Goal: Task Accomplishment & Management: Use online tool/utility

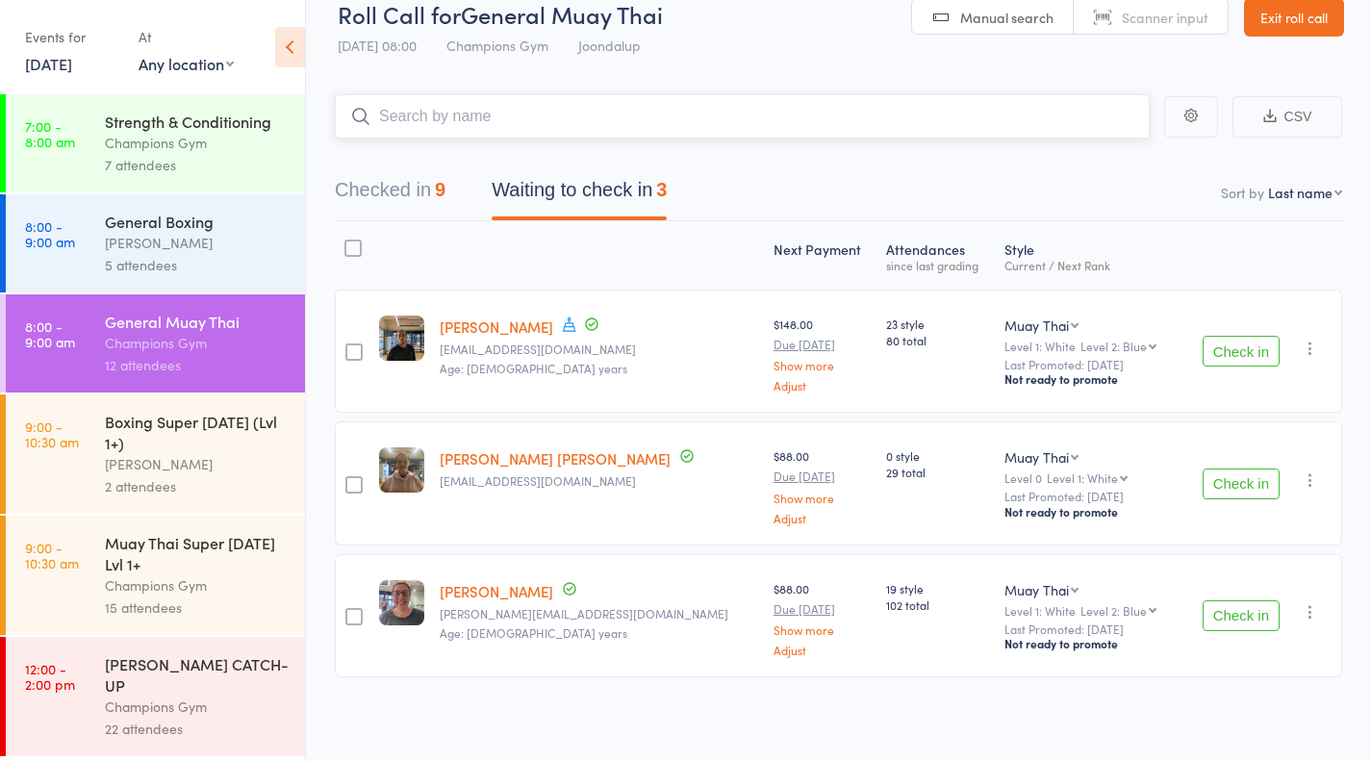
scroll to position [29, 0]
click at [1242, 365] on button "Check in" at bounding box center [1240, 351] width 77 height 31
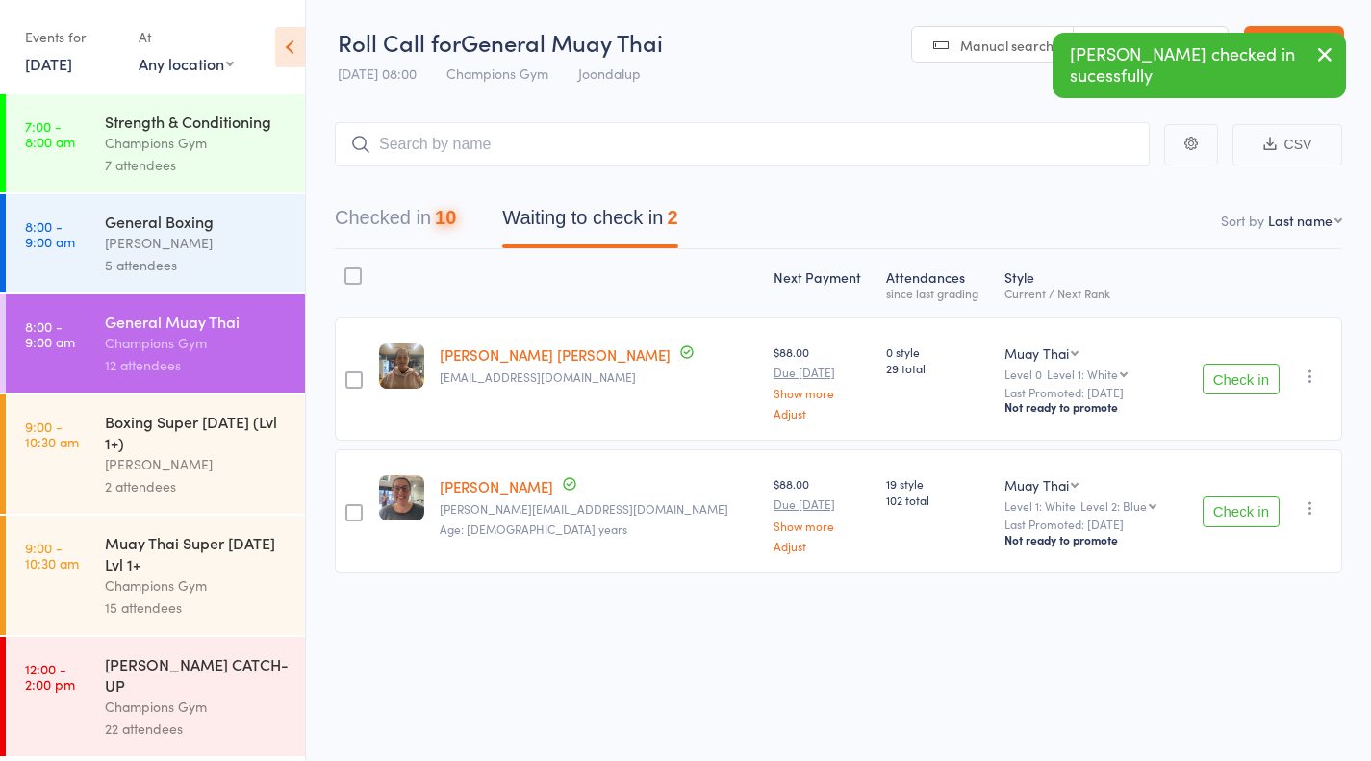
scroll to position [1, 0]
click at [1241, 519] on button "Check in" at bounding box center [1240, 511] width 77 height 31
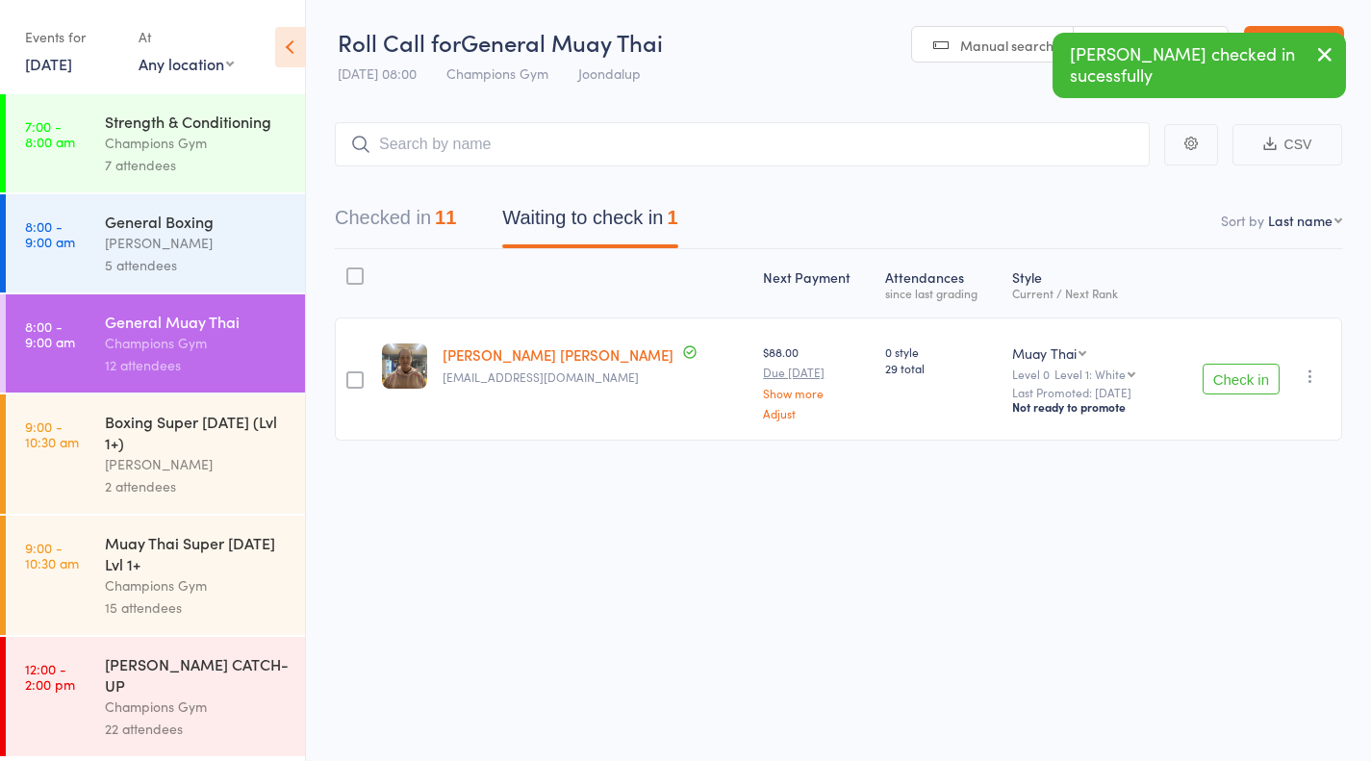
click at [171, 596] on div "Champions Gym" at bounding box center [197, 585] width 184 height 22
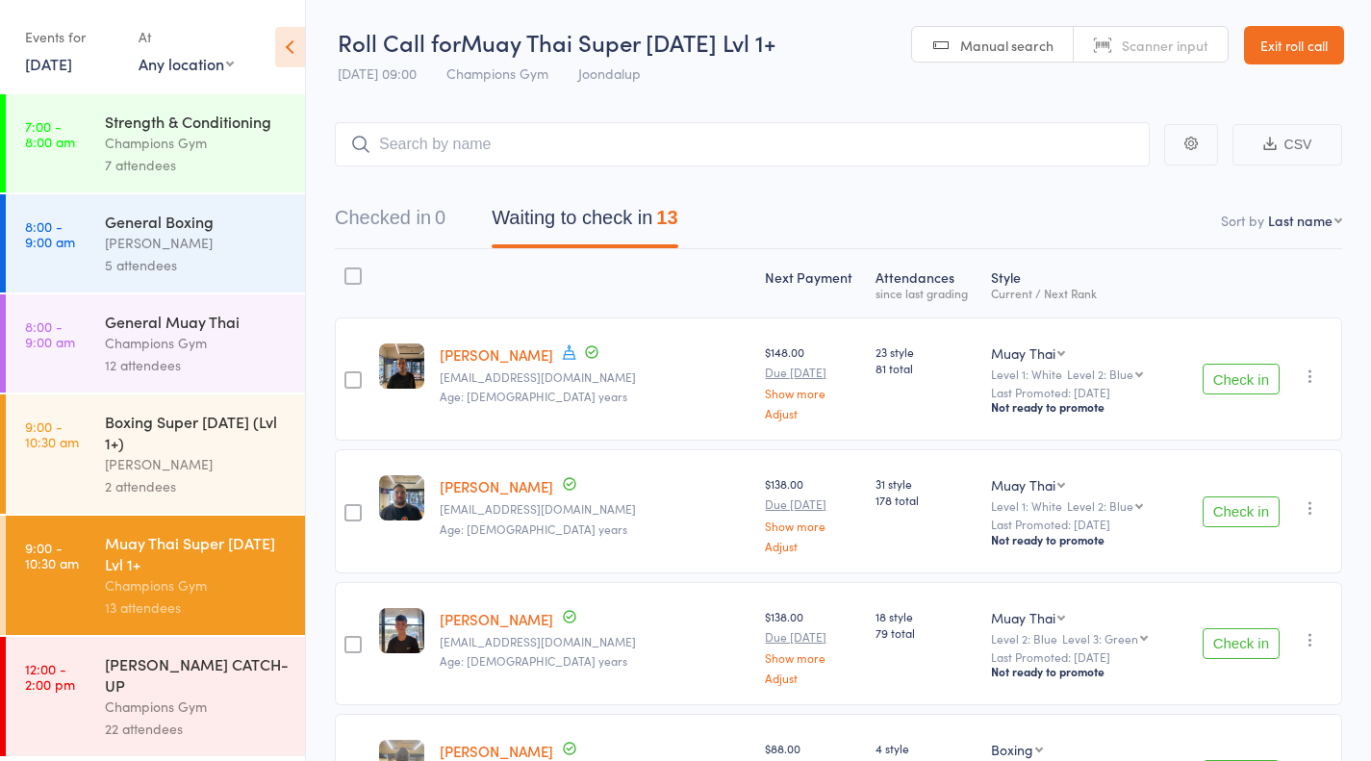
click at [1216, 369] on button "Check in" at bounding box center [1240, 379] width 77 height 31
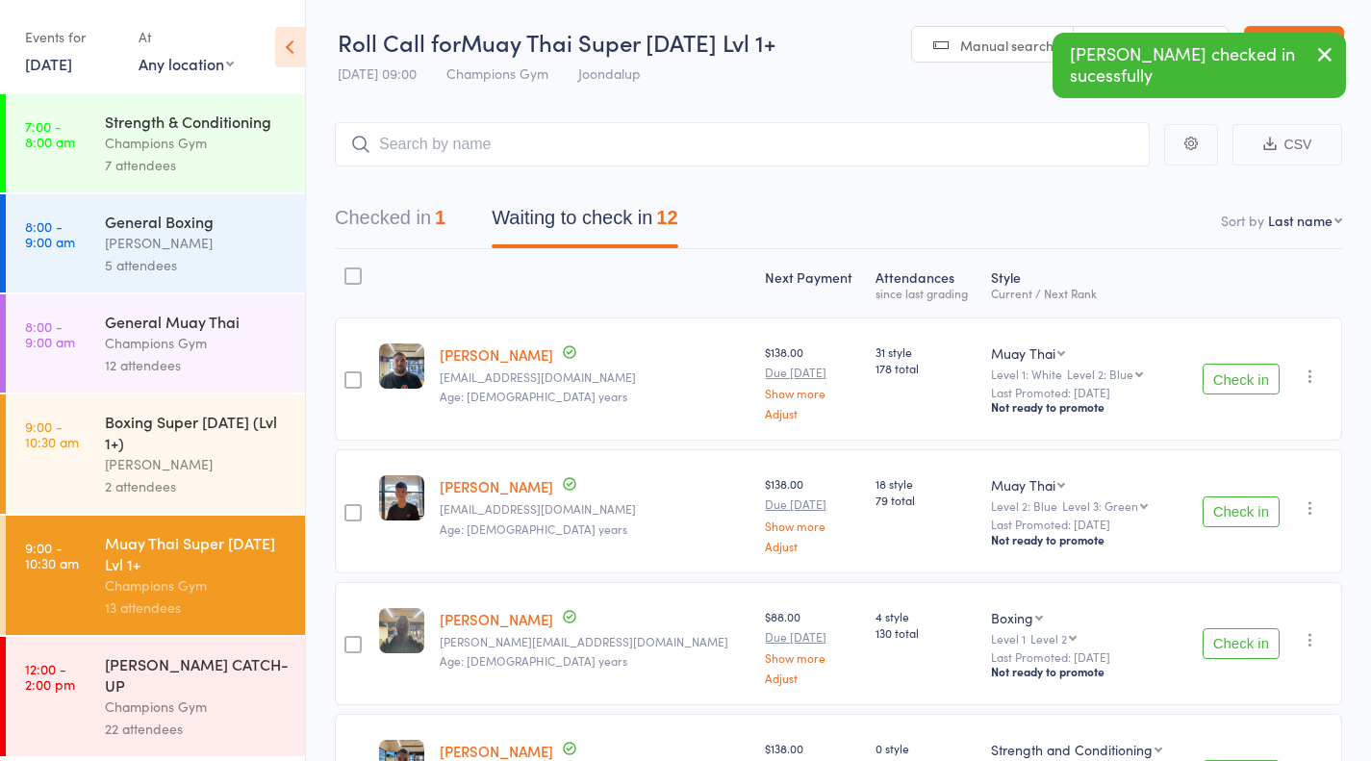
click at [1216, 369] on button "Check in" at bounding box center [1240, 379] width 77 height 31
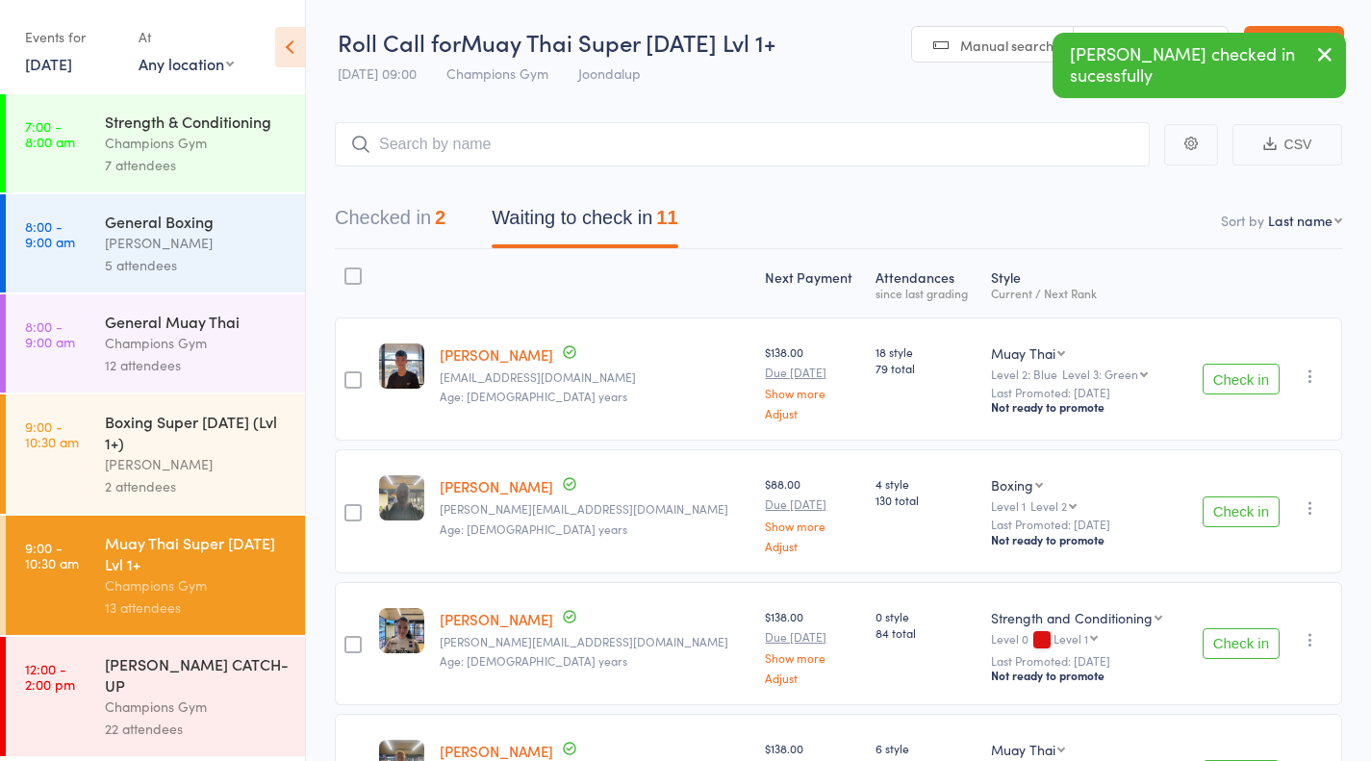
click at [1239, 502] on button "Check in" at bounding box center [1240, 511] width 77 height 31
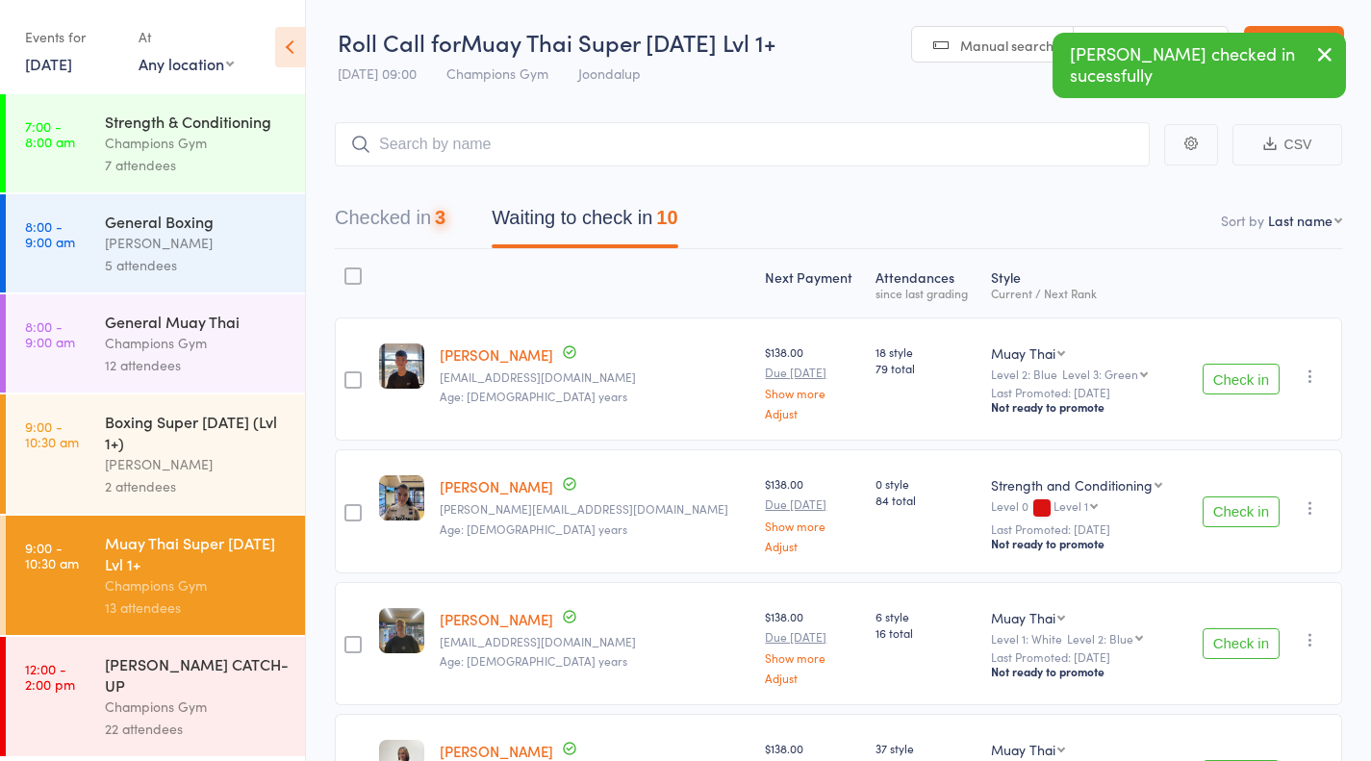
click at [1239, 502] on button "Check in" at bounding box center [1240, 511] width 77 height 31
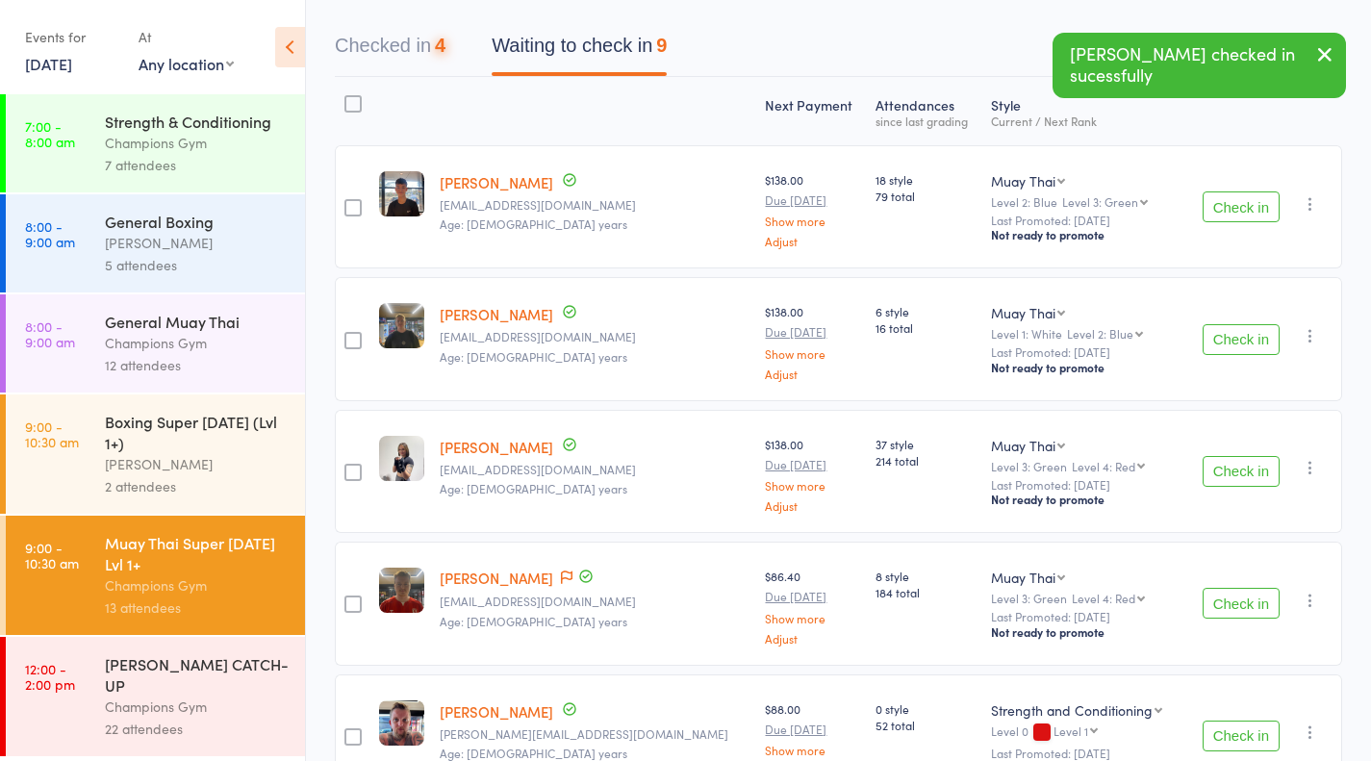
scroll to position [175, 0]
click at [1239, 502] on div "Check in Check in Promote Send message Add Note Add Task Add Flag Remove Mark a…" at bounding box center [1262, 469] width 159 height 123
click at [1231, 474] on button "Check in" at bounding box center [1240, 469] width 77 height 31
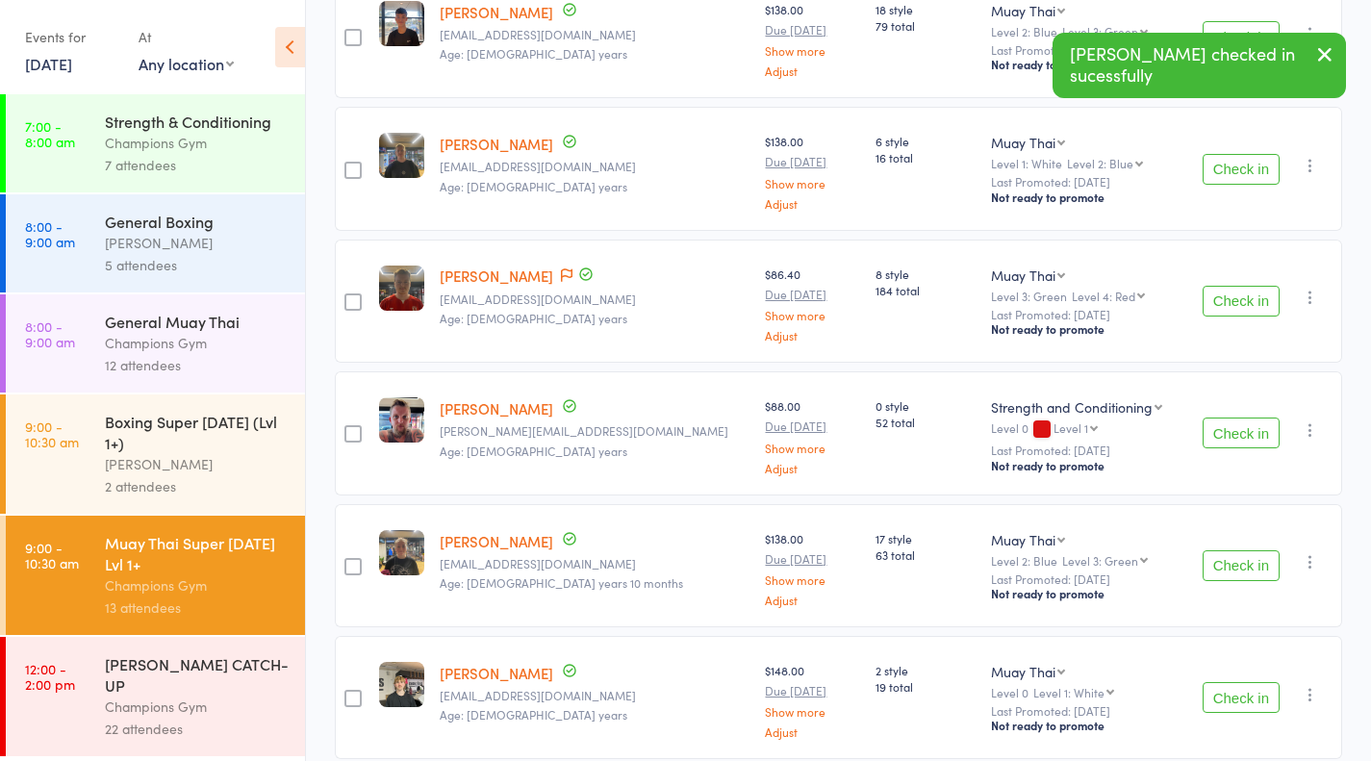
scroll to position [344, 0]
click at [1237, 420] on button "Check in" at bounding box center [1240, 432] width 77 height 31
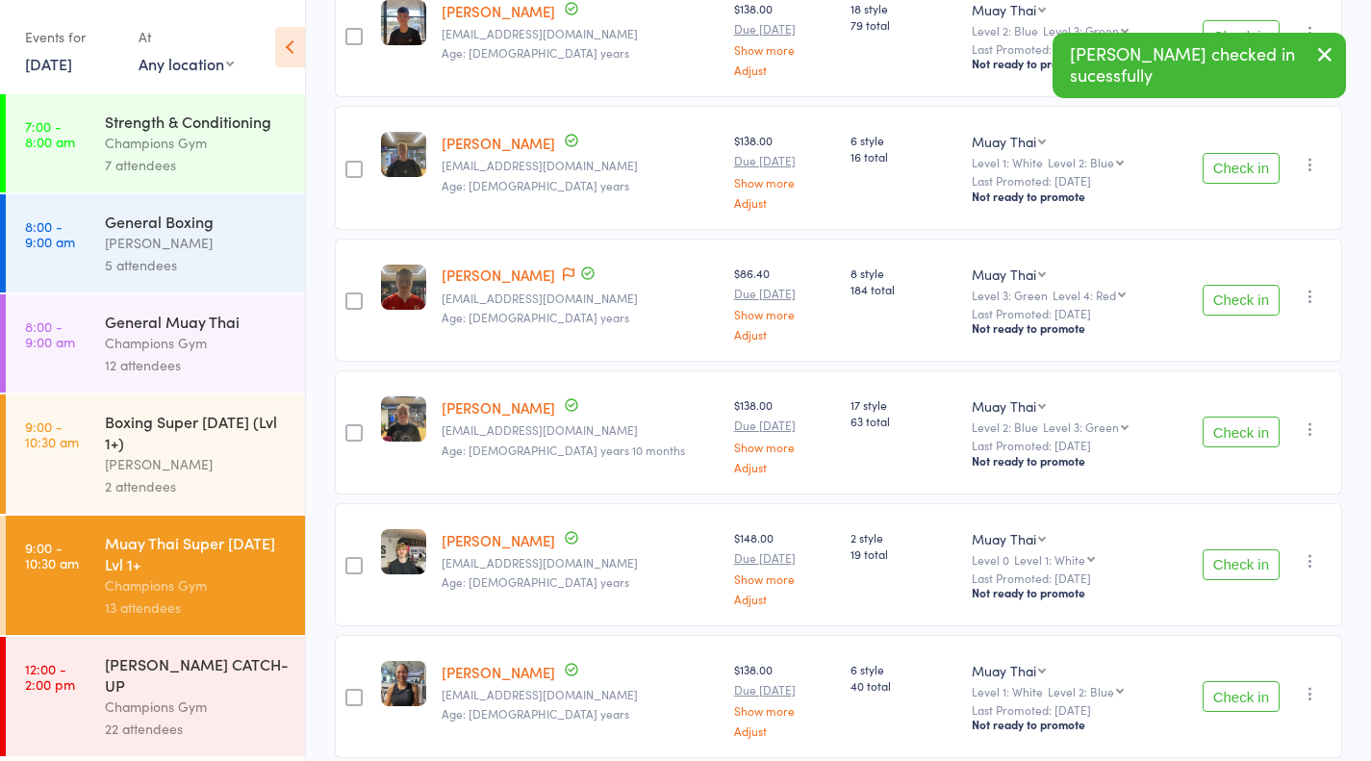
click at [1237, 420] on button "Check in" at bounding box center [1240, 432] width 77 height 31
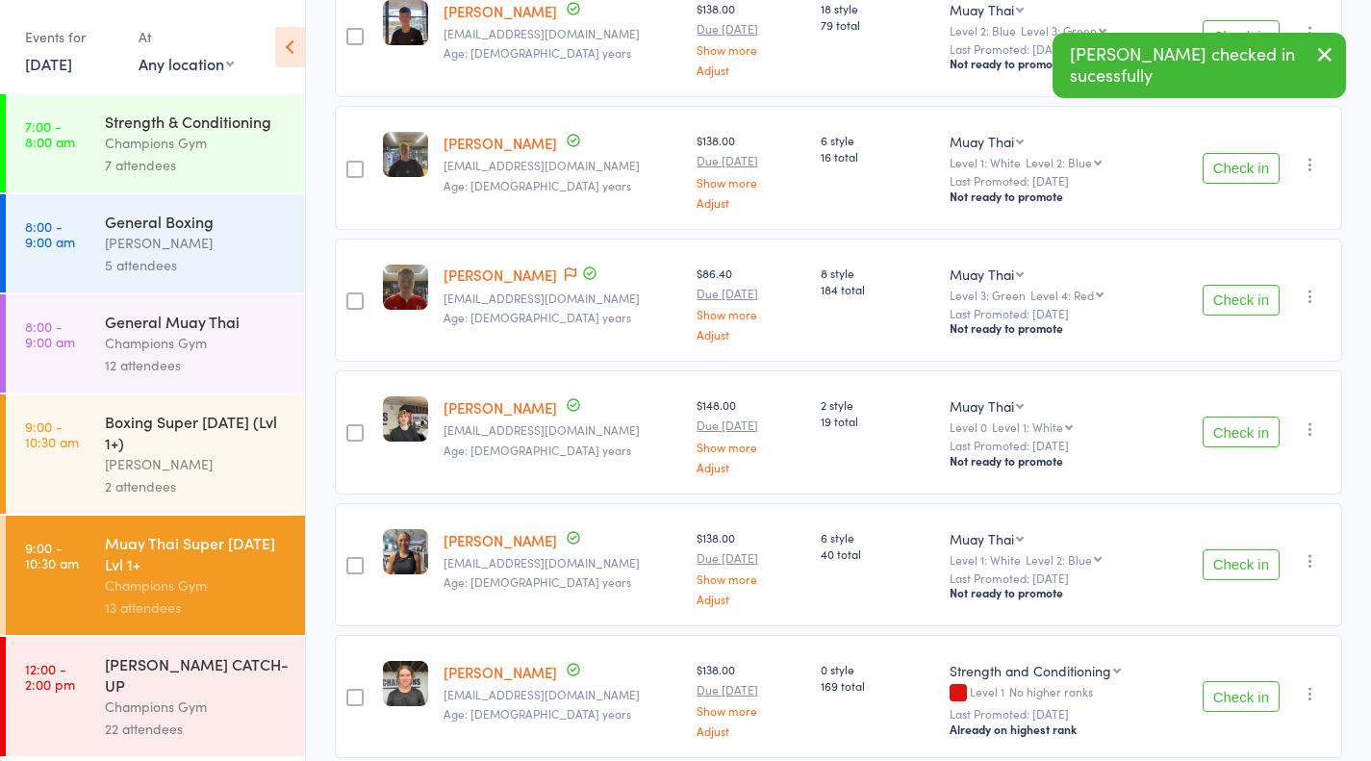
click at [1237, 420] on button "Check in" at bounding box center [1240, 432] width 77 height 31
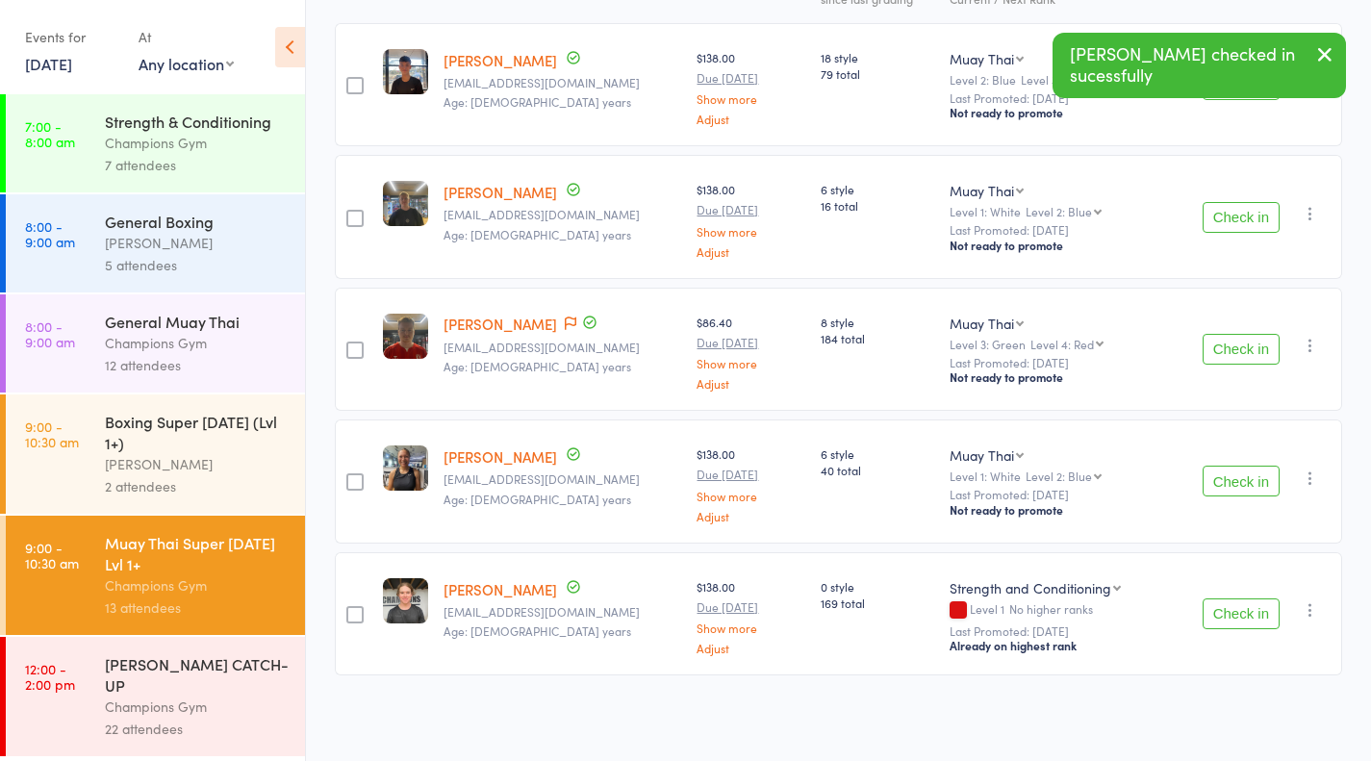
scroll to position [292, 0]
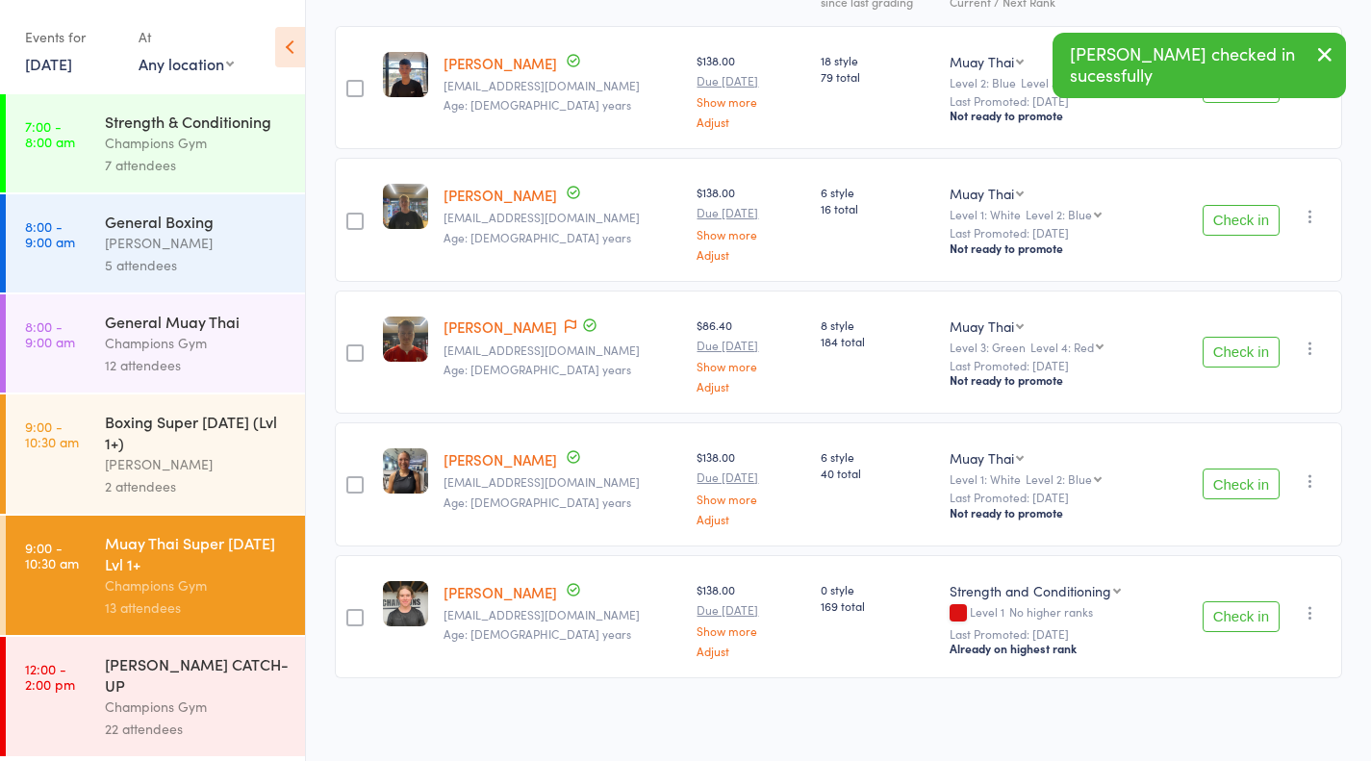
click at [1251, 481] on button "Check in" at bounding box center [1240, 483] width 77 height 31
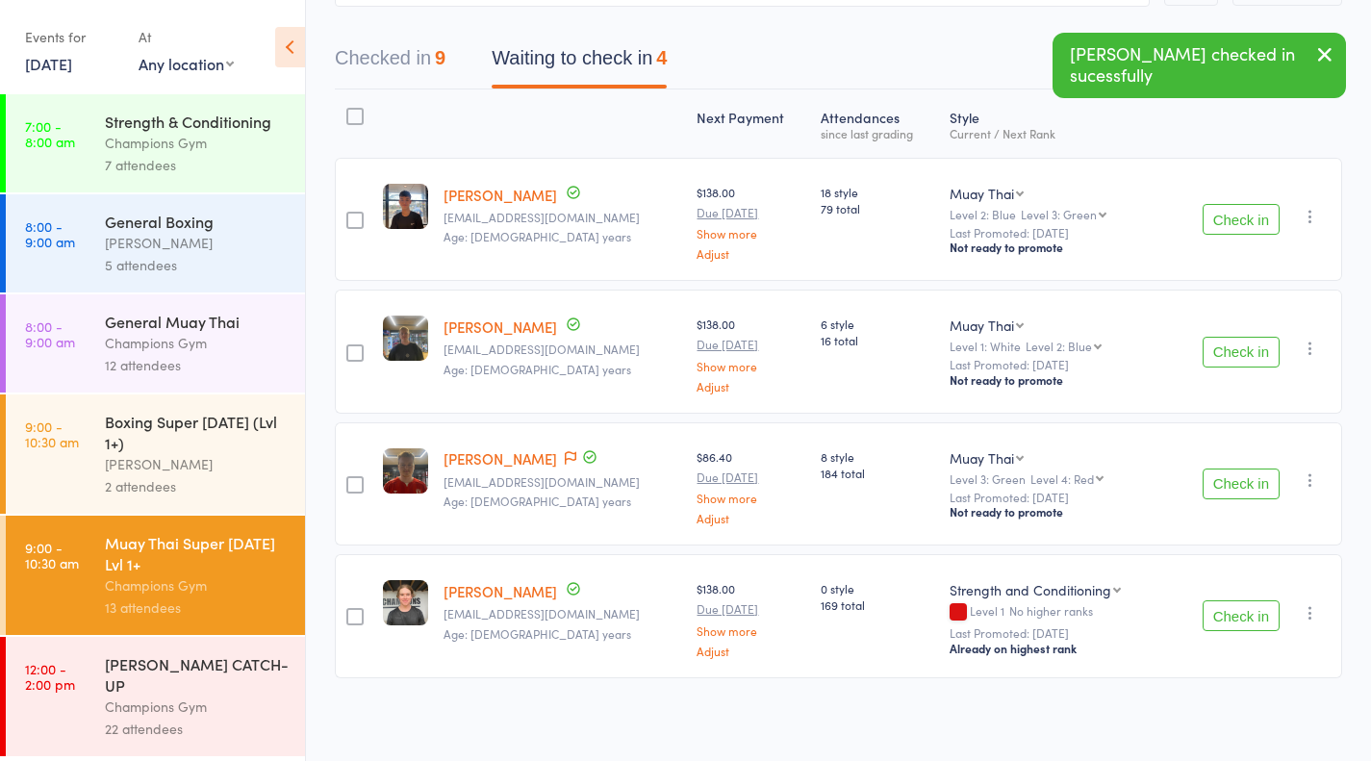
click at [1243, 615] on button "Check in" at bounding box center [1240, 615] width 77 height 31
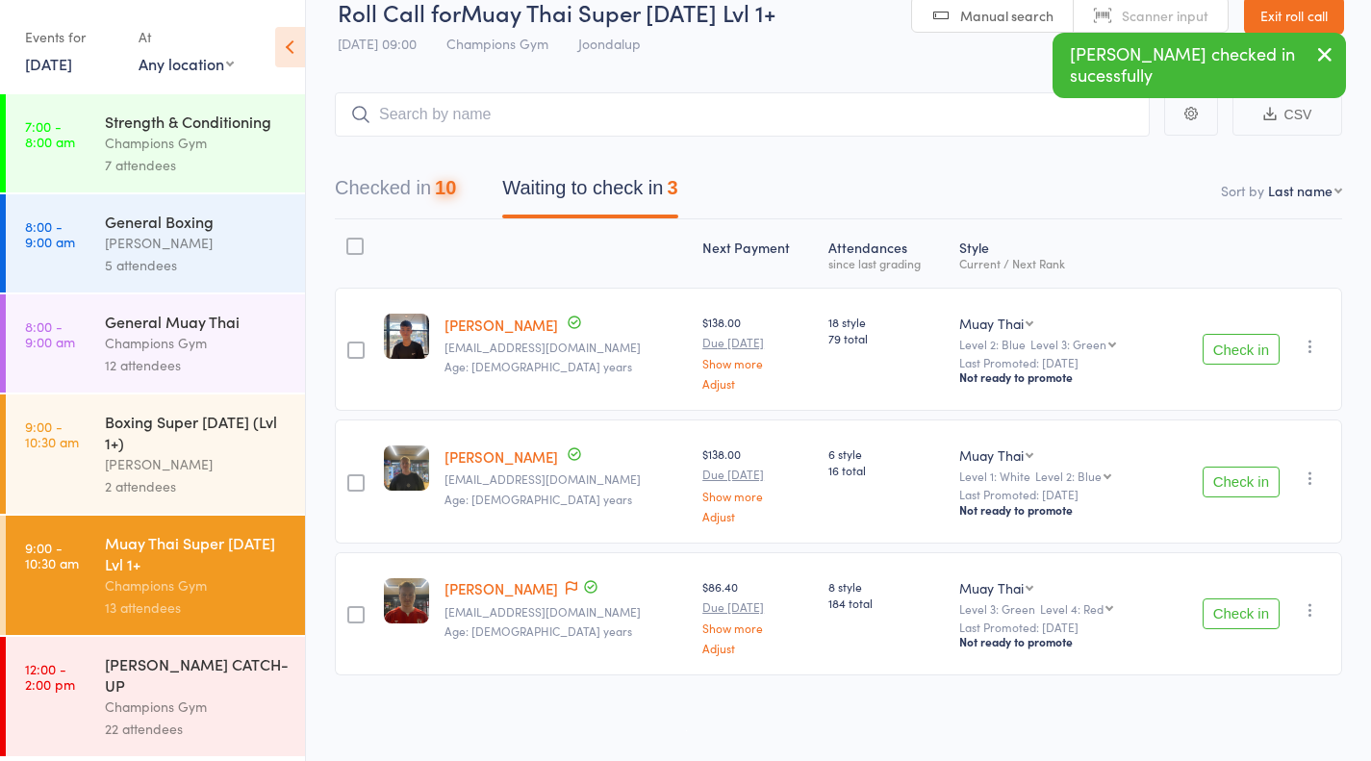
scroll to position [29, 0]
click at [643, 133] on input "search" at bounding box center [742, 116] width 815 height 44
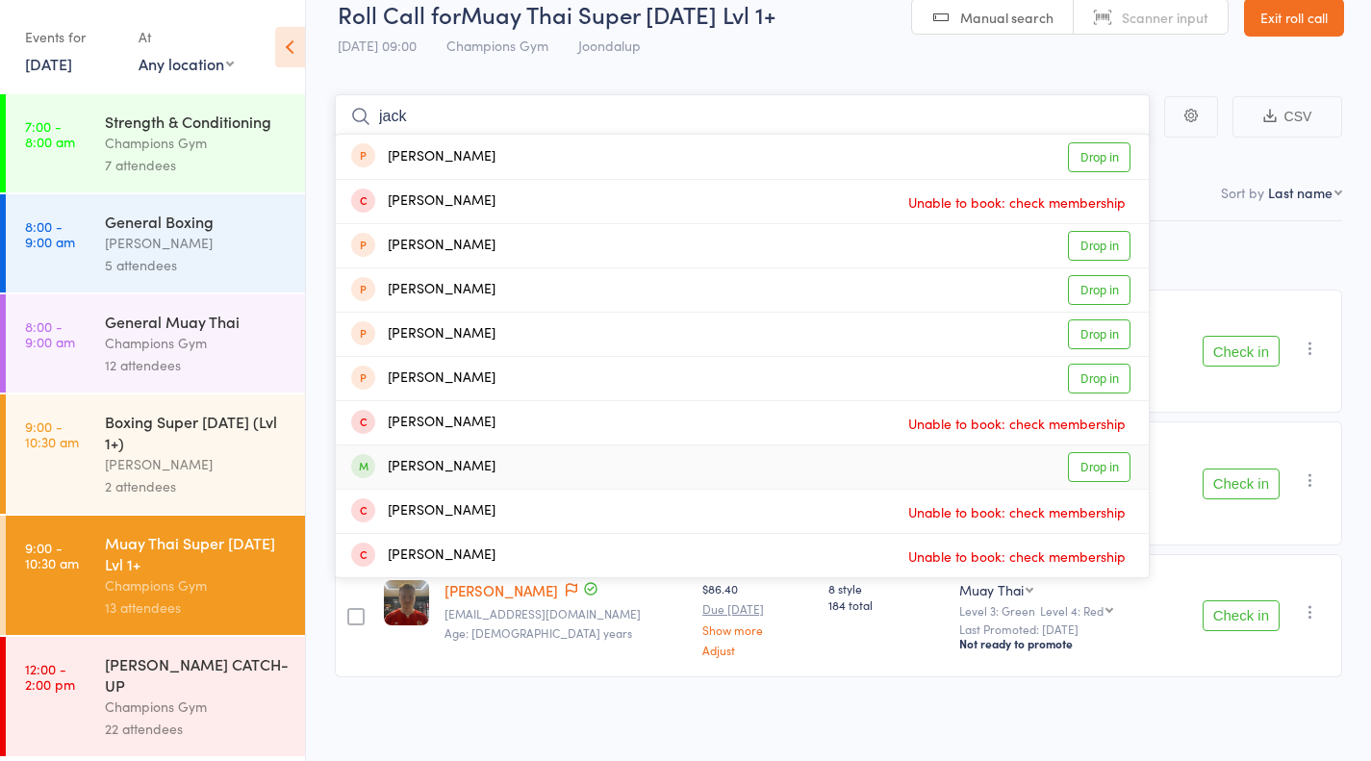
type input "jack"
click at [1099, 470] on link "Drop in" at bounding box center [1099, 467] width 63 height 30
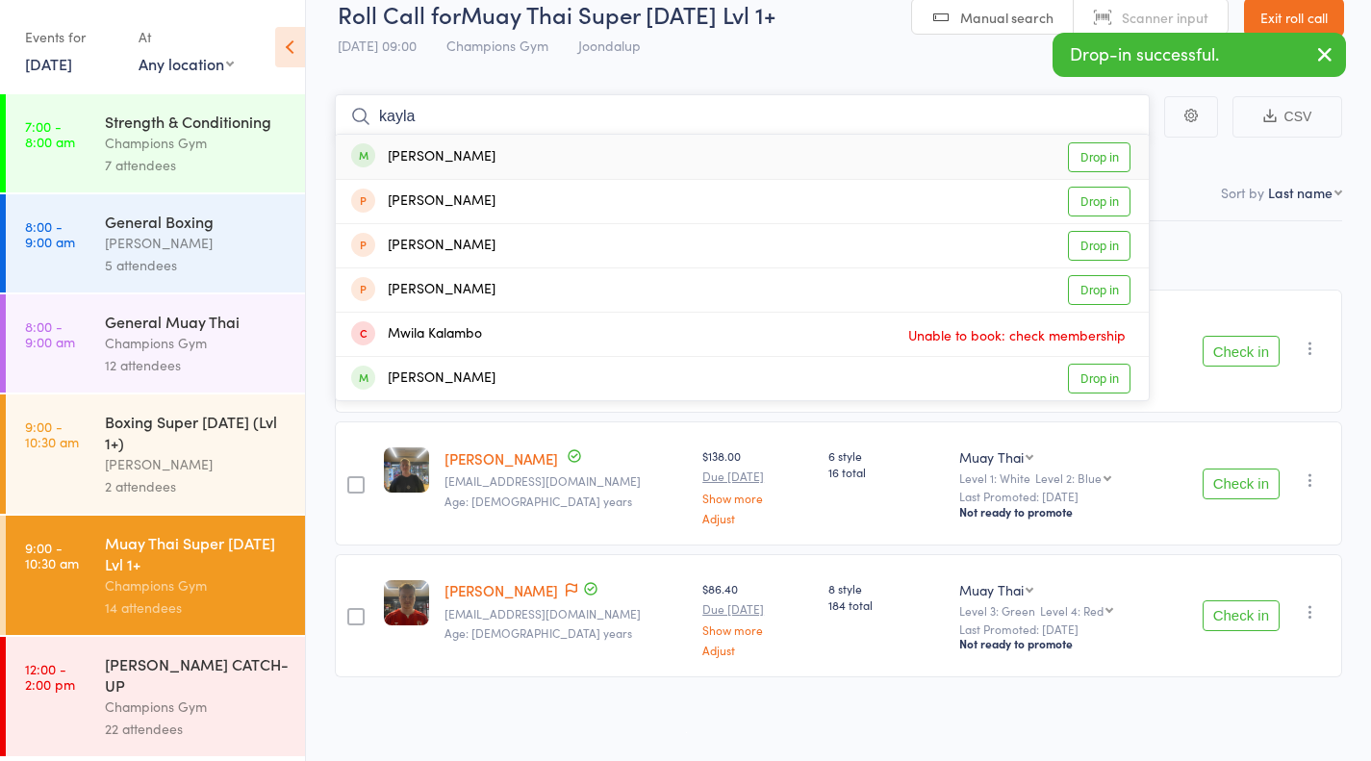
type input "kayla"
click at [1088, 153] on link "Drop in" at bounding box center [1099, 157] width 63 height 30
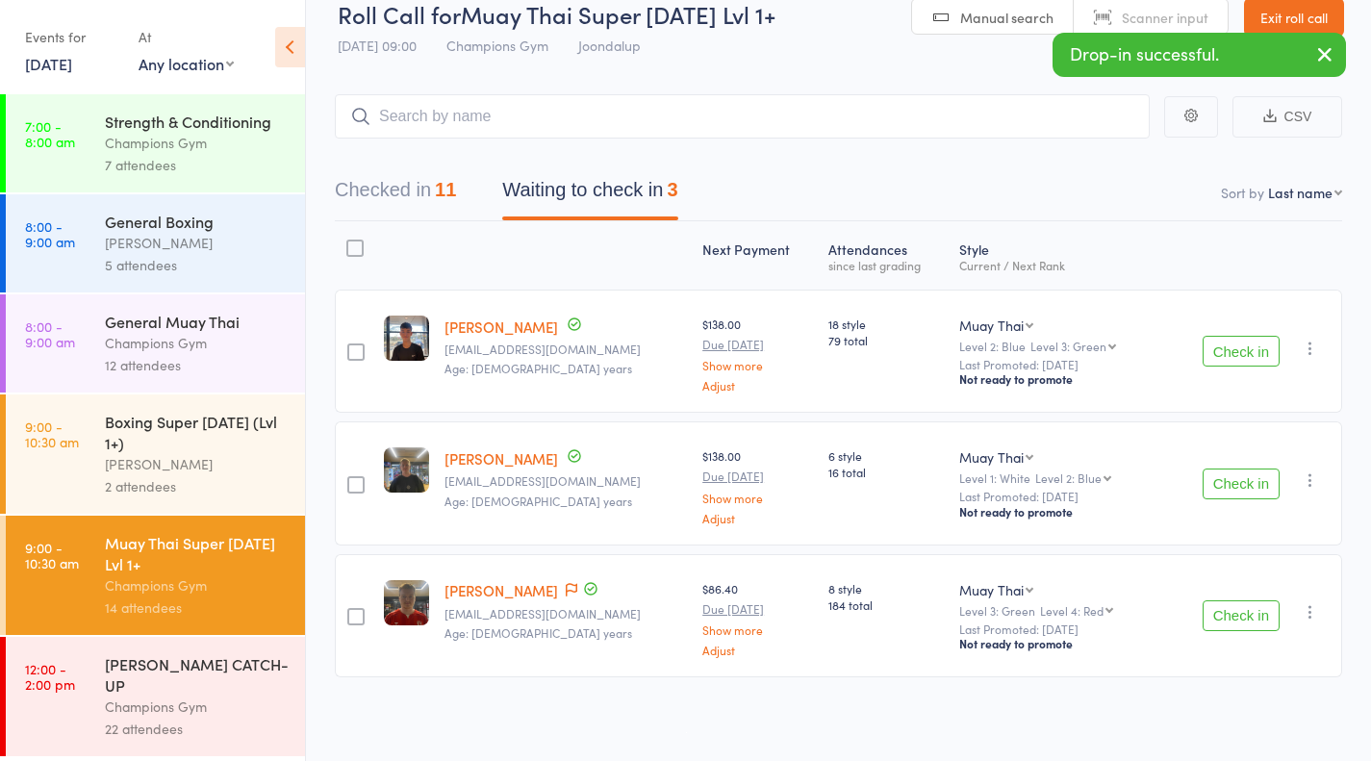
click at [175, 451] on div "Boxing Super [DATE] (Lvl 1+)" at bounding box center [197, 432] width 184 height 42
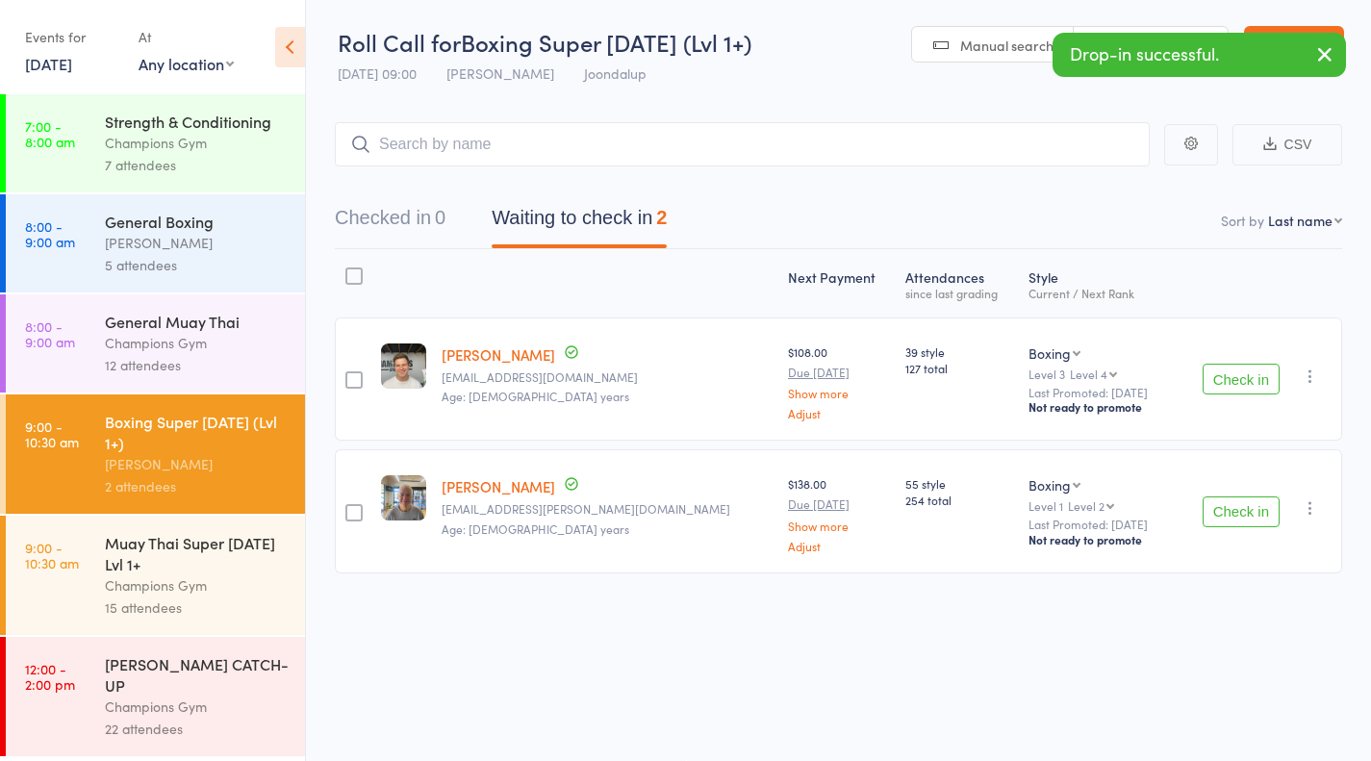
click at [1233, 376] on button "Check in" at bounding box center [1240, 379] width 77 height 31
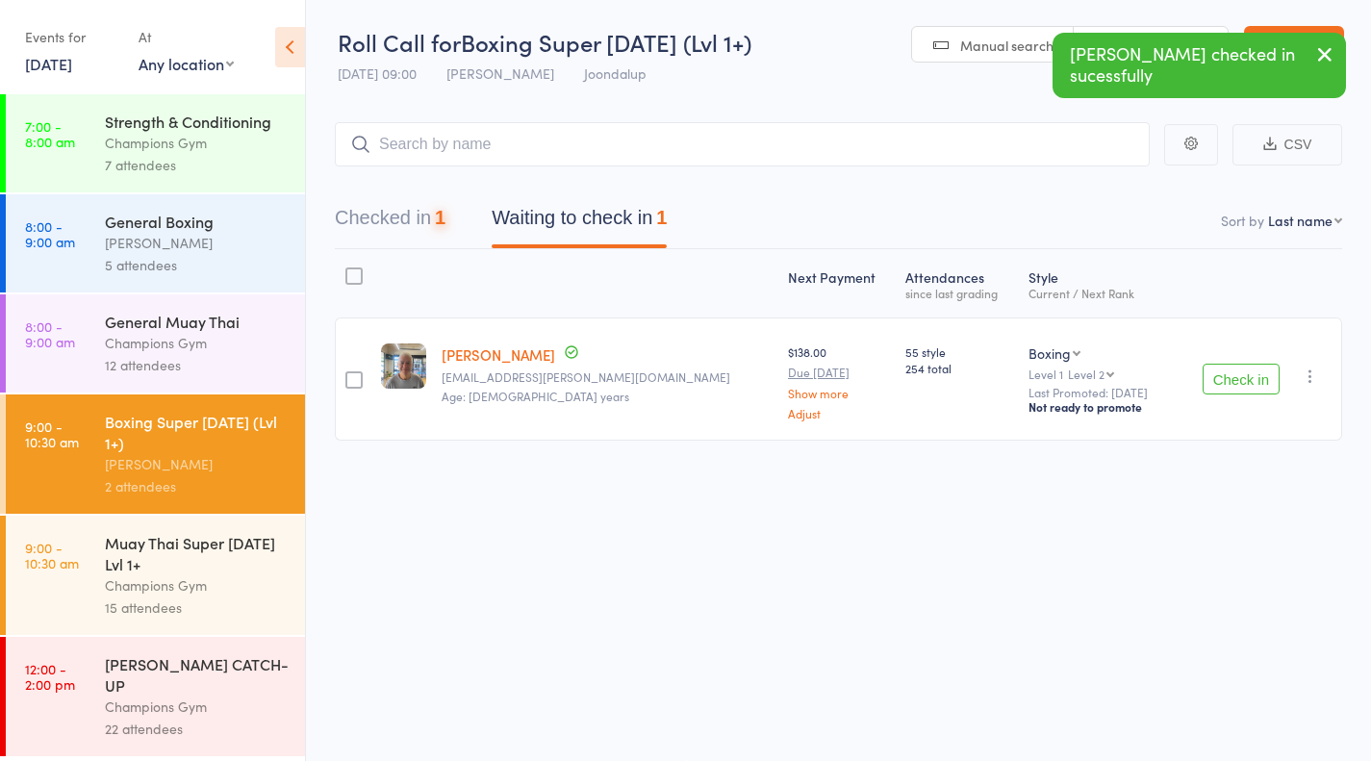
click at [1233, 376] on button "Check in" at bounding box center [1240, 379] width 77 height 31
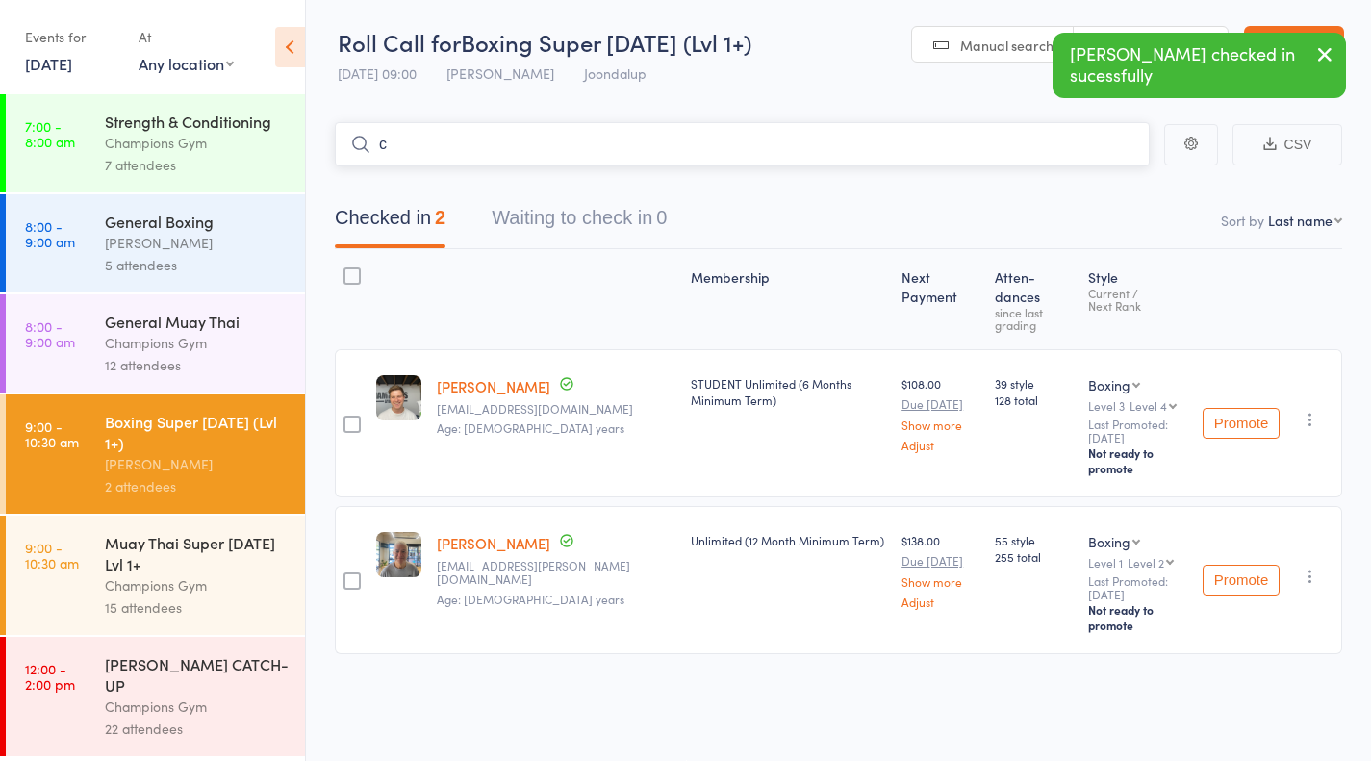
click at [883, 136] on input "c" at bounding box center [742, 144] width 815 height 44
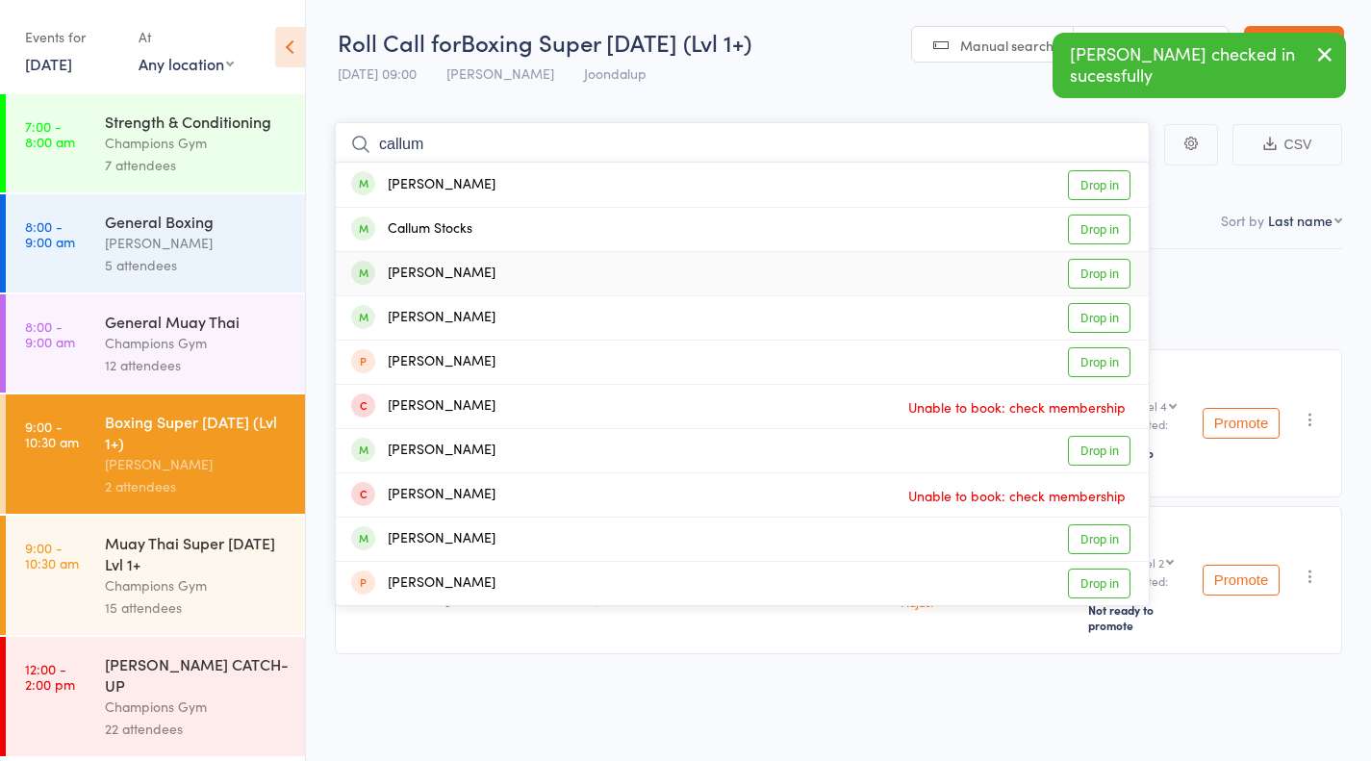
type input "callum"
click at [1090, 278] on link "Drop in" at bounding box center [1099, 274] width 63 height 30
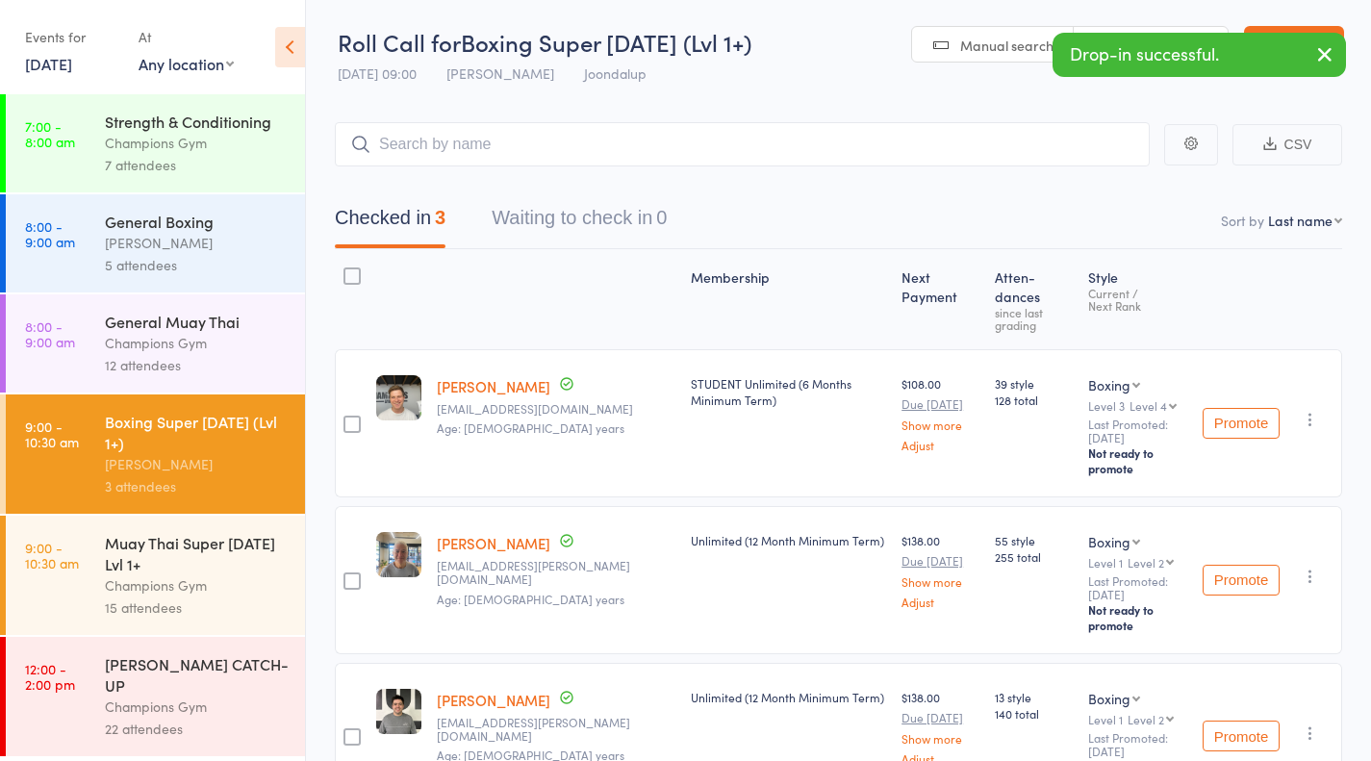
click at [209, 554] on div "Muay Thai Super [DATE] Lvl 1+" at bounding box center [197, 553] width 184 height 42
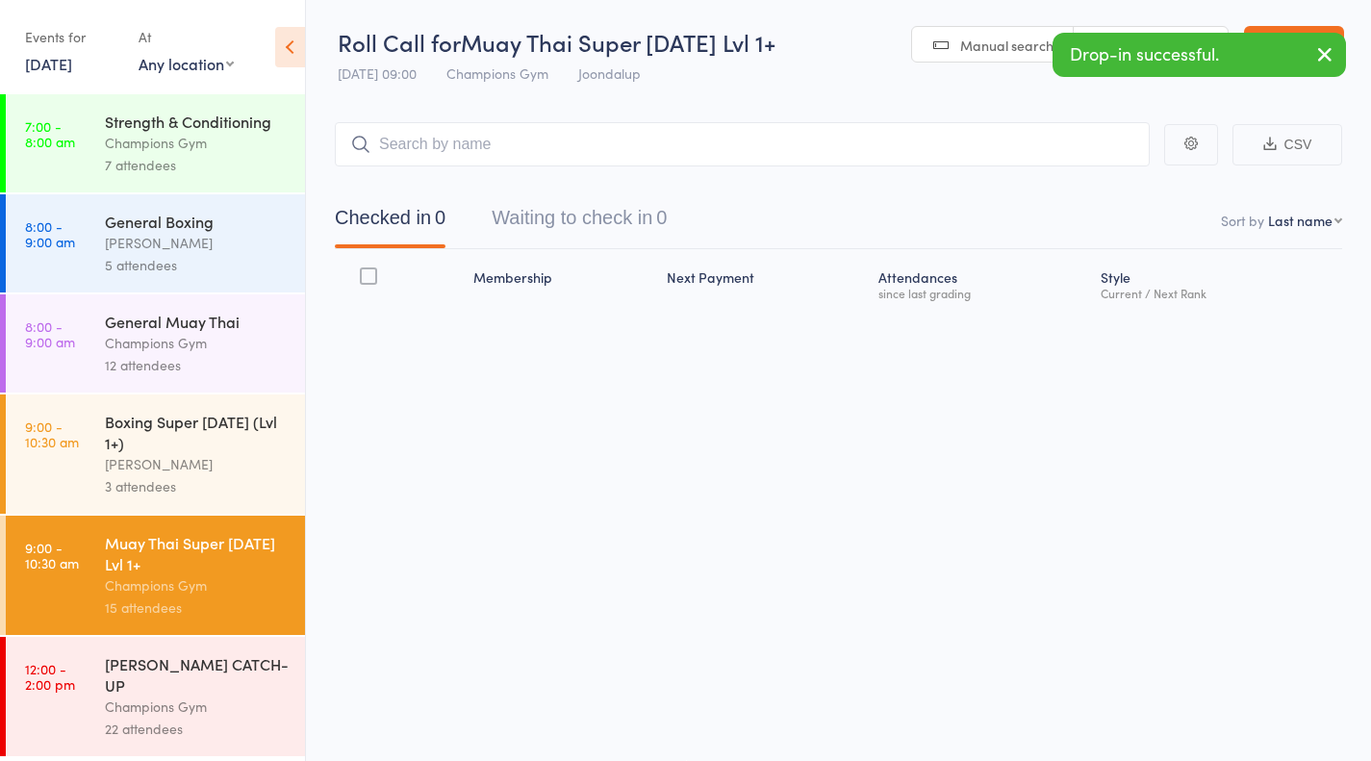
click at [645, 239] on button "Waiting to check in 0" at bounding box center [579, 222] width 175 height 51
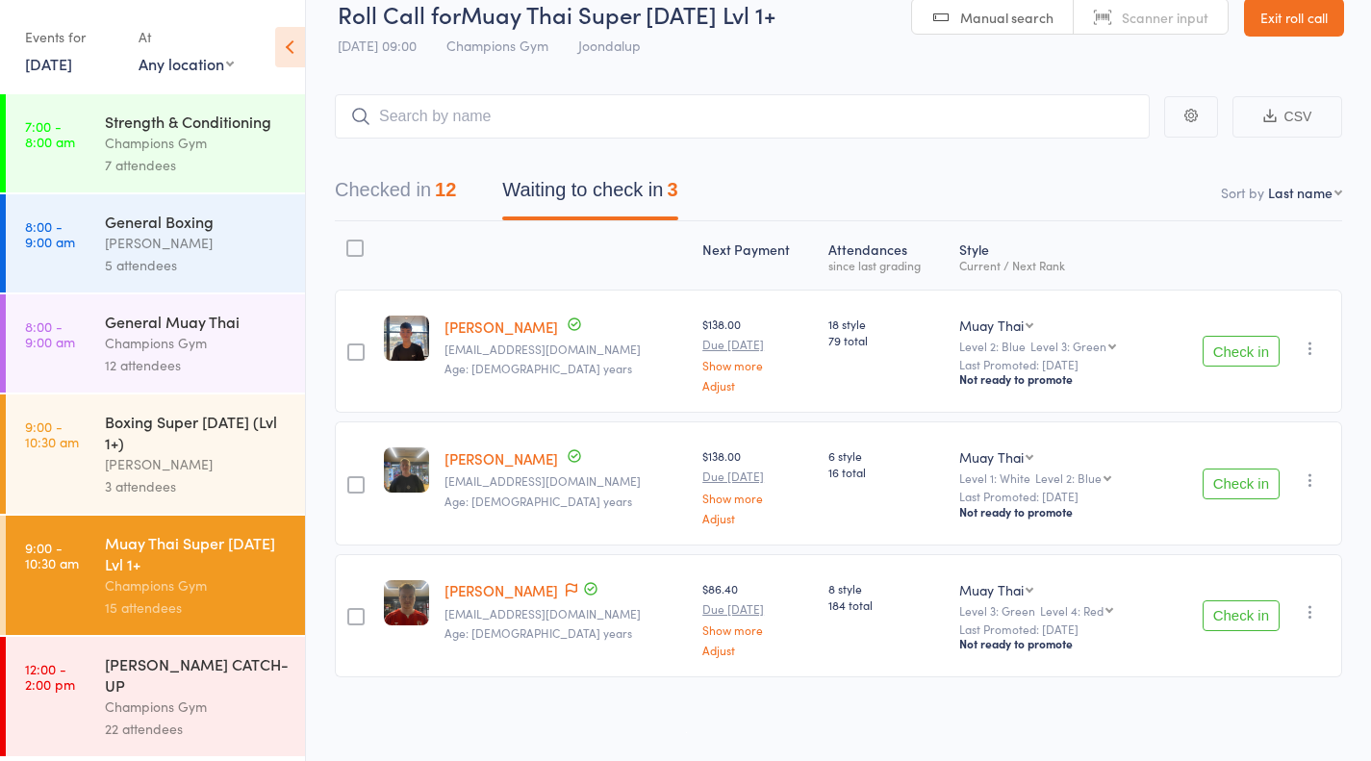
scroll to position [25, 0]
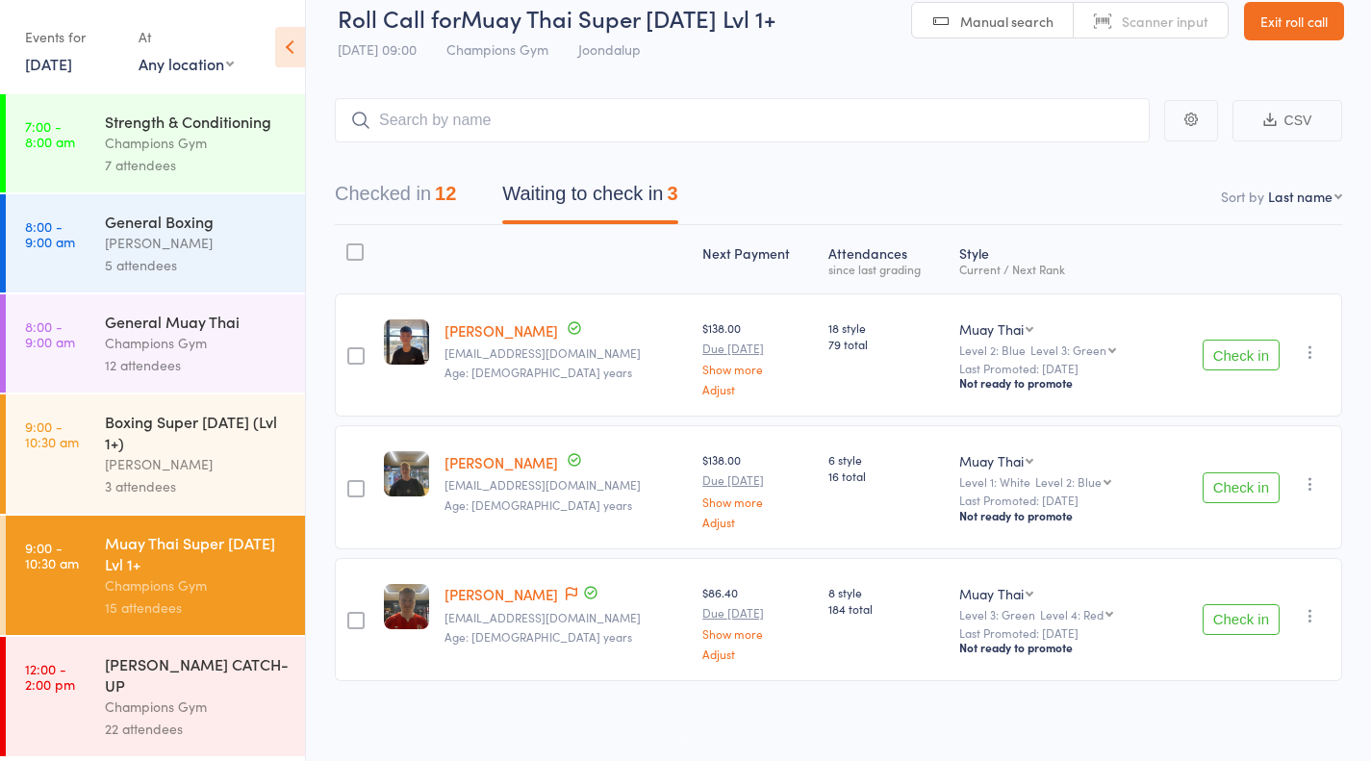
click at [1257, 492] on button "Check in" at bounding box center [1240, 487] width 77 height 31
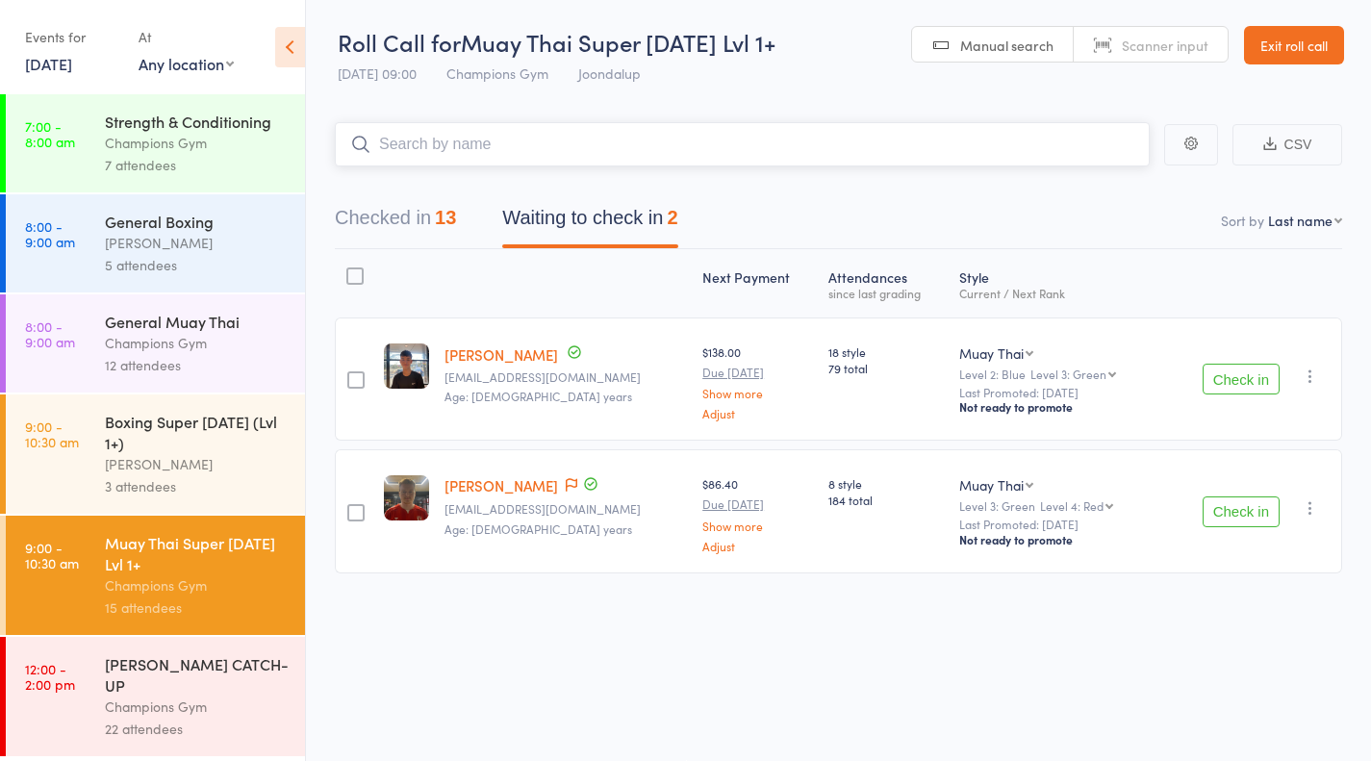
click at [456, 138] on input "search" at bounding box center [742, 144] width 815 height 44
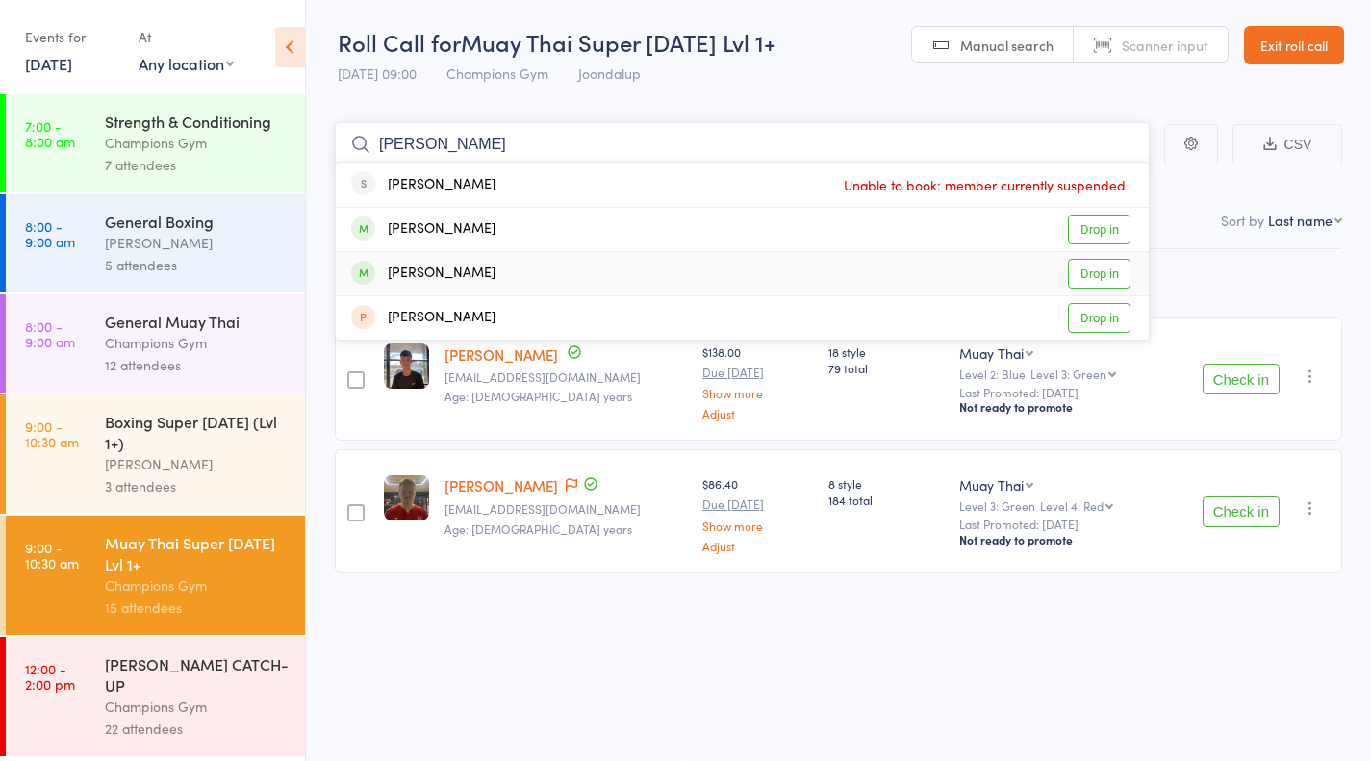
type input "maurice"
click at [1194, 281] on div "Next Payment Atten­dances since last grading Style Current / Next Rank edit Cam…" at bounding box center [838, 415] width 1007 height 333
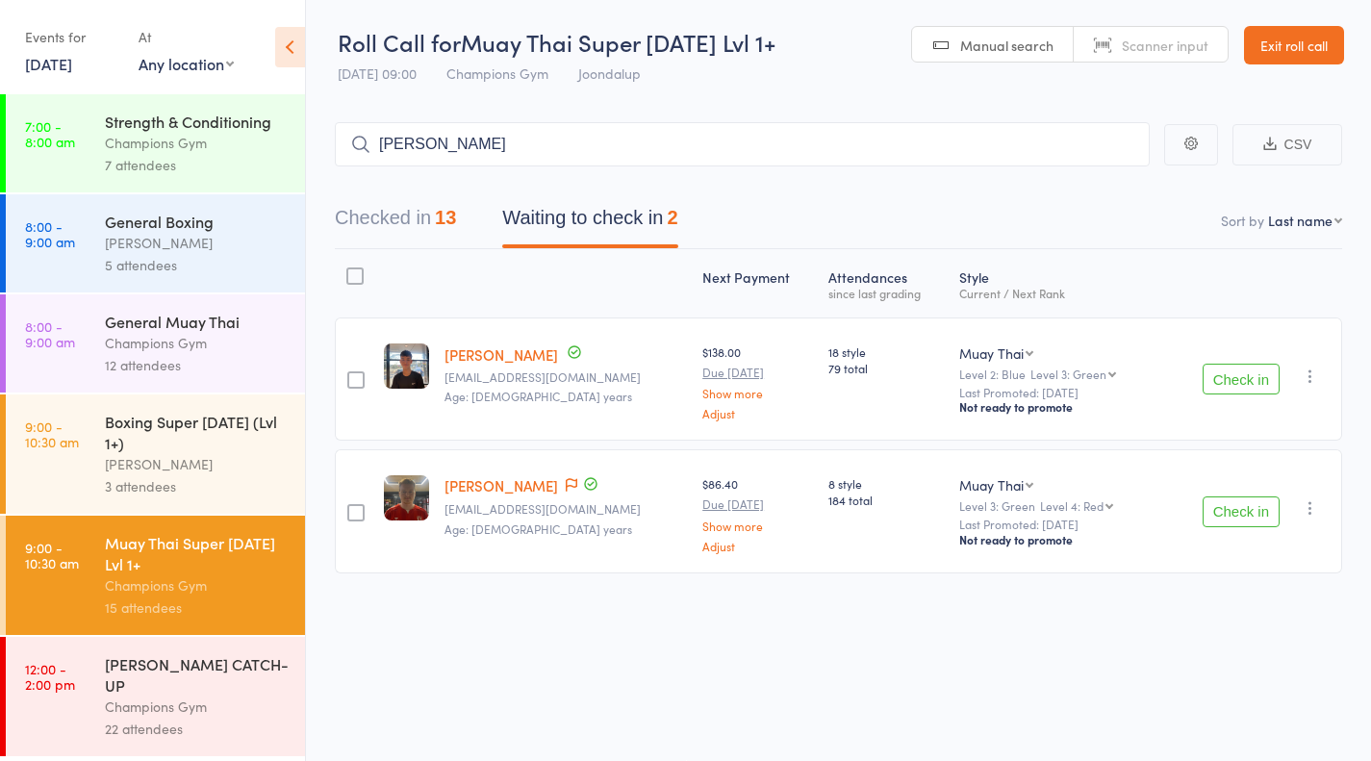
click at [120, 696] on div "Champions Gym" at bounding box center [197, 707] width 184 height 22
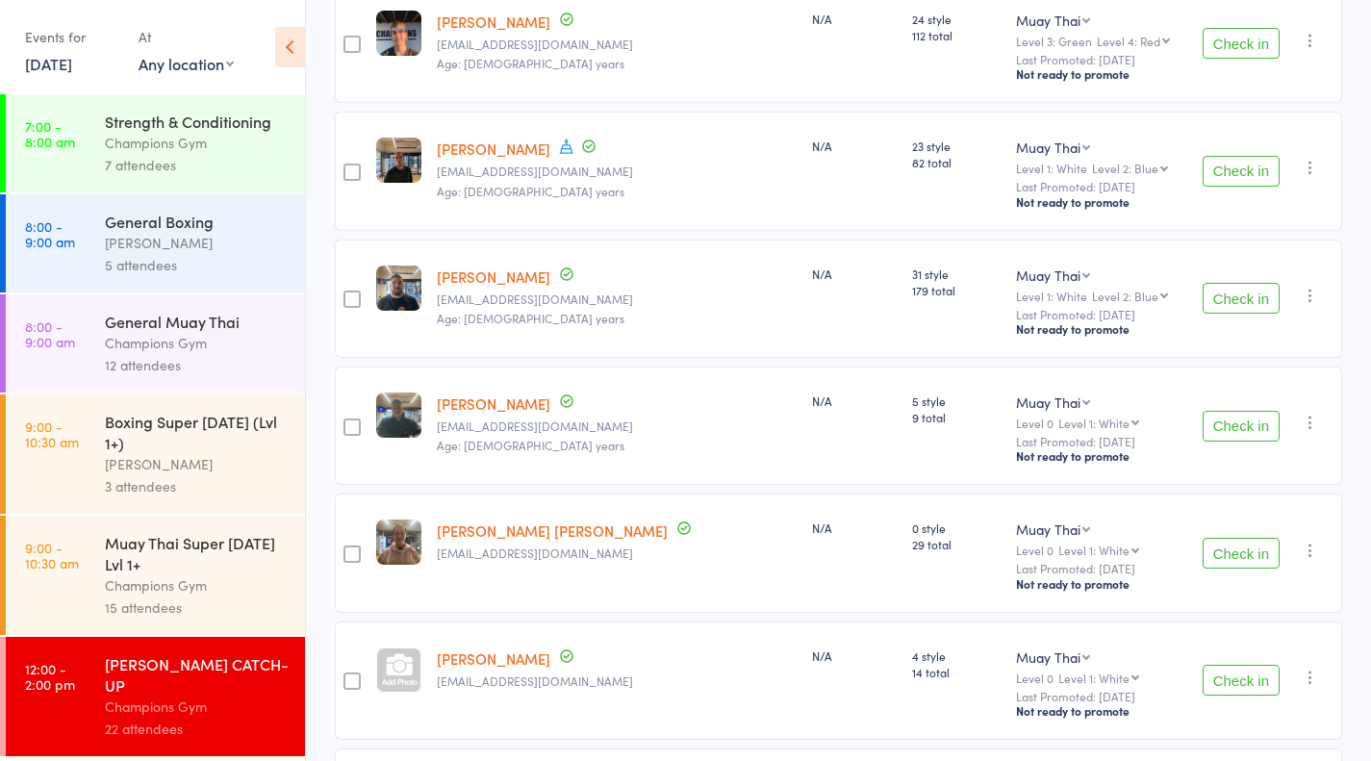
scroll to position [600, 0]
click at [1314, 291] on icon "button" at bounding box center [1310, 296] width 19 height 19
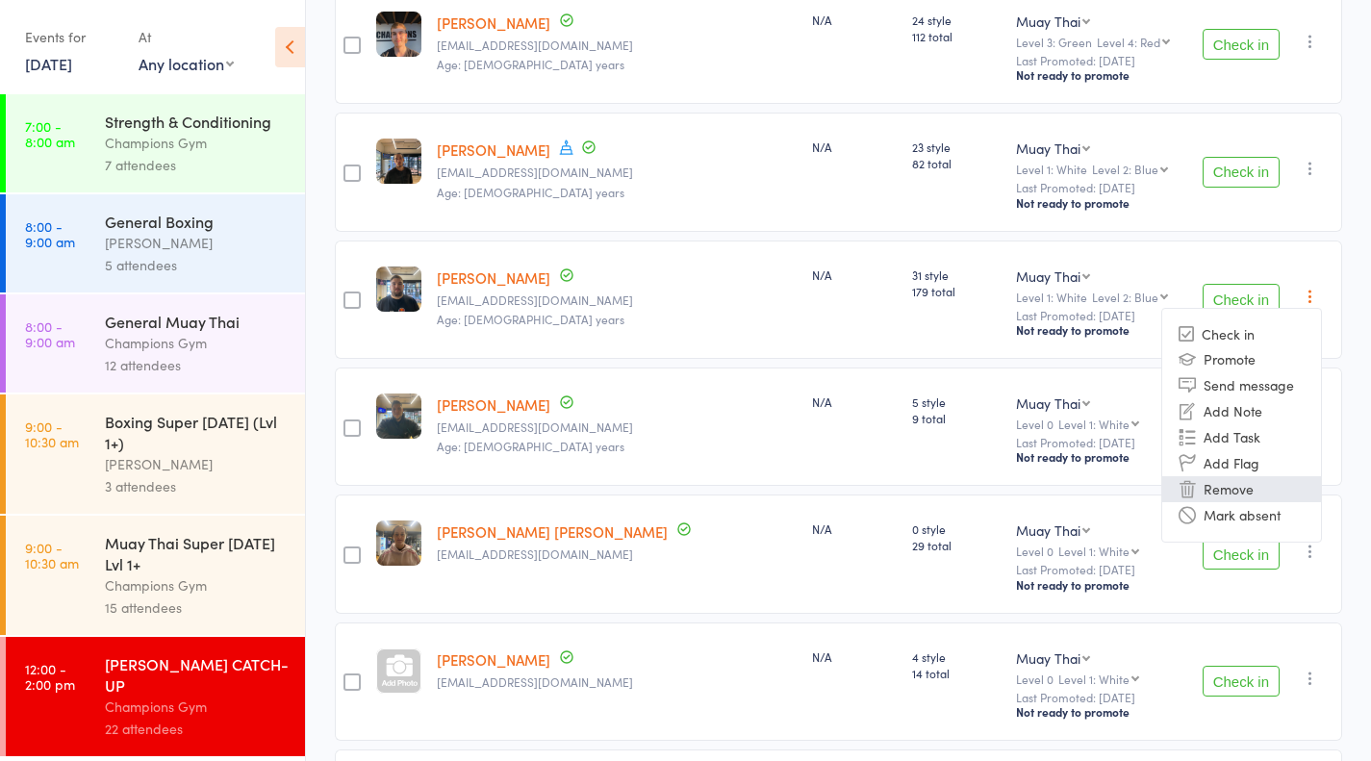
click at [1228, 478] on li "Remove" at bounding box center [1241, 489] width 159 height 26
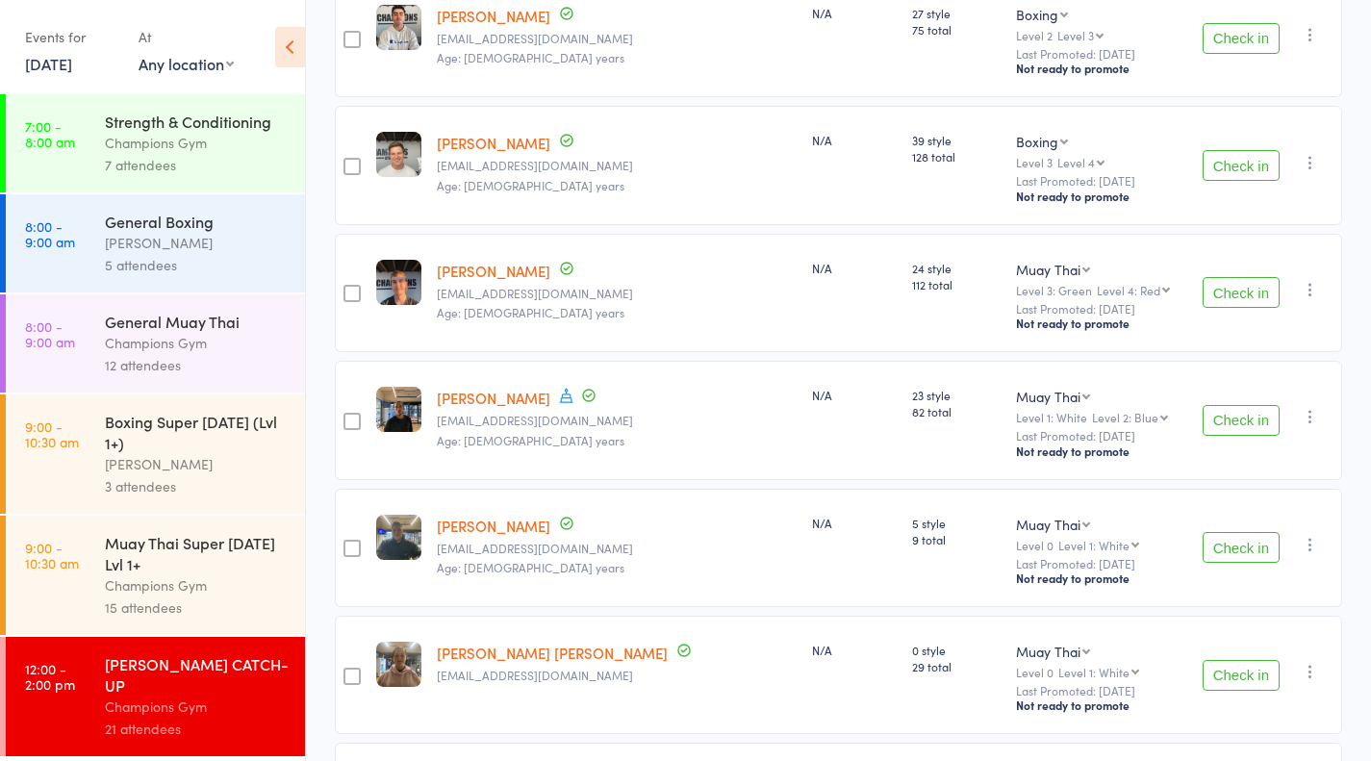
scroll to position [0, 0]
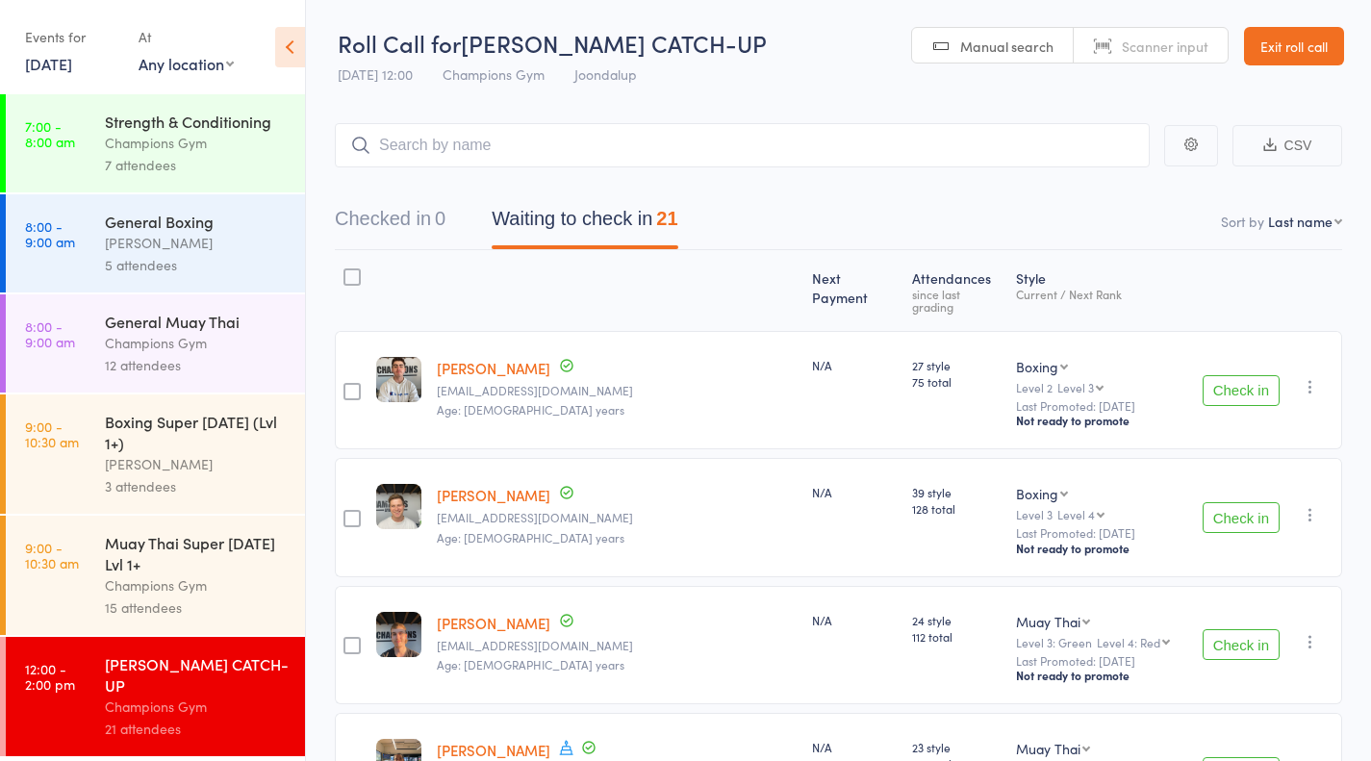
click at [196, 538] on div "Muay Thai Super [DATE] Lvl 1+" at bounding box center [197, 553] width 184 height 42
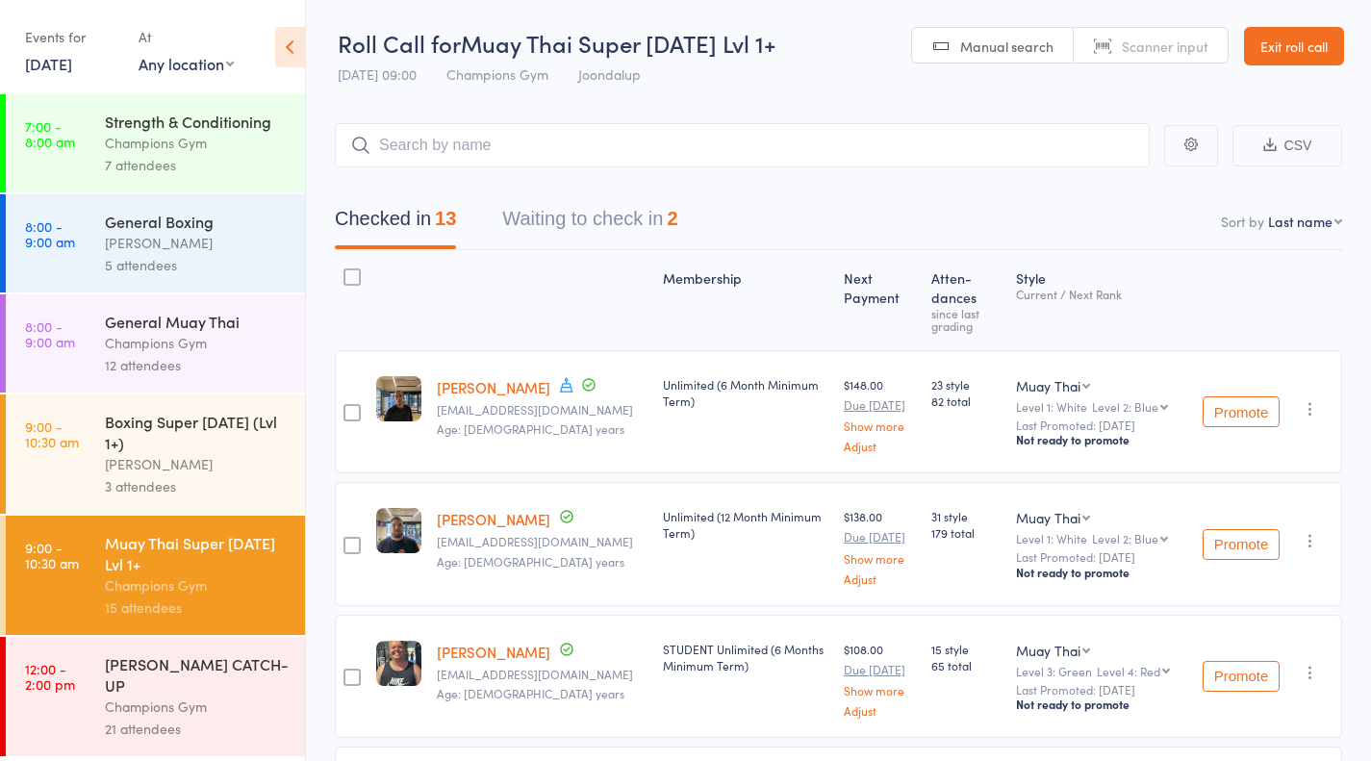
click at [575, 206] on button "Waiting to check in 2" at bounding box center [589, 223] width 175 height 51
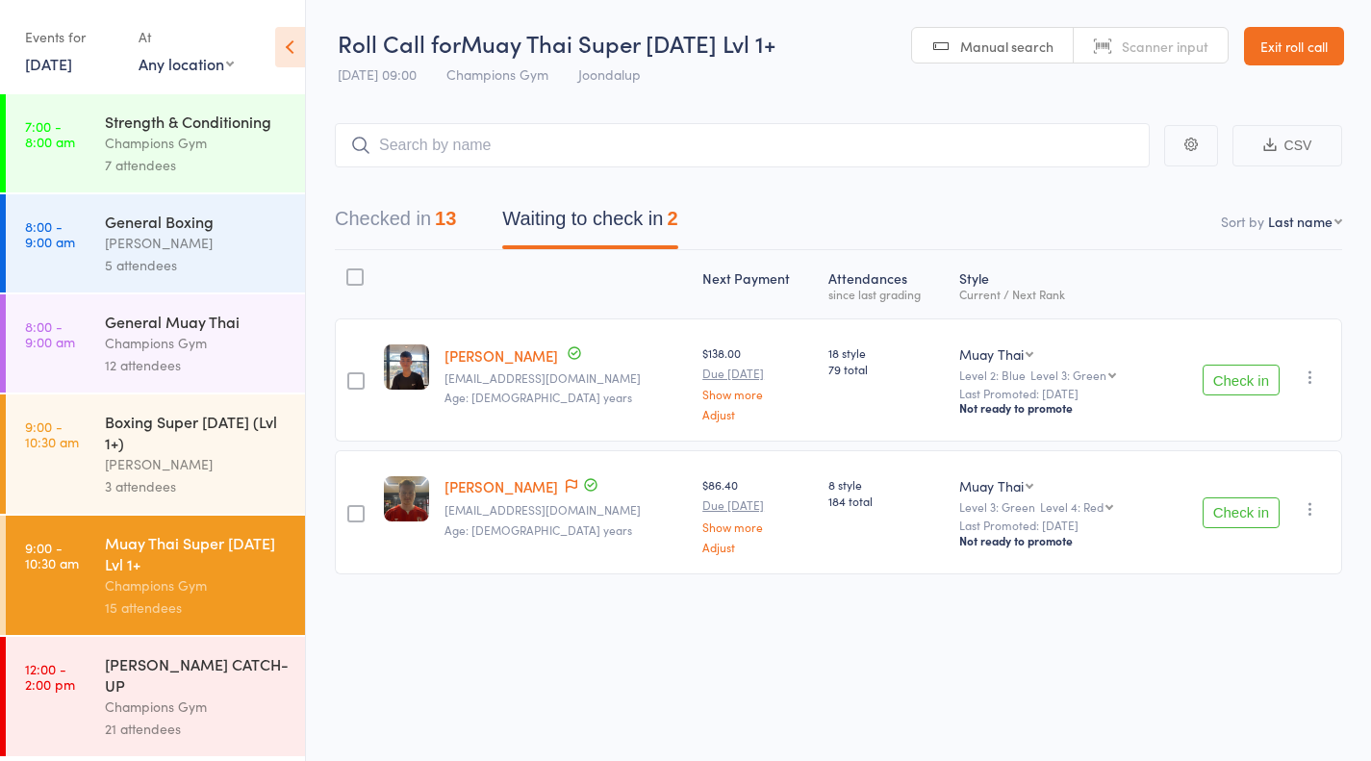
click at [1246, 508] on button "Check in" at bounding box center [1240, 512] width 77 height 31
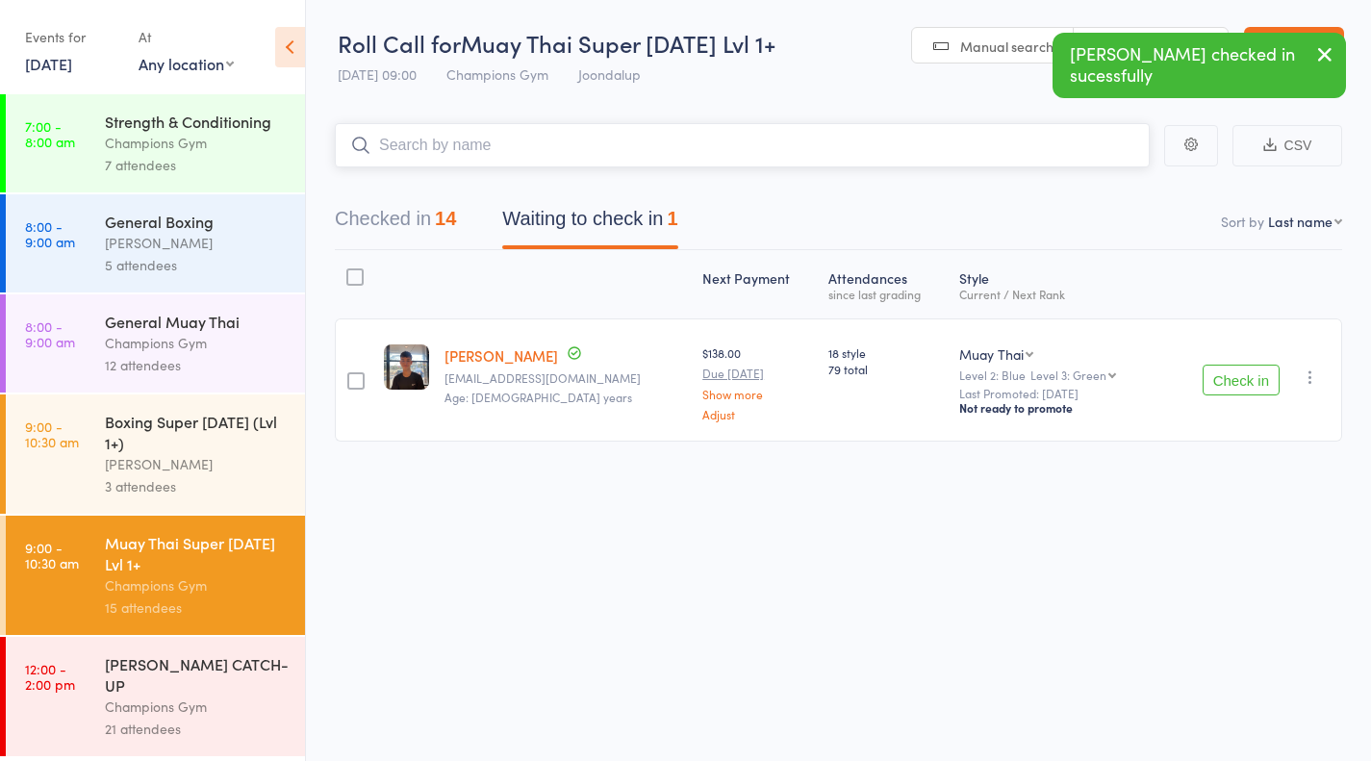
click at [431, 159] on input "search" at bounding box center [742, 145] width 815 height 44
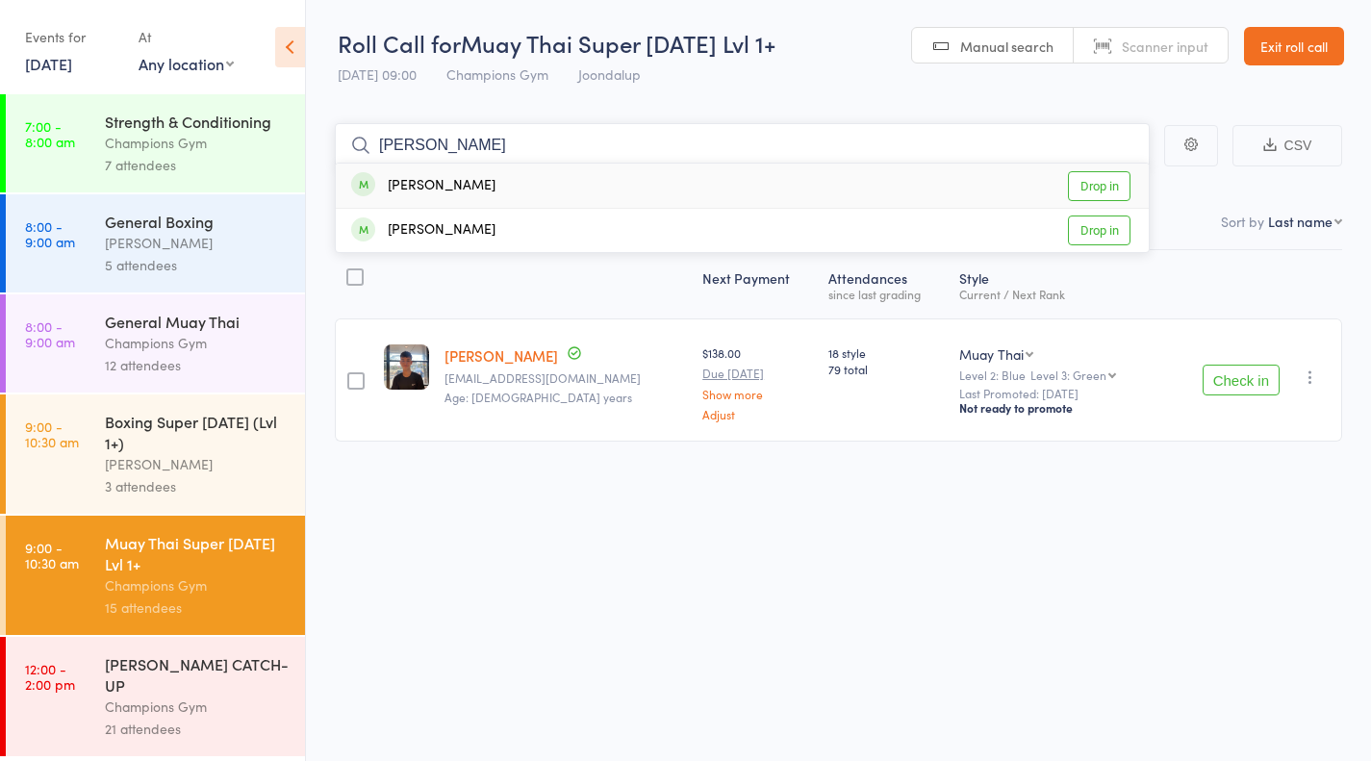
type input "orbin"
click at [1095, 183] on link "Drop in" at bounding box center [1099, 186] width 63 height 30
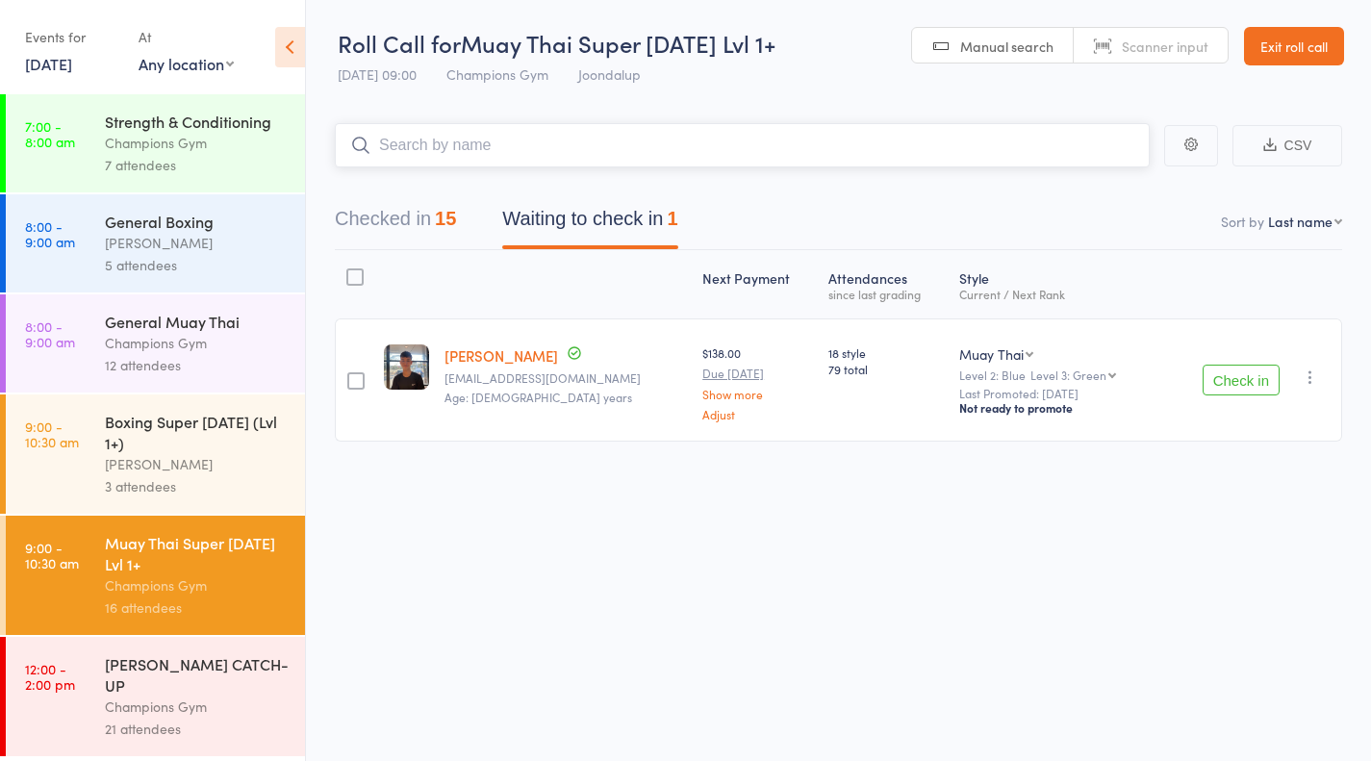
scroll to position [1, 0]
click at [588, 521] on div "Next Payment Atten­dances since last grading Style Current / Next Rank edit Cam…" at bounding box center [838, 387] width 1007 height 277
click at [89, 451] on link "9:00 - 10:30 am Boxing Super Saturday (Lvl 1+) Thomas Mitchell 3 attendees" at bounding box center [155, 453] width 299 height 119
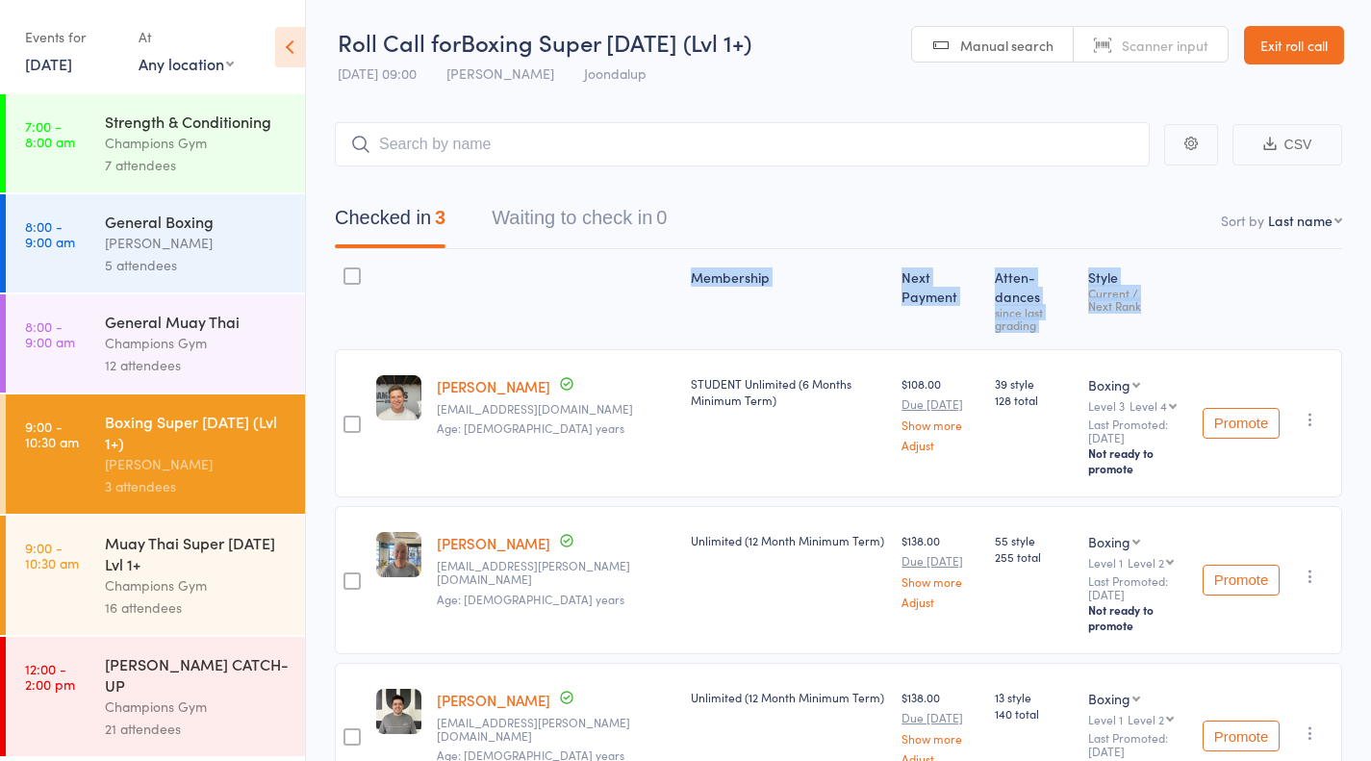
drag, startPoint x: 418, startPoint y: 467, endPoint x: 319, endPoint y: 515, distance: 110.1
click at [319, 515] on main "CSV Checked in 3 Waiting to check in 0 Sort by Last name First name Last name B…" at bounding box center [838, 494] width 1065 height 802
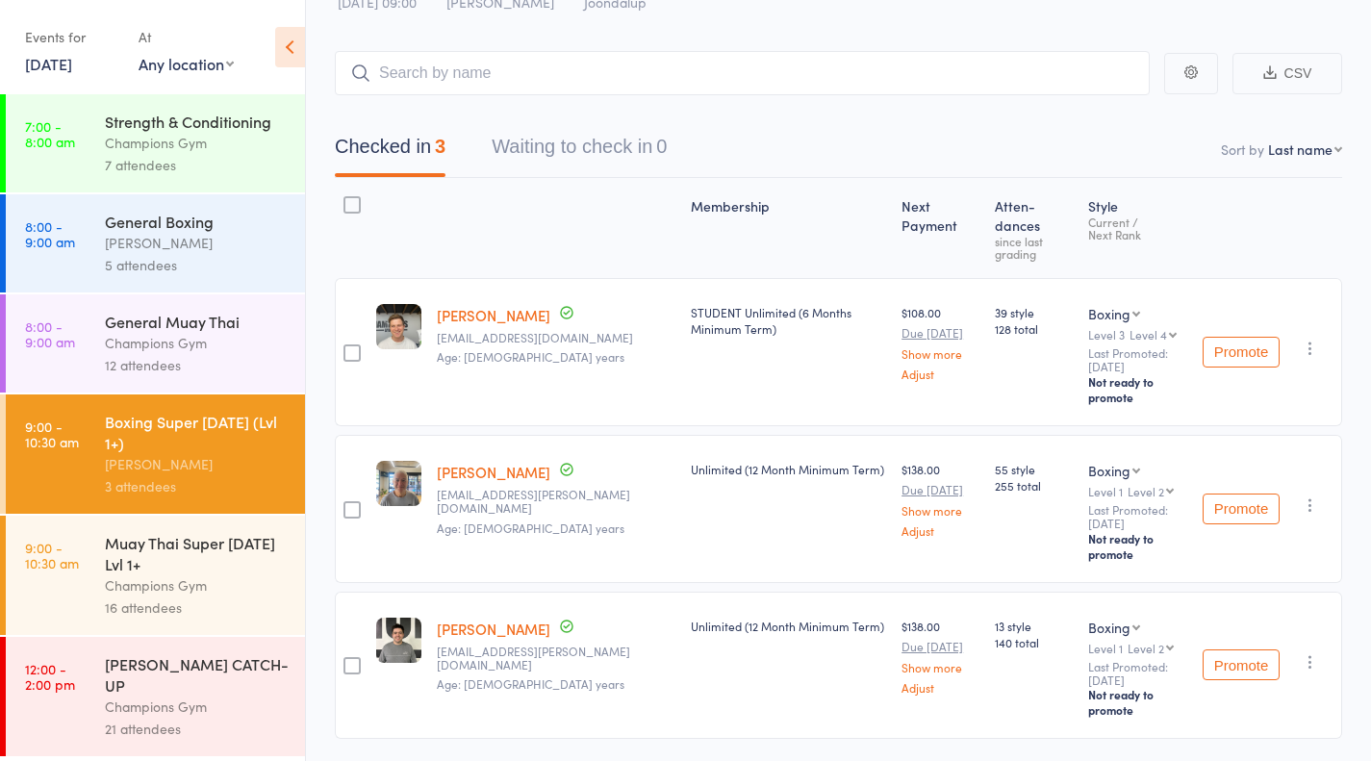
click at [225, 566] on div "Muay Thai Super [DATE] Lvl 1+" at bounding box center [197, 553] width 184 height 42
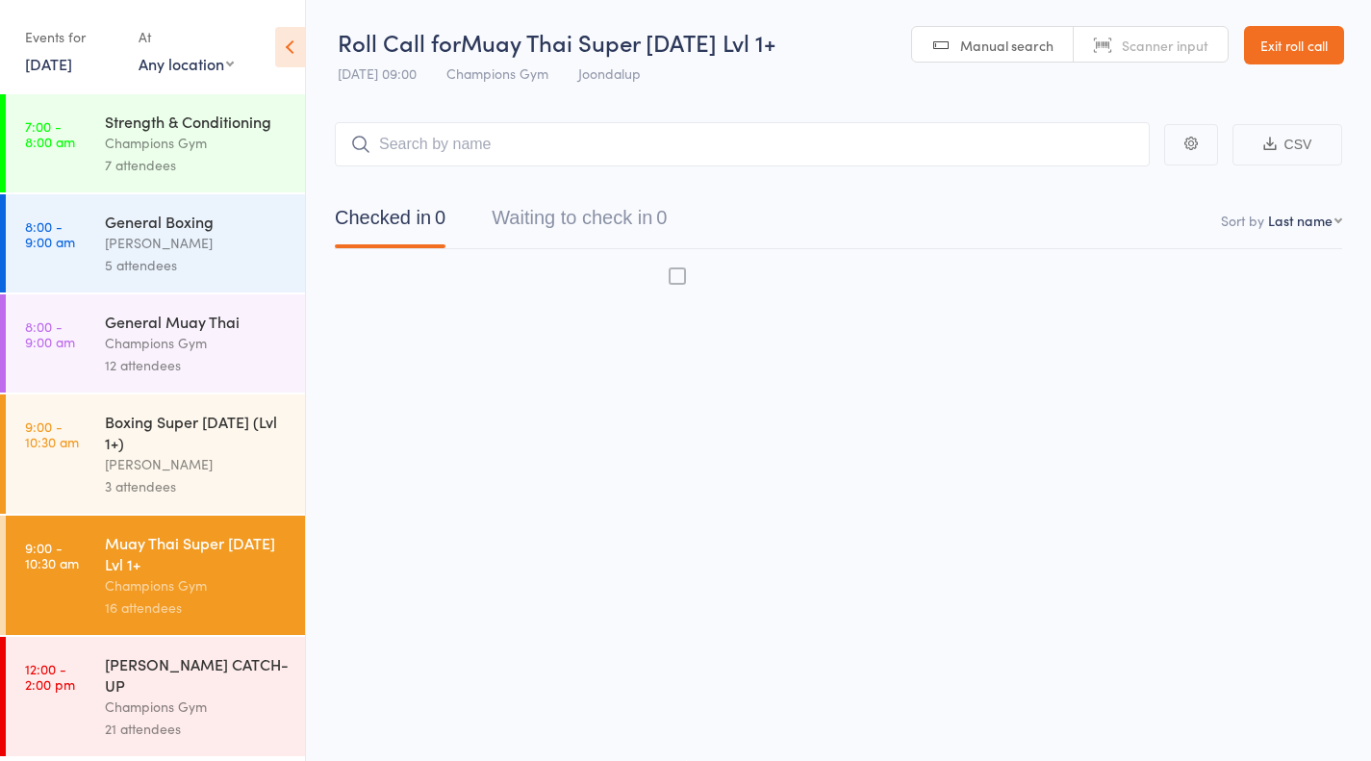
scroll to position [1, 0]
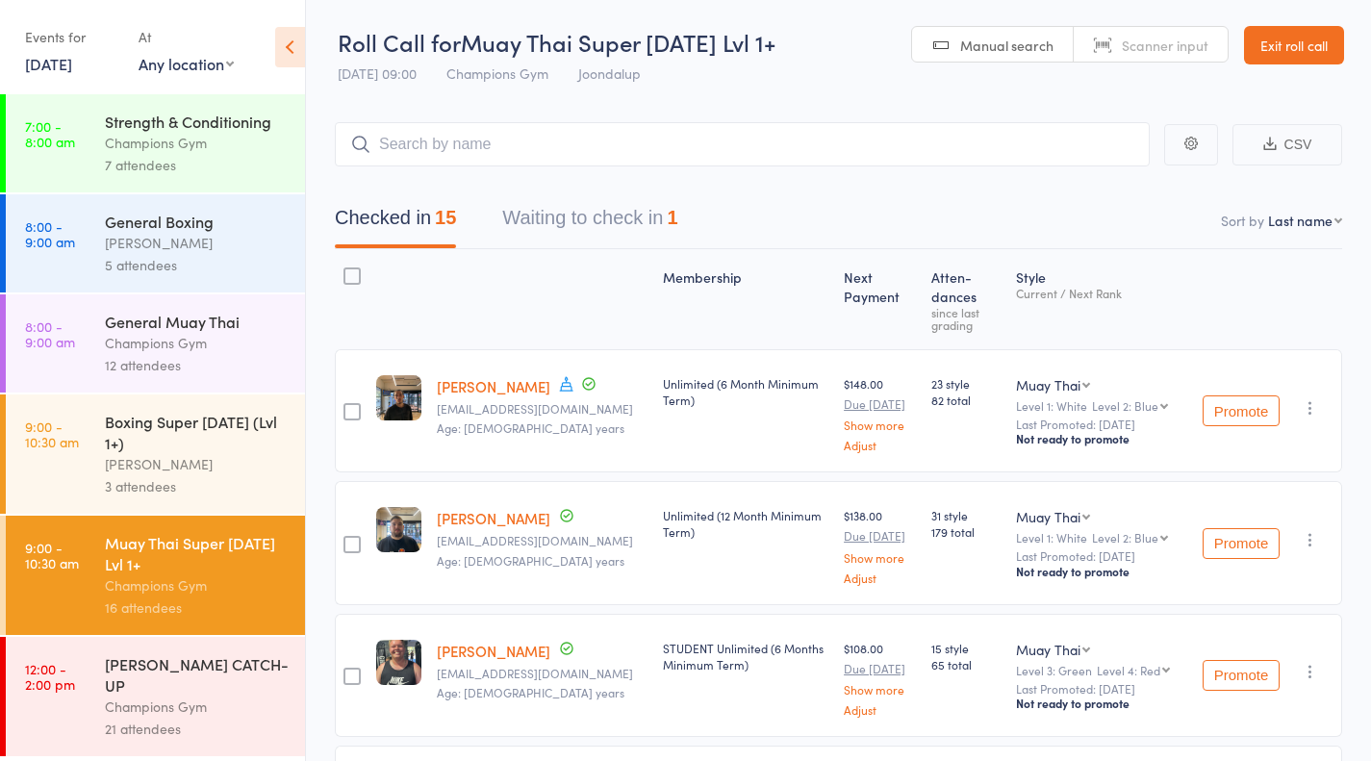
click at [232, 463] on div "[PERSON_NAME]" at bounding box center [197, 464] width 184 height 22
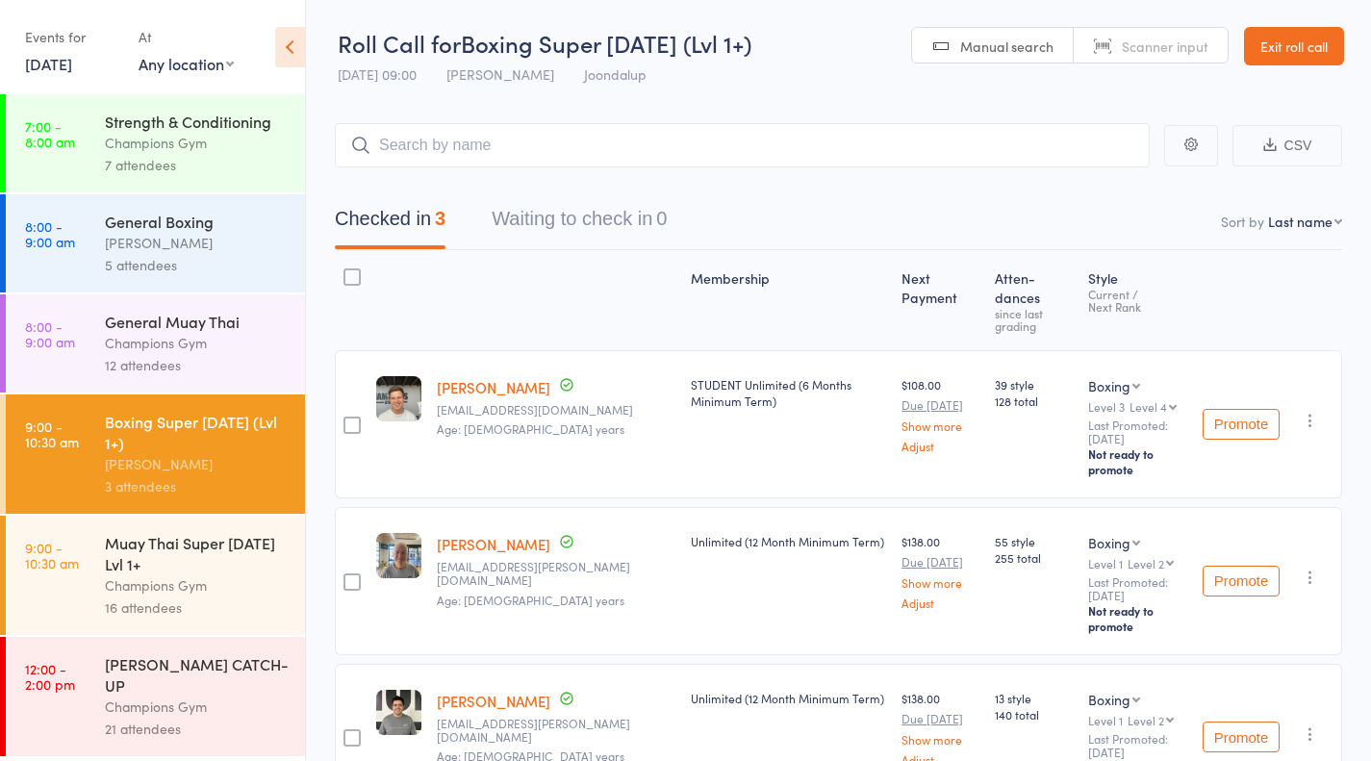
click at [126, 580] on div "Champions Gym" at bounding box center [197, 585] width 184 height 22
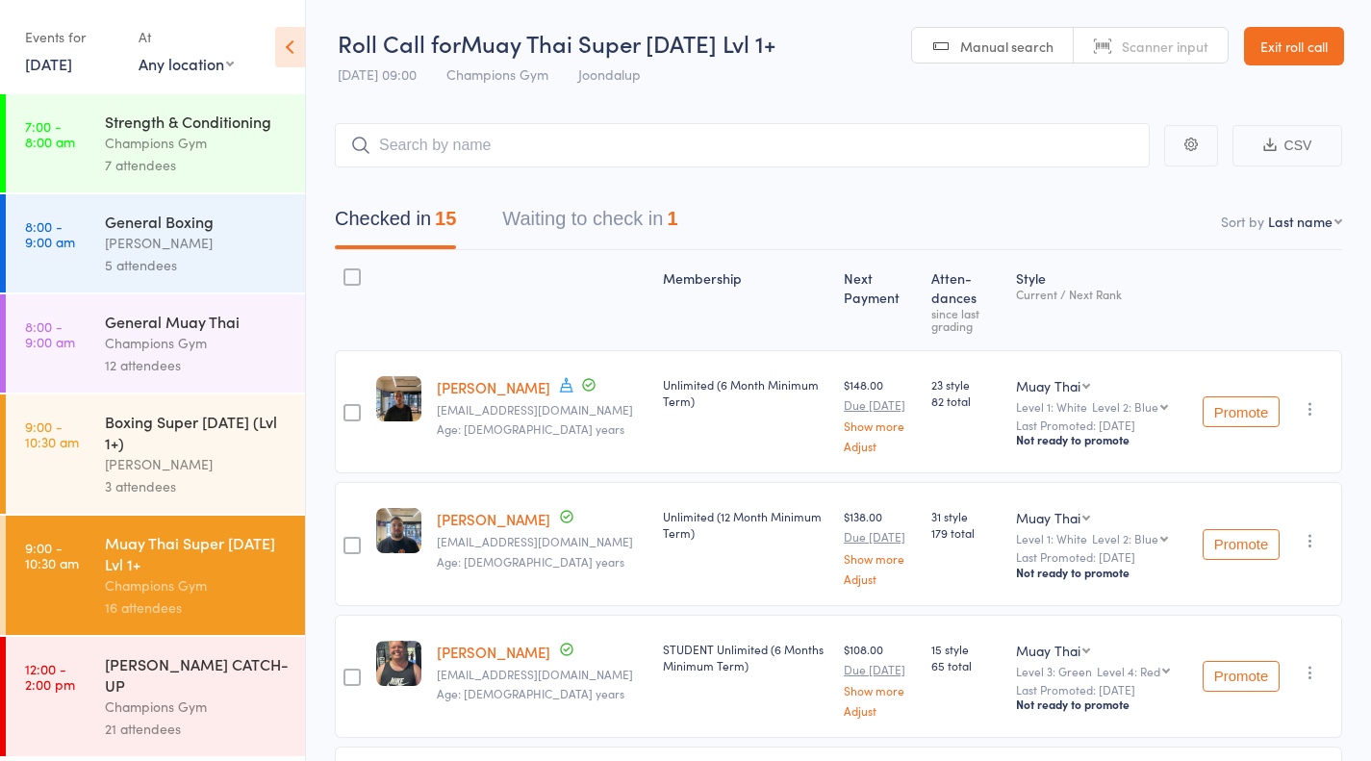
click at [636, 216] on button "Waiting to check in 1" at bounding box center [589, 223] width 175 height 51
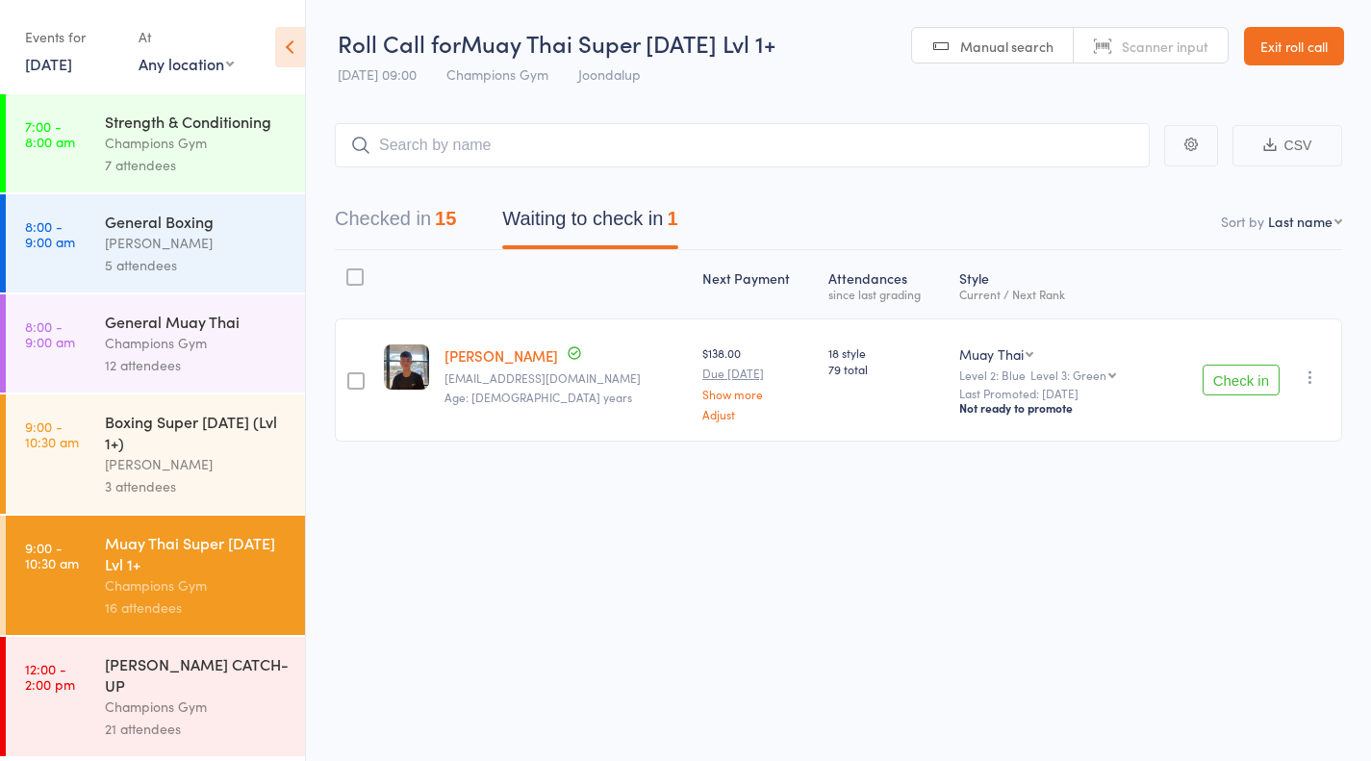
click at [144, 455] on div "[PERSON_NAME]" at bounding box center [197, 464] width 184 height 22
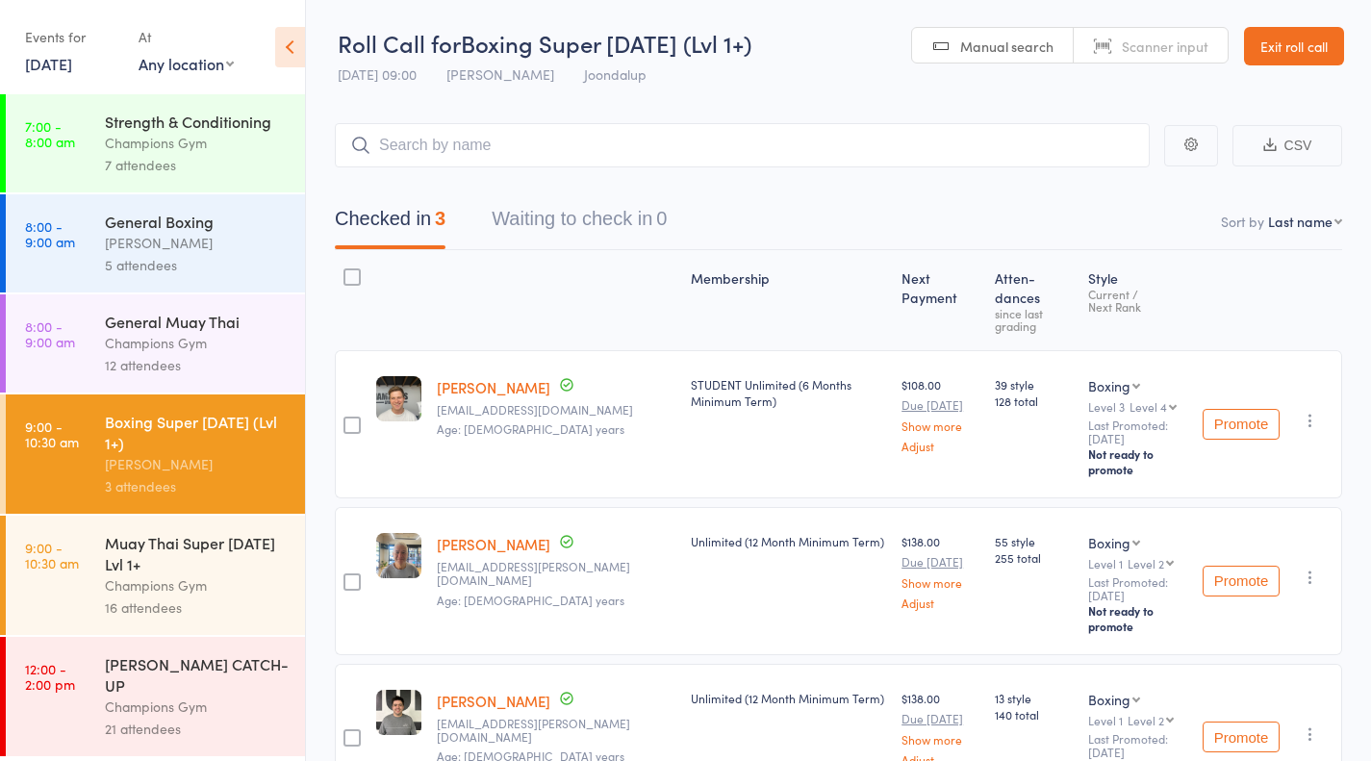
click at [99, 350] on link "8:00 - 9:00 am General Muay Thai Champions Gym 12 attendees" at bounding box center [155, 343] width 299 height 98
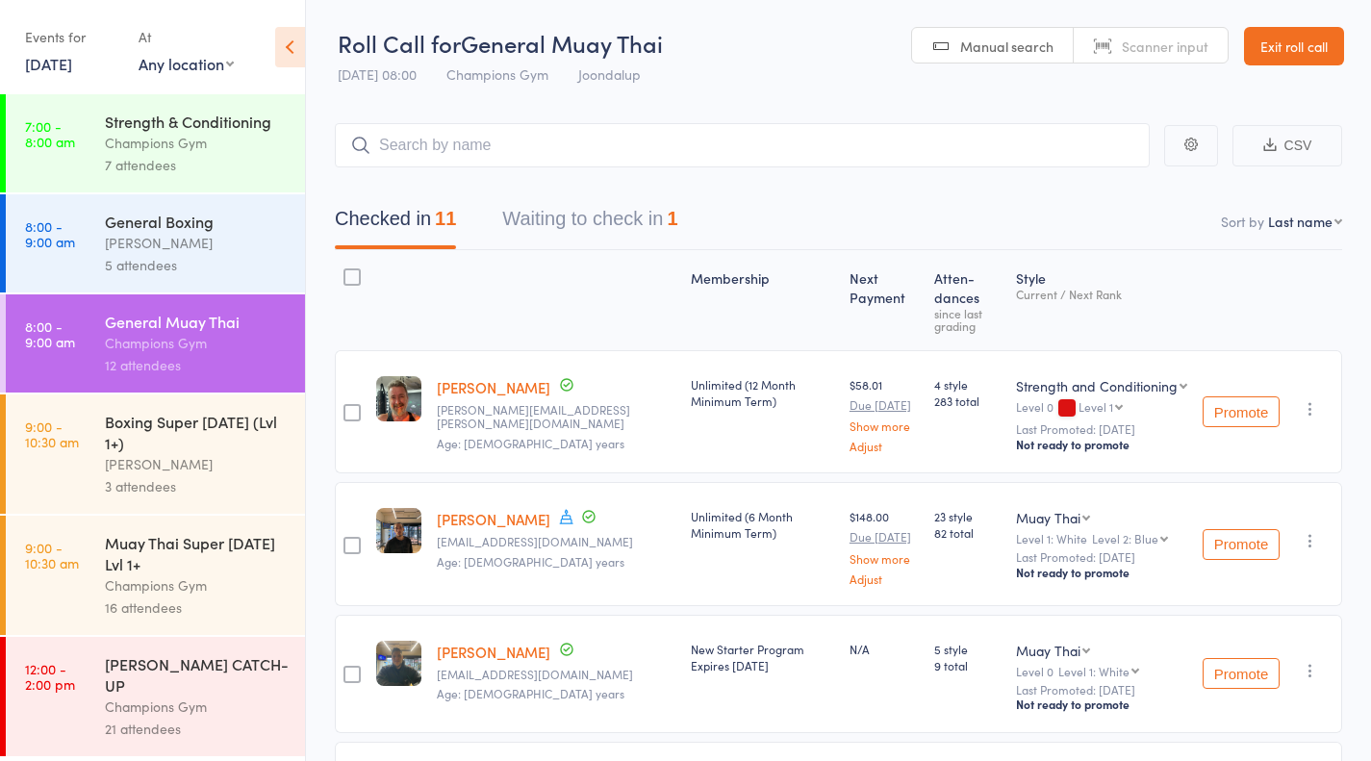
click at [94, 264] on link "8:00 - 9:00 am General Boxing Thomas Mitchell 5 attendees" at bounding box center [155, 243] width 299 height 98
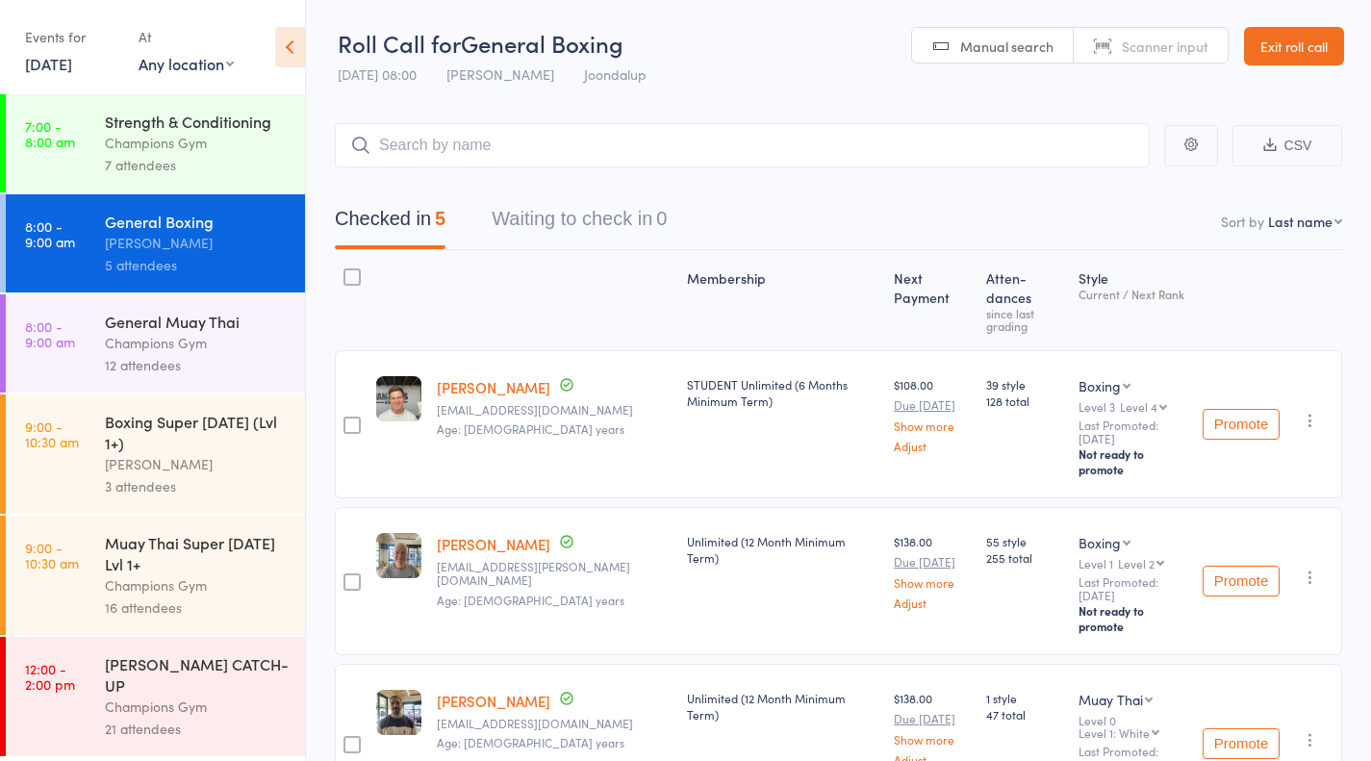
click at [76, 164] on link "7:00 - 8:00 am Strength & Conditioning Champions Gym 7 attendees" at bounding box center [155, 143] width 299 height 98
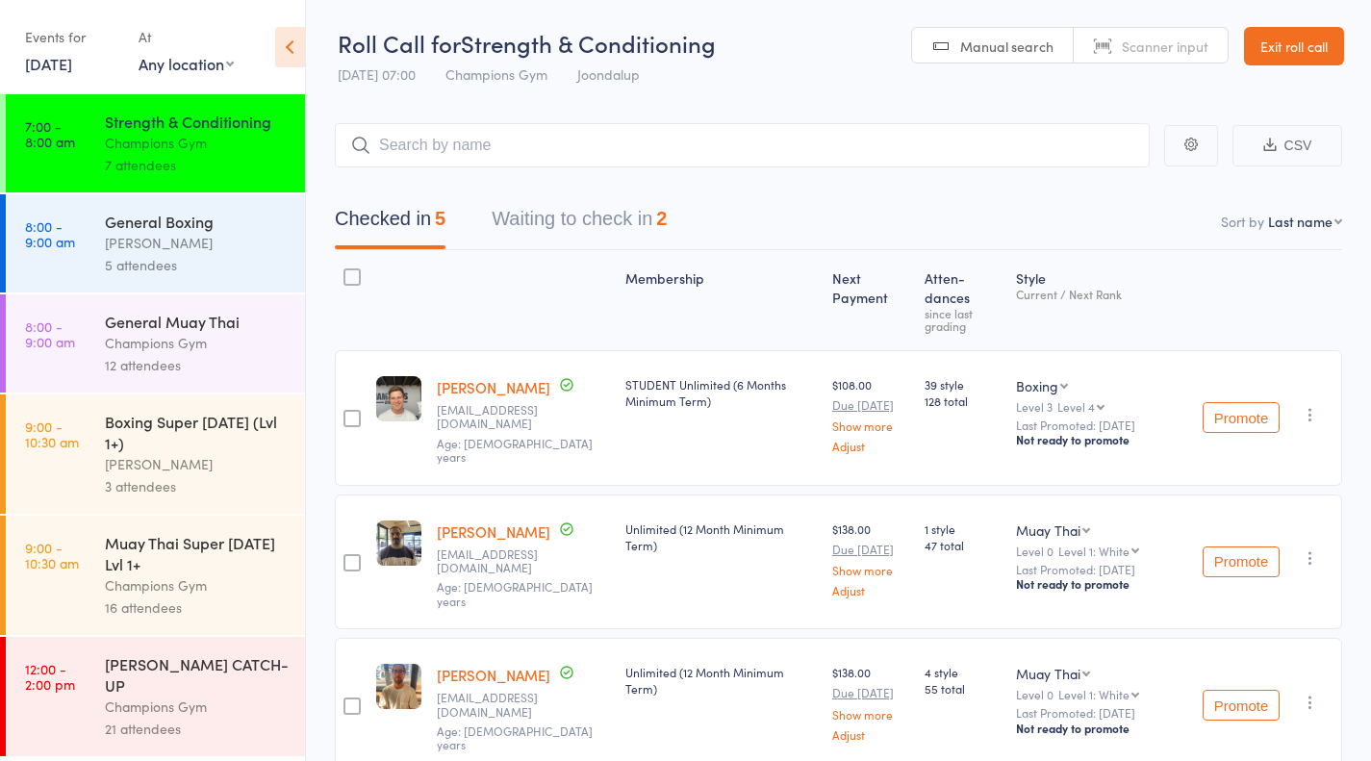
click at [644, 215] on button "Waiting to check in 2" at bounding box center [579, 223] width 175 height 51
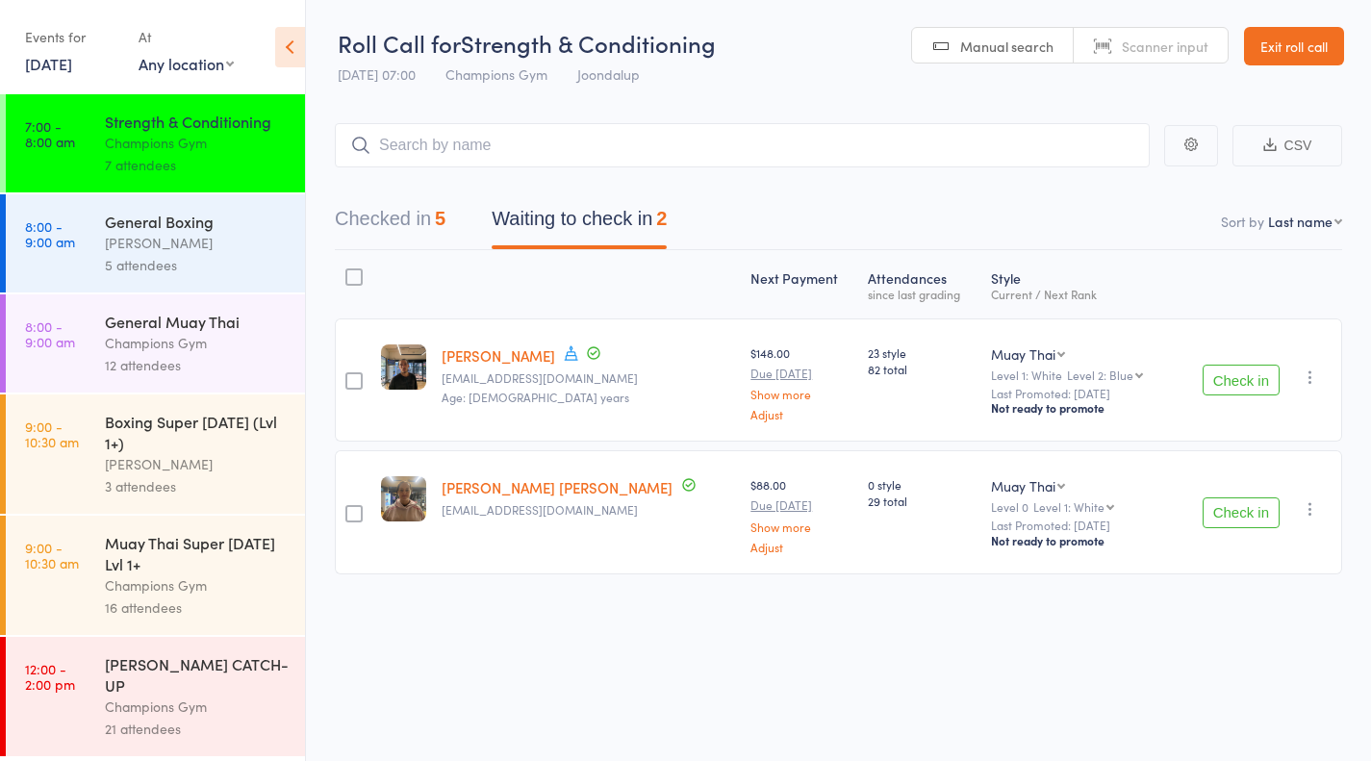
click at [429, 227] on button "Checked in 5" at bounding box center [390, 223] width 111 height 51
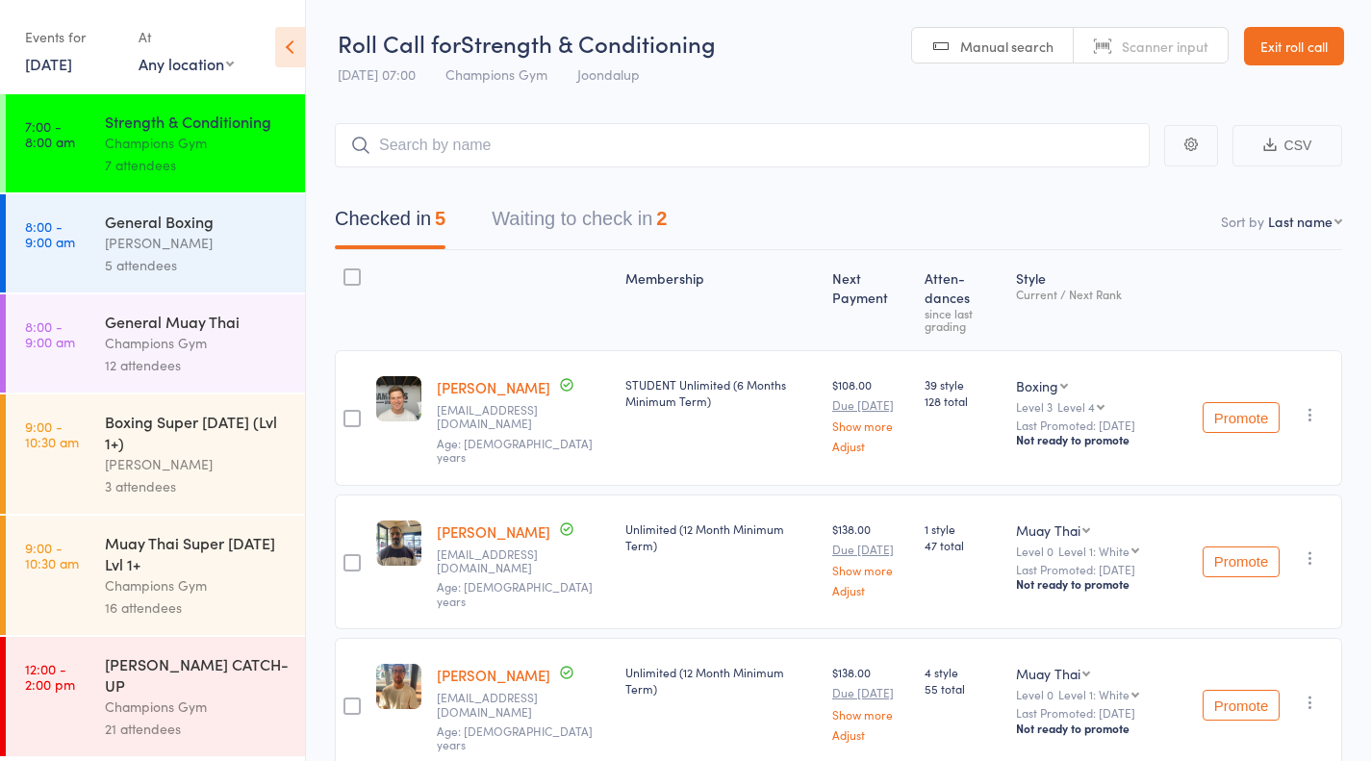
click at [1273, 50] on link "Exit roll call" at bounding box center [1294, 46] width 100 height 38
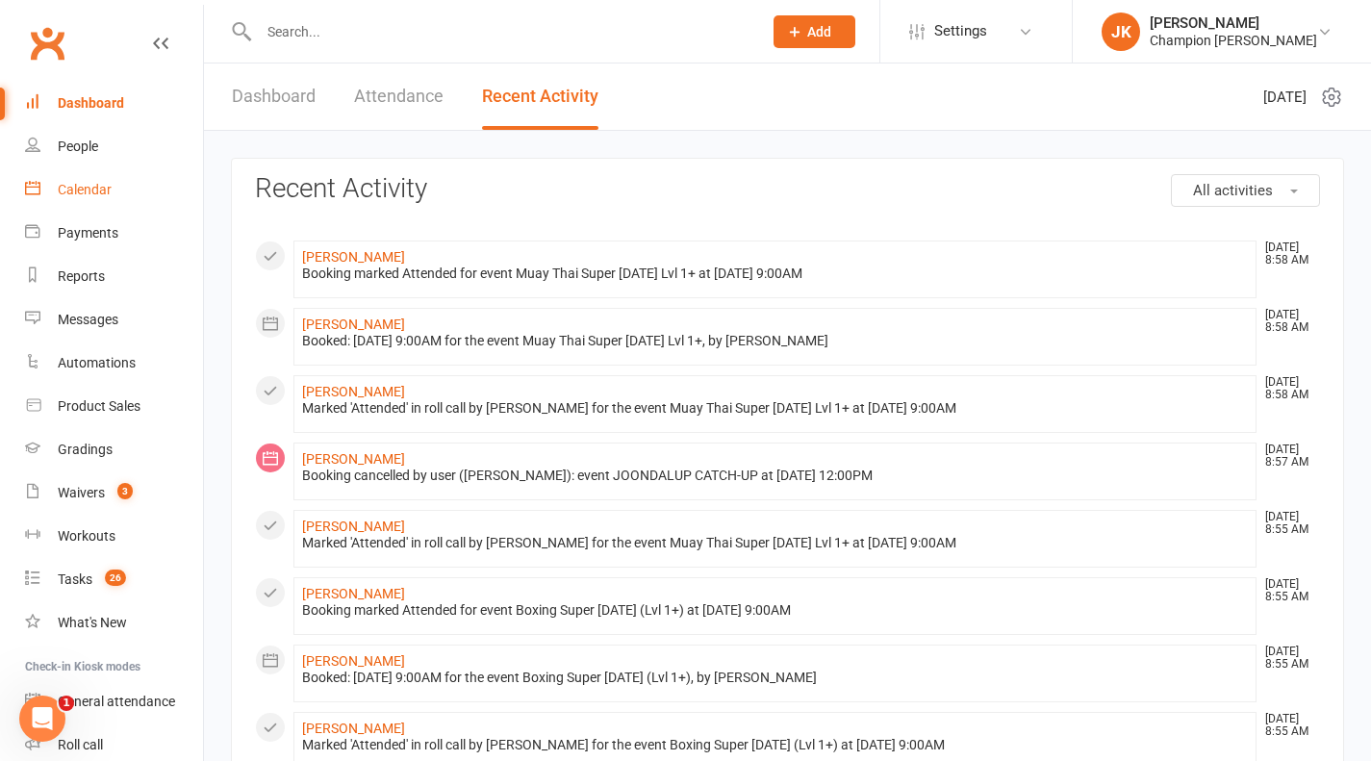
click at [106, 186] on div "Calendar" at bounding box center [85, 189] width 54 height 15
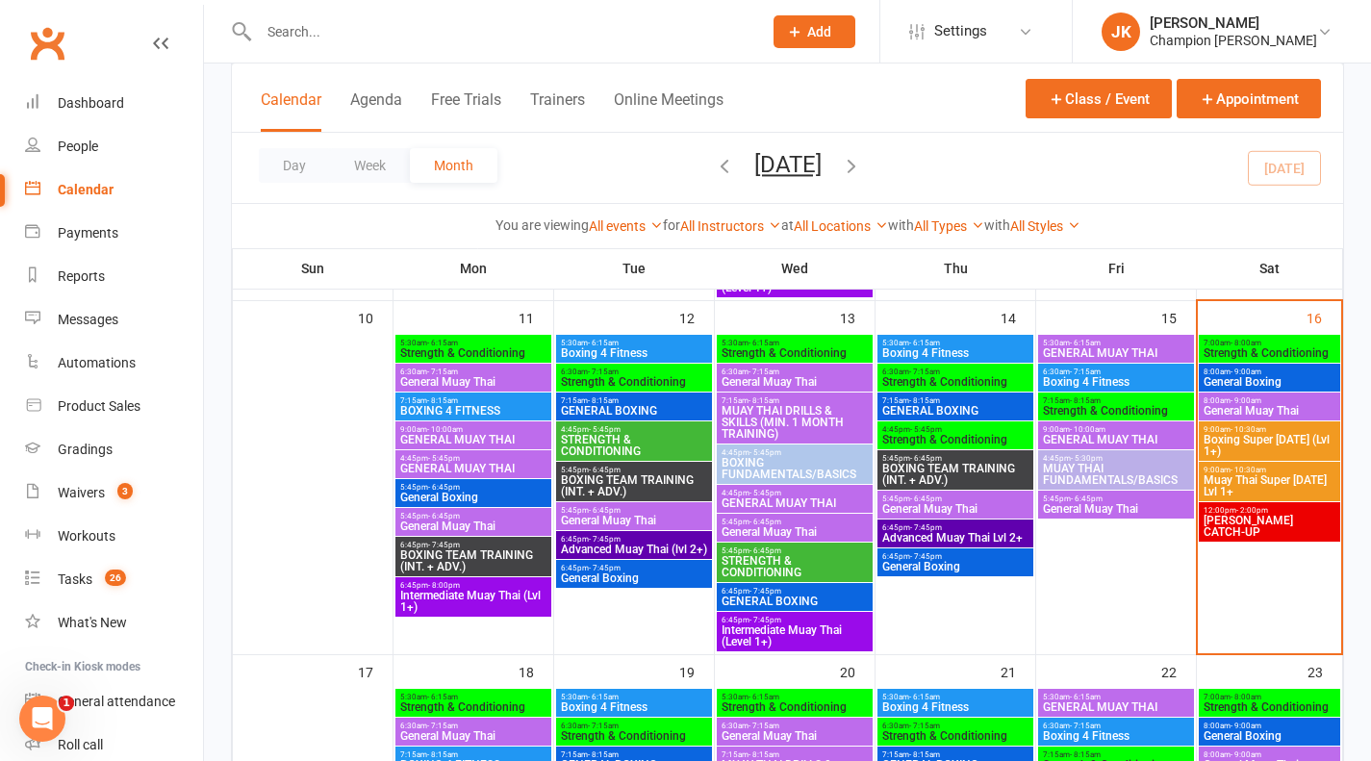
scroll to position [771, 0]
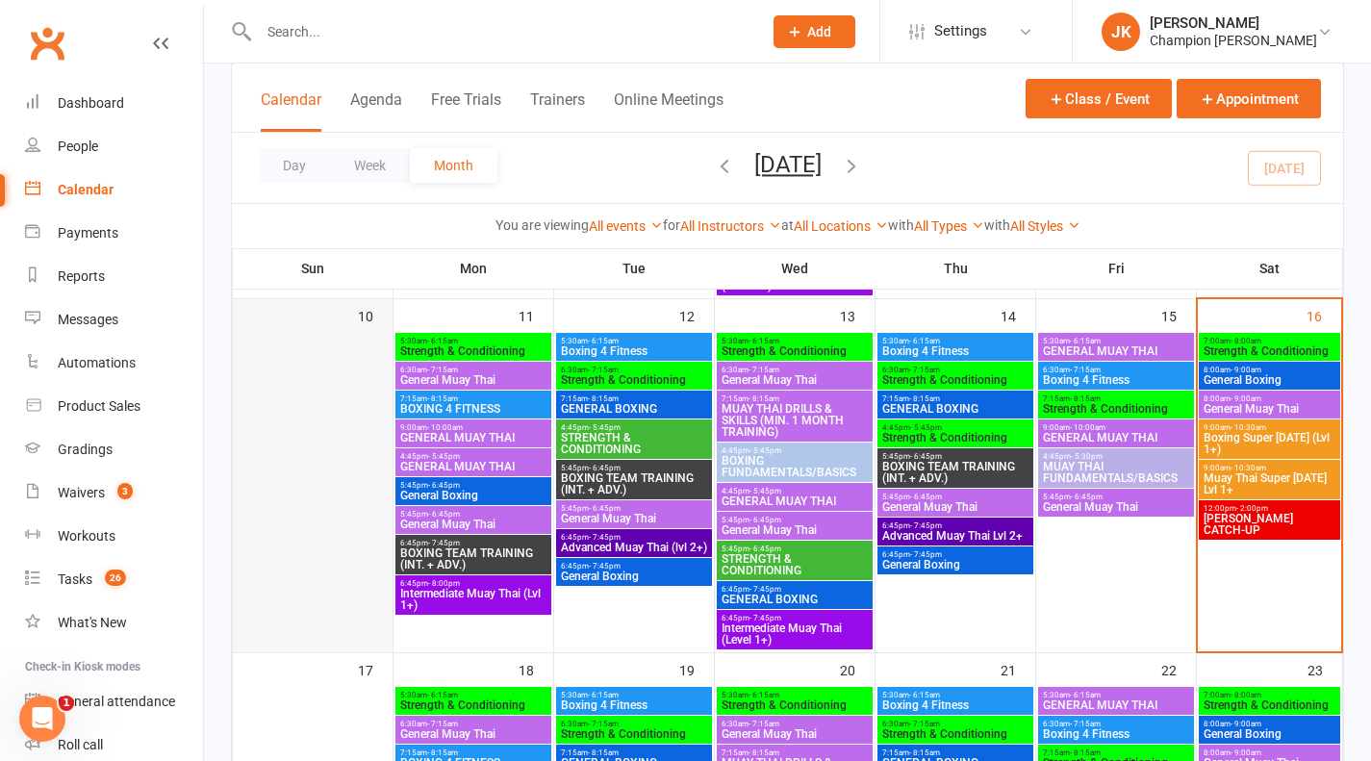
click at [365, 533] on div at bounding box center [313, 491] width 156 height 317
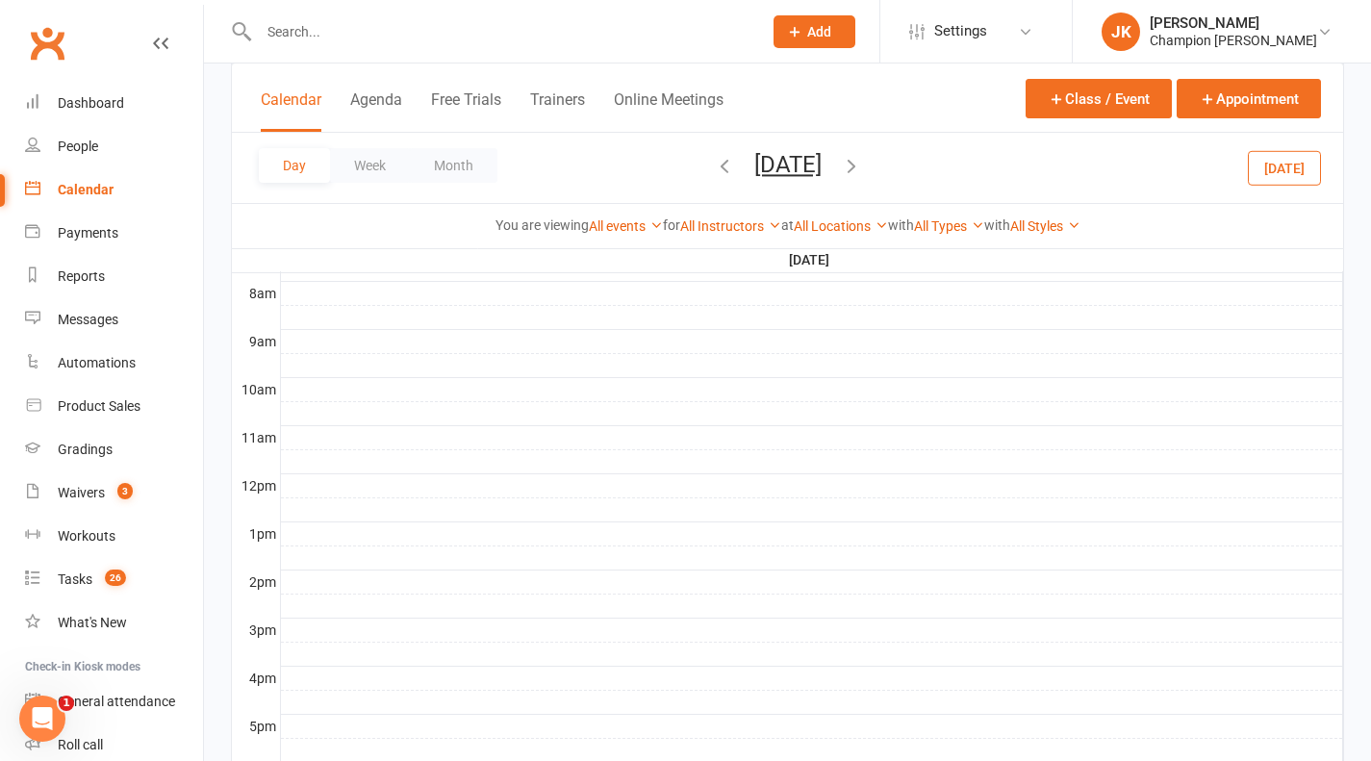
scroll to position [0, 0]
click at [284, 99] on button "Calendar" at bounding box center [291, 110] width 61 height 41
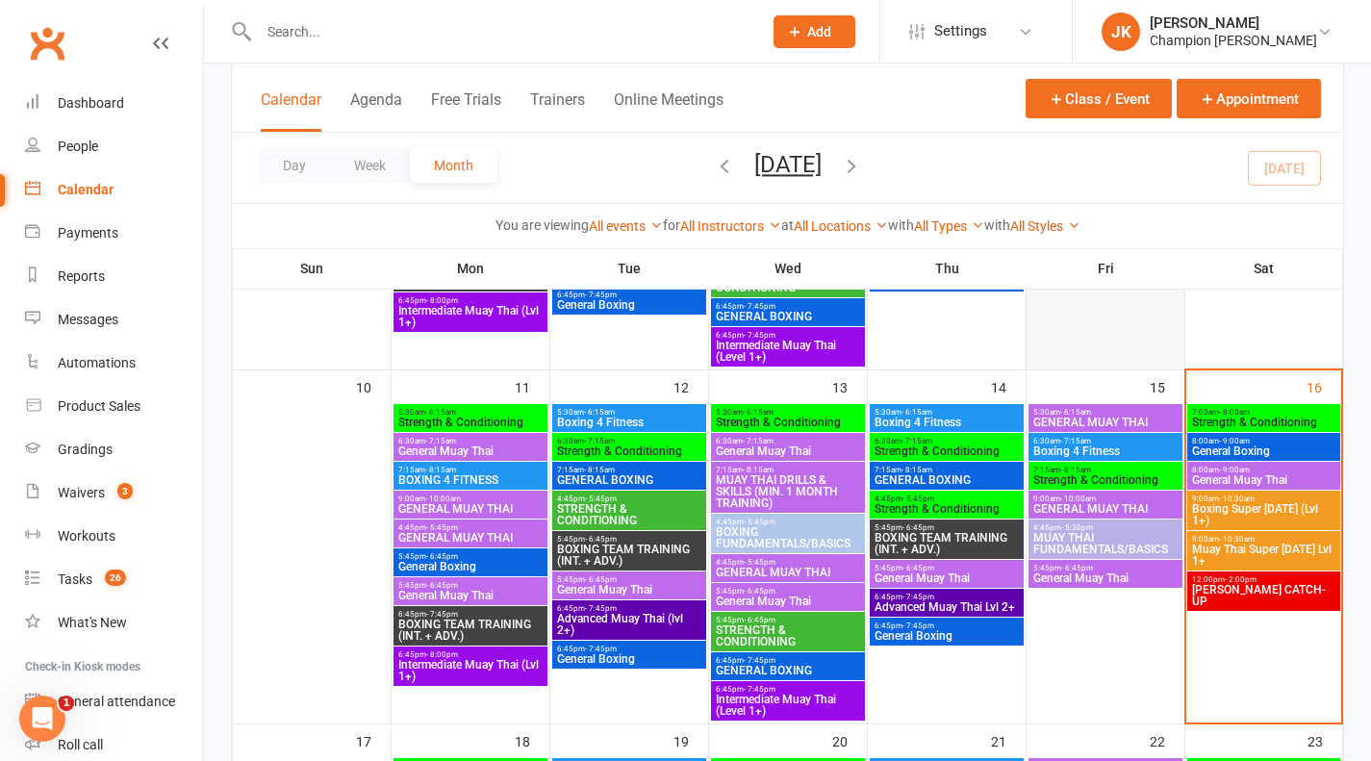
scroll to position [720, 0]
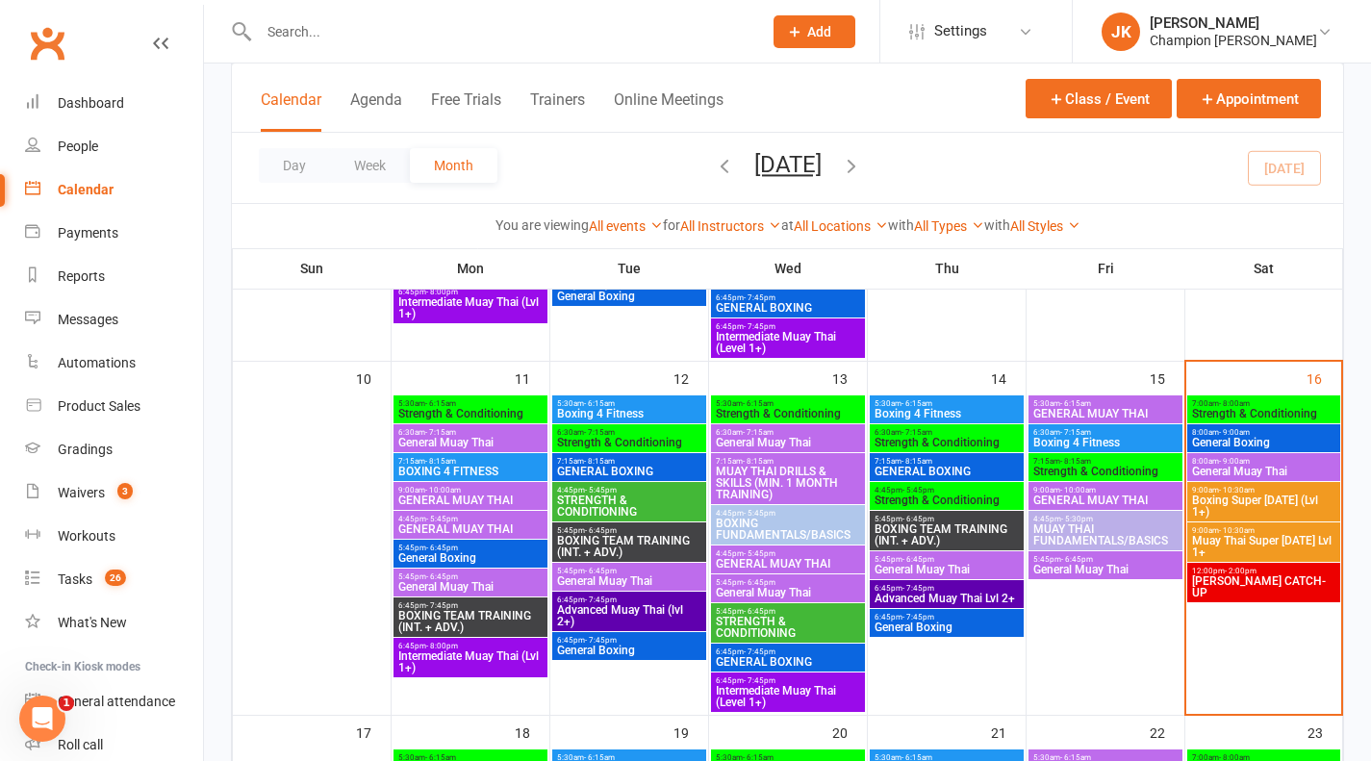
click at [1286, 575] on span "[PERSON_NAME] CATCH-UP" at bounding box center [1263, 586] width 145 height 23
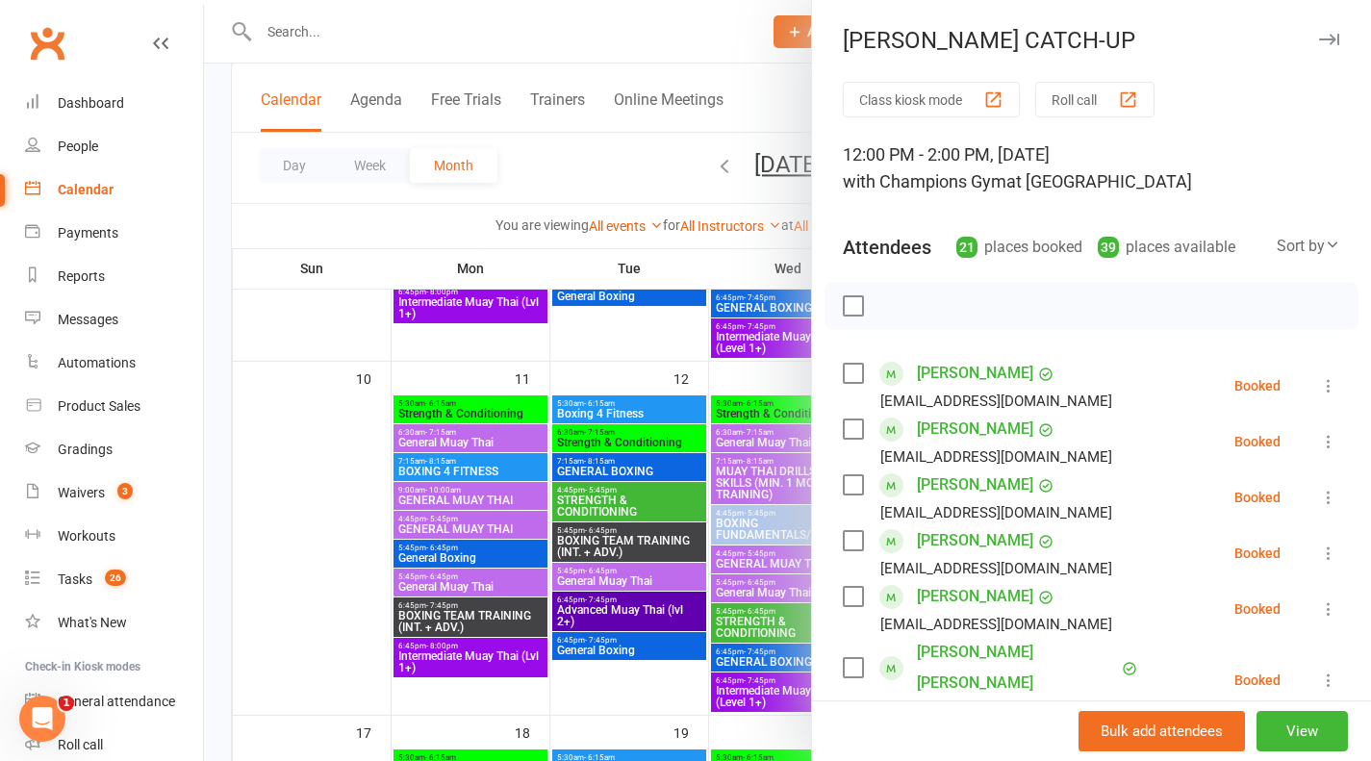
click at [304, 587] on div at bounding box center [787, 380] width 1167 height 761
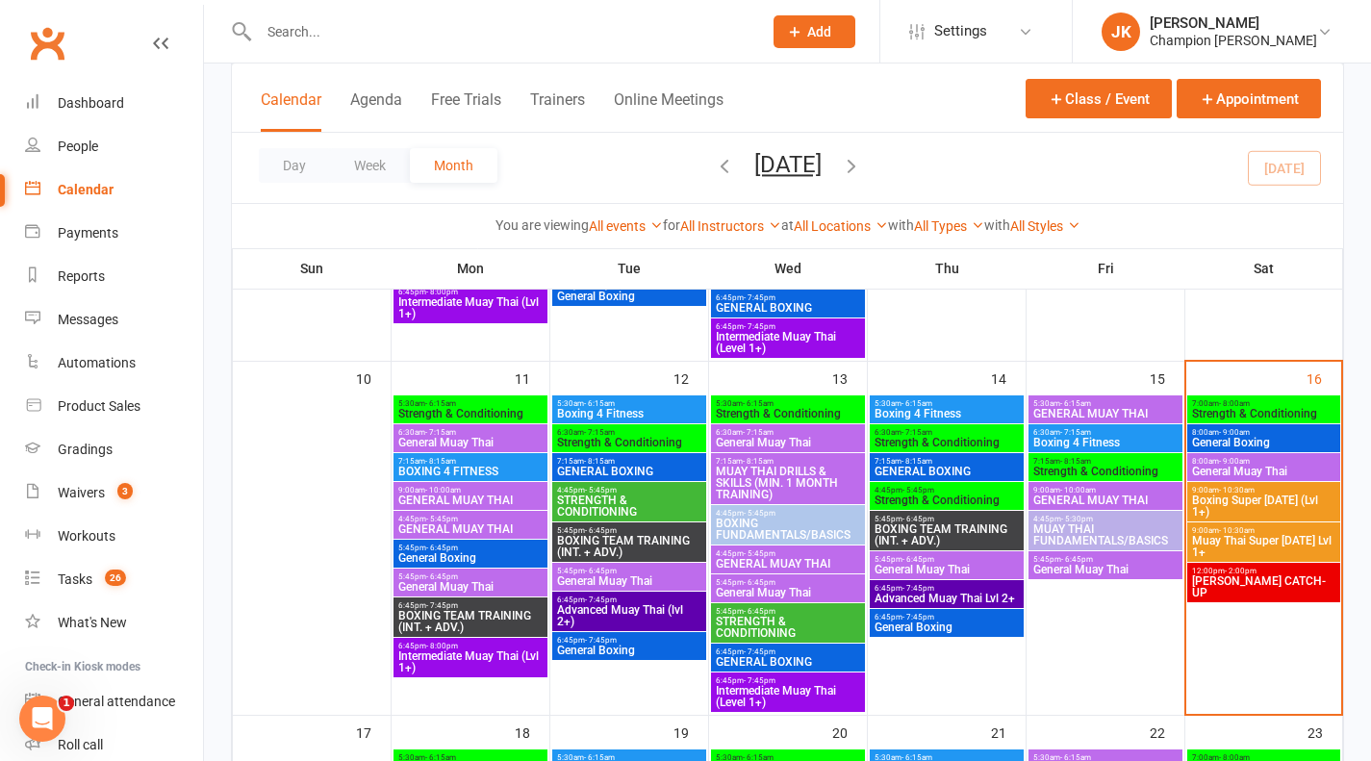
drag, startPoint x: 1315, startPoint y: 541, endPoint x: 1268, endPoint y: 506, distance: 58.5
click at [1268, 506] on span "Boxing Super [DATE] (Lvl 1+)" at bounding box center [1263, 505] width 145 height 23
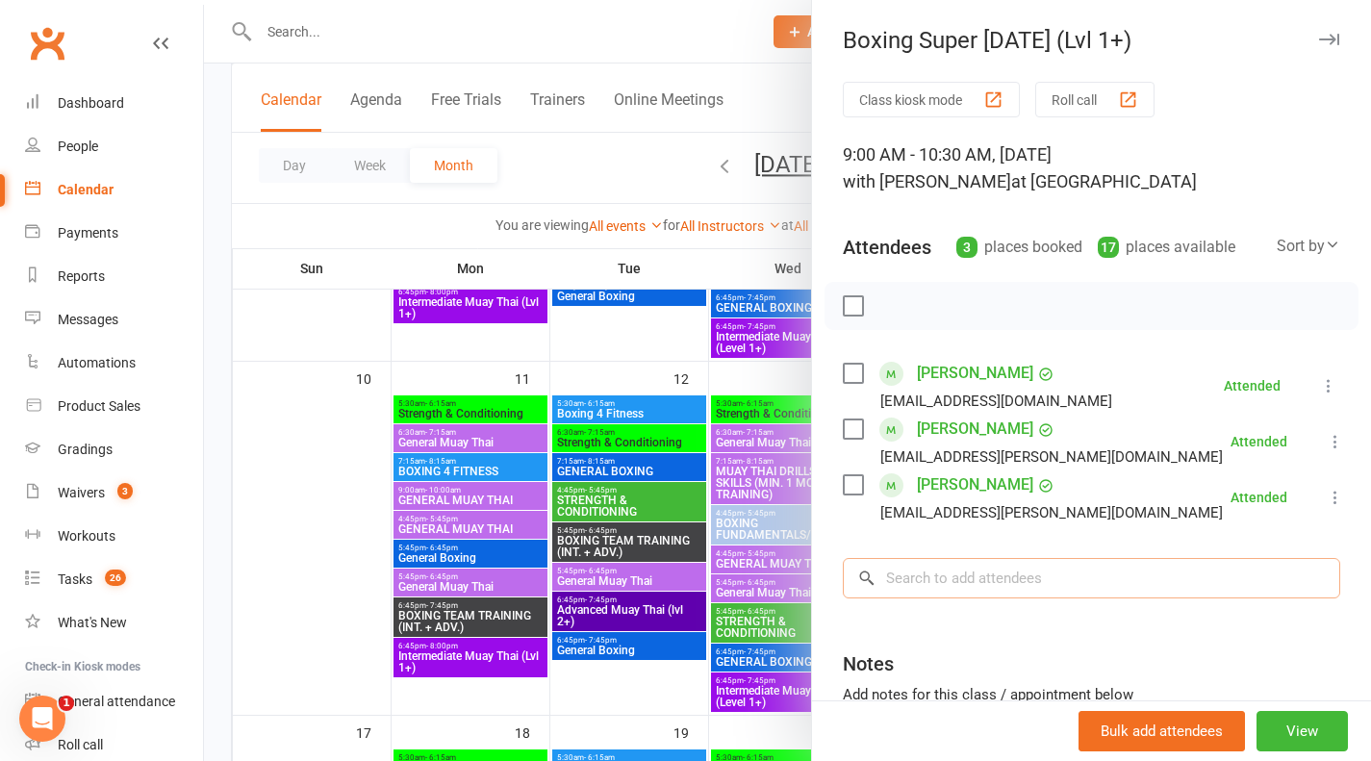
click at [1060, 580] on input "search" at bounding box center [1091, 578] width 497 height 40
type input "o"
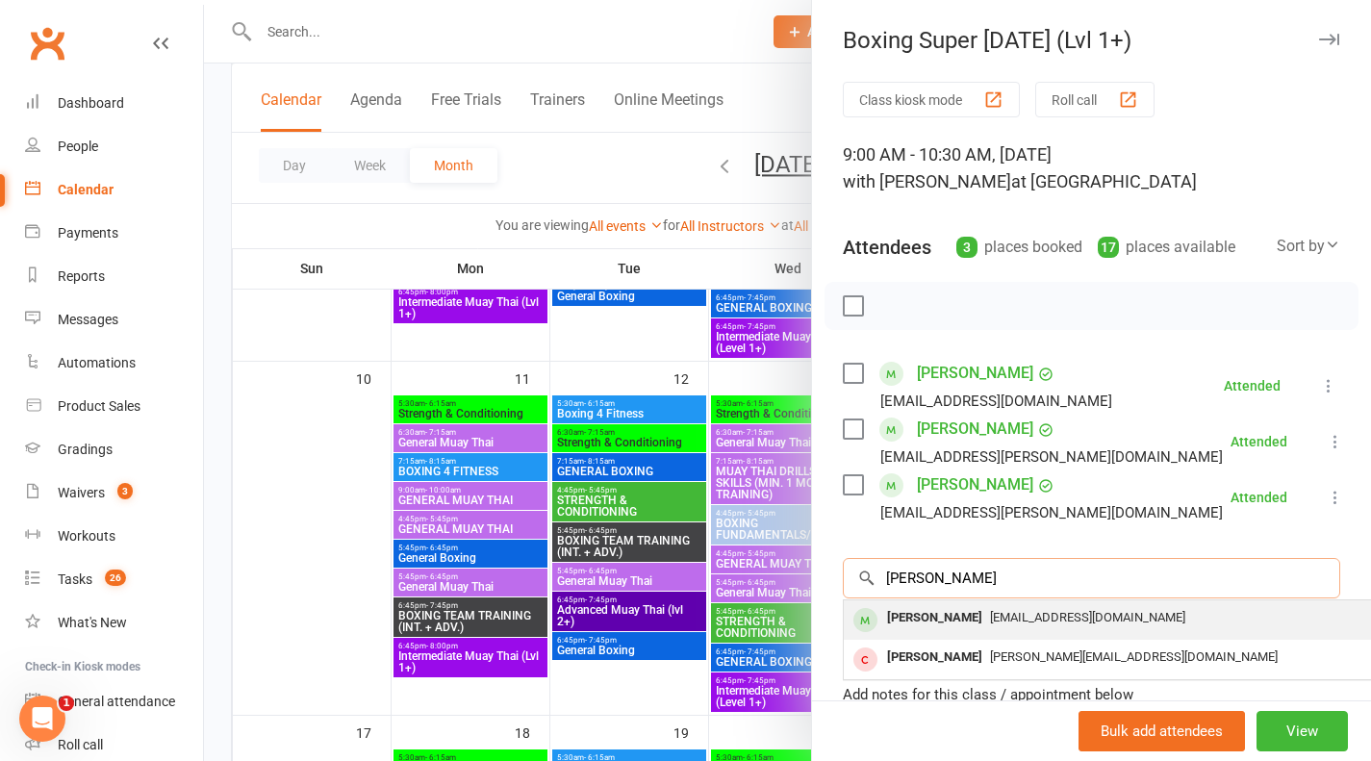
type input "[PERSON_NAME]"
click at [948, 604] on div "[PERSON_NAME]" at bounding box center [934, 618] width 111 height 28
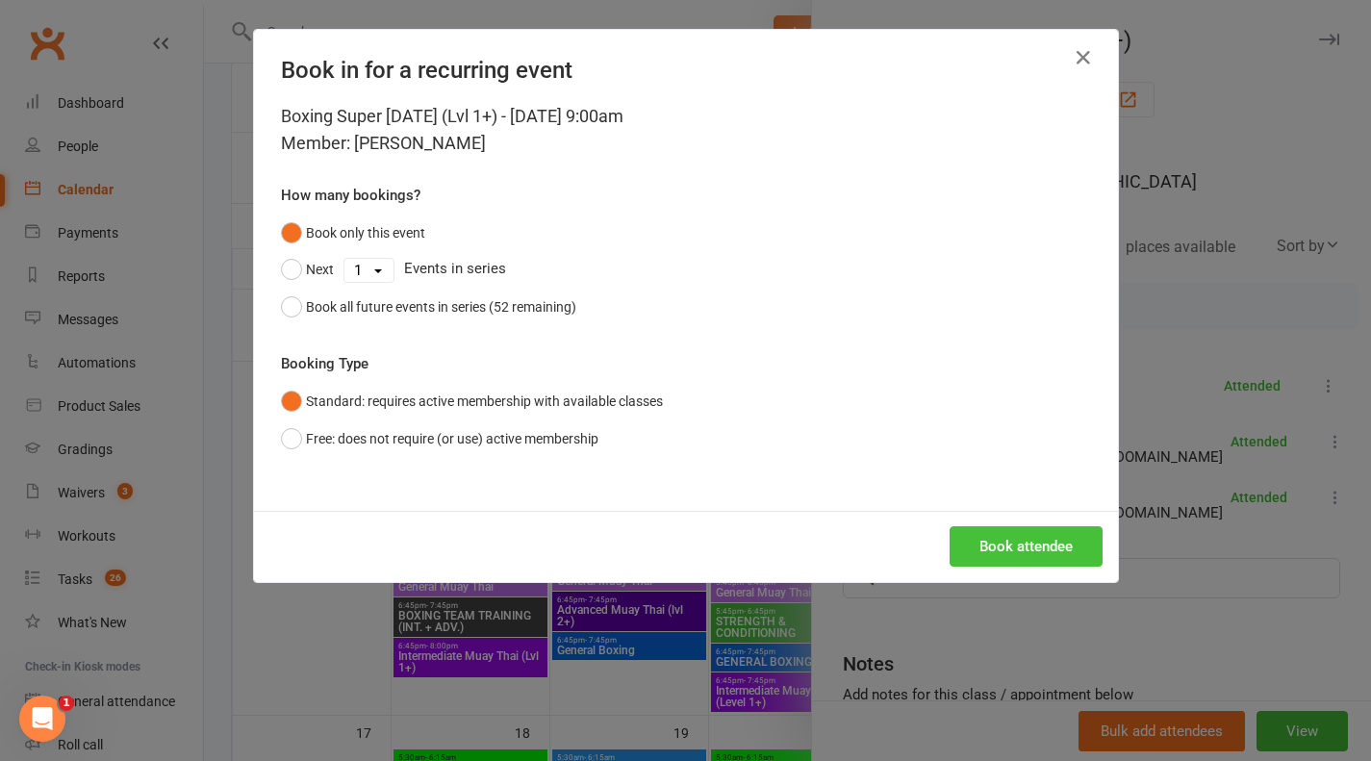
click at [1039, 544] on button "Book attendee" at bounding box center [1025, 546] width 153 height 40
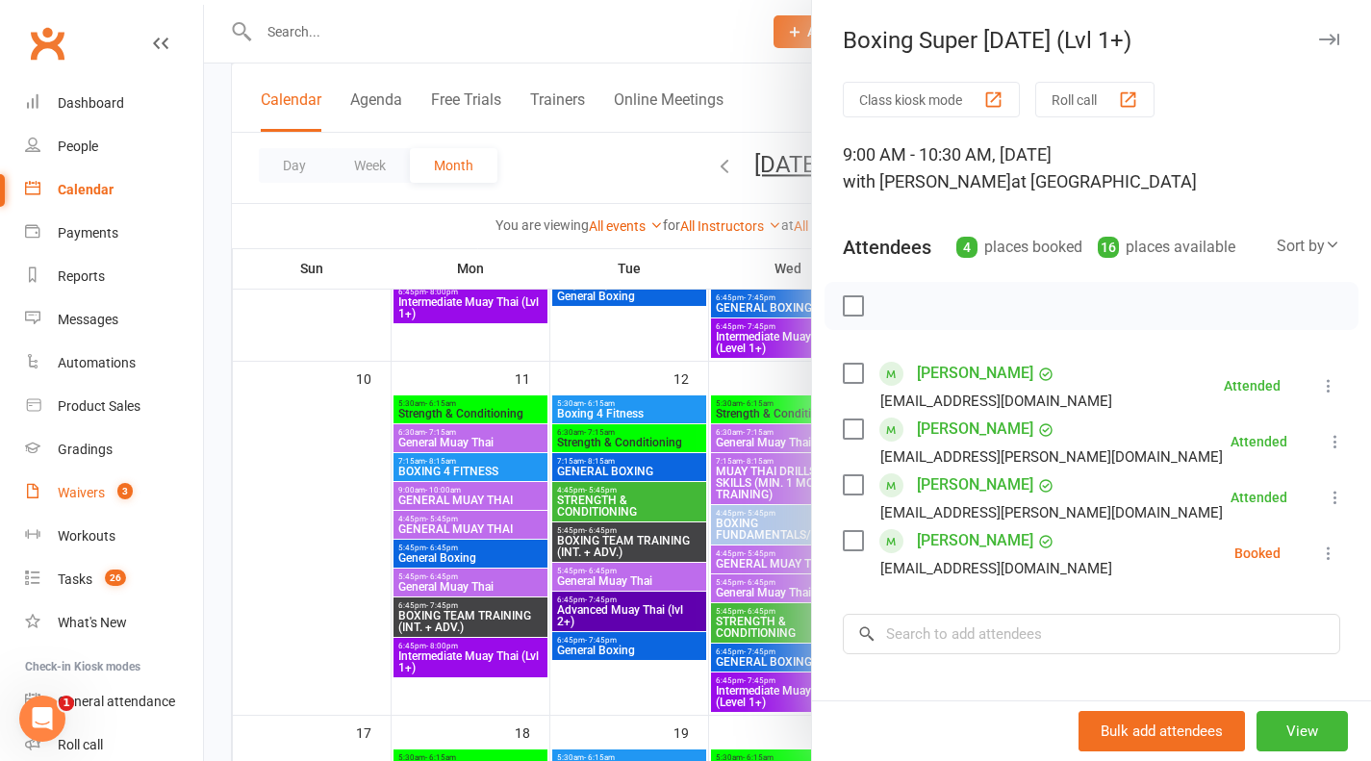
click at [70, 494] on div "Waivers" at bounding box center [81, 492] width 47 height 15
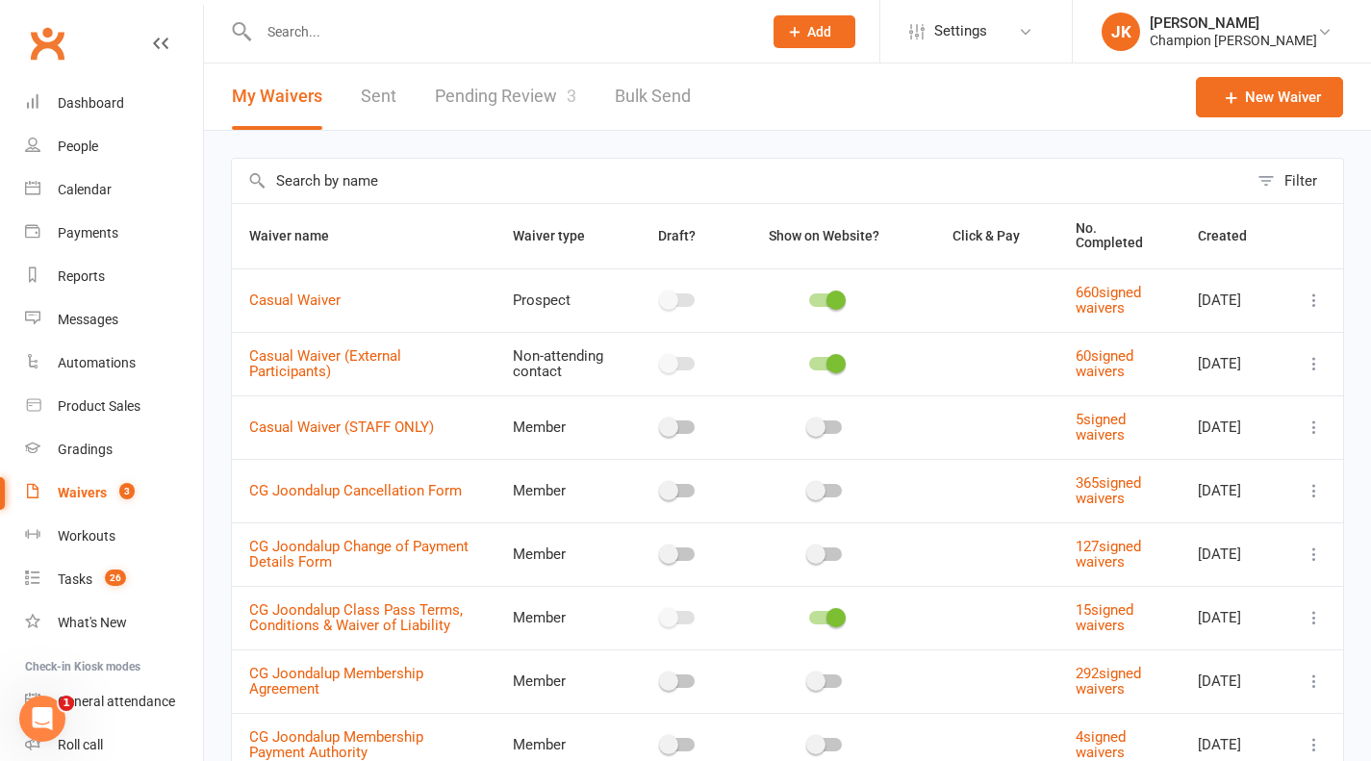
click at [522, 91] on link "Pending Review 3" at bounding box center [505, 96] width 141 height 66
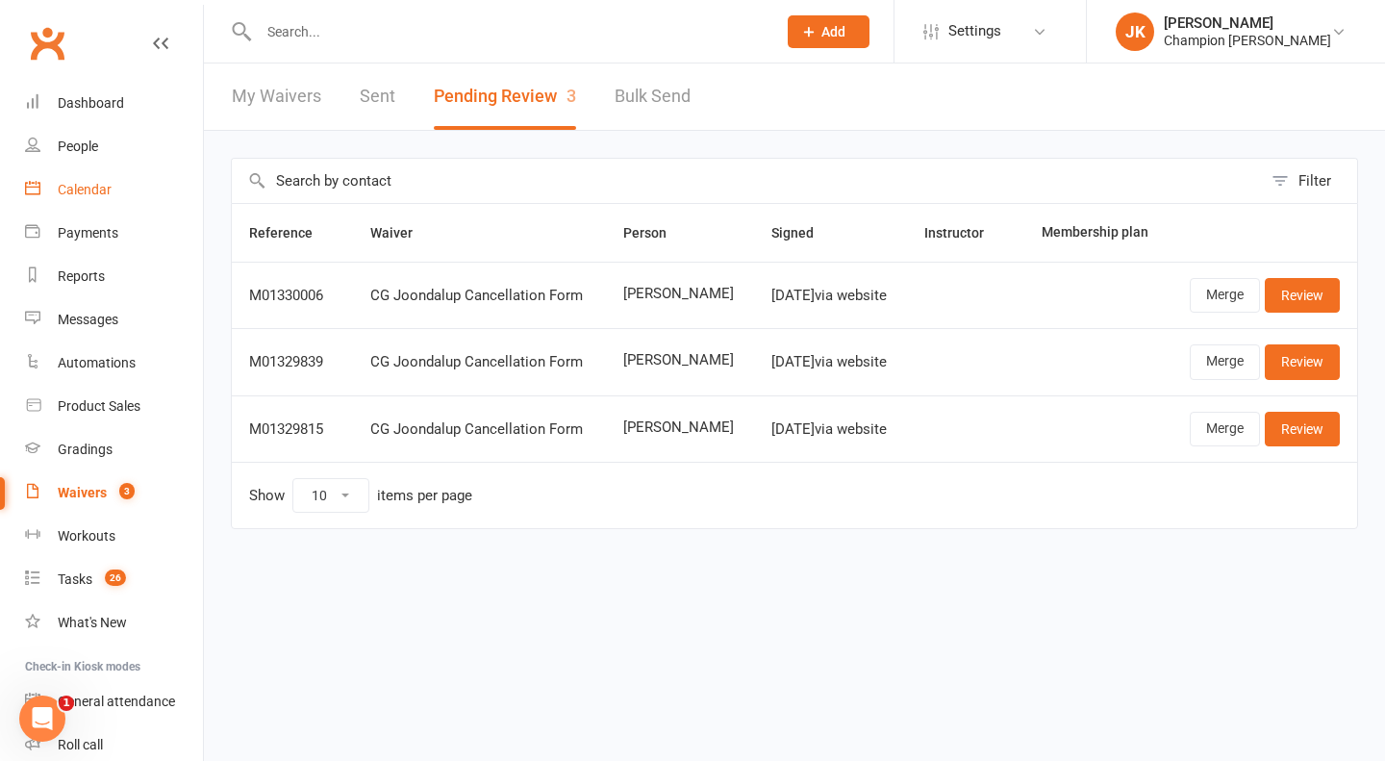
click at [86, 185] on div "Calendar" at bounding box center [85, 189] width 54 height 15
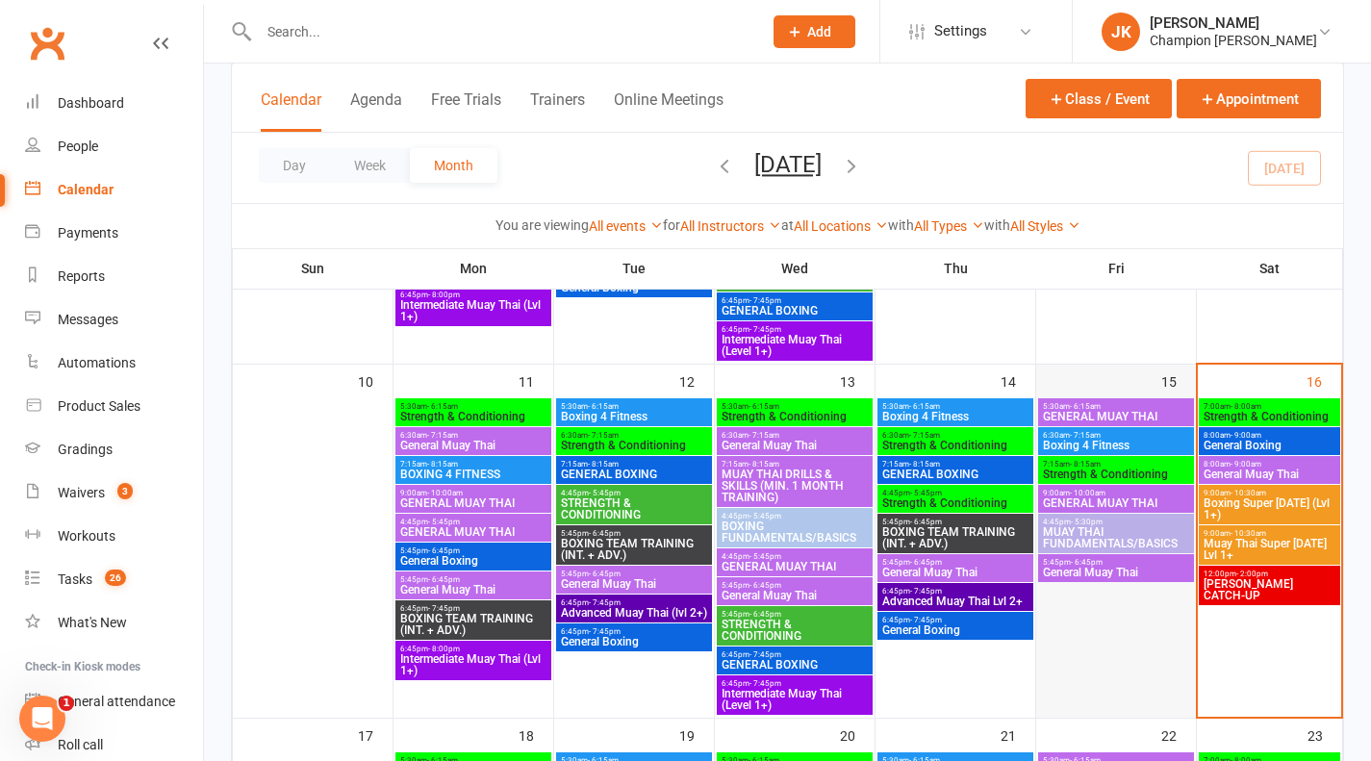
scroll to position [704, 0]
